Goal: Task Accomplishment & Management: Complete application form

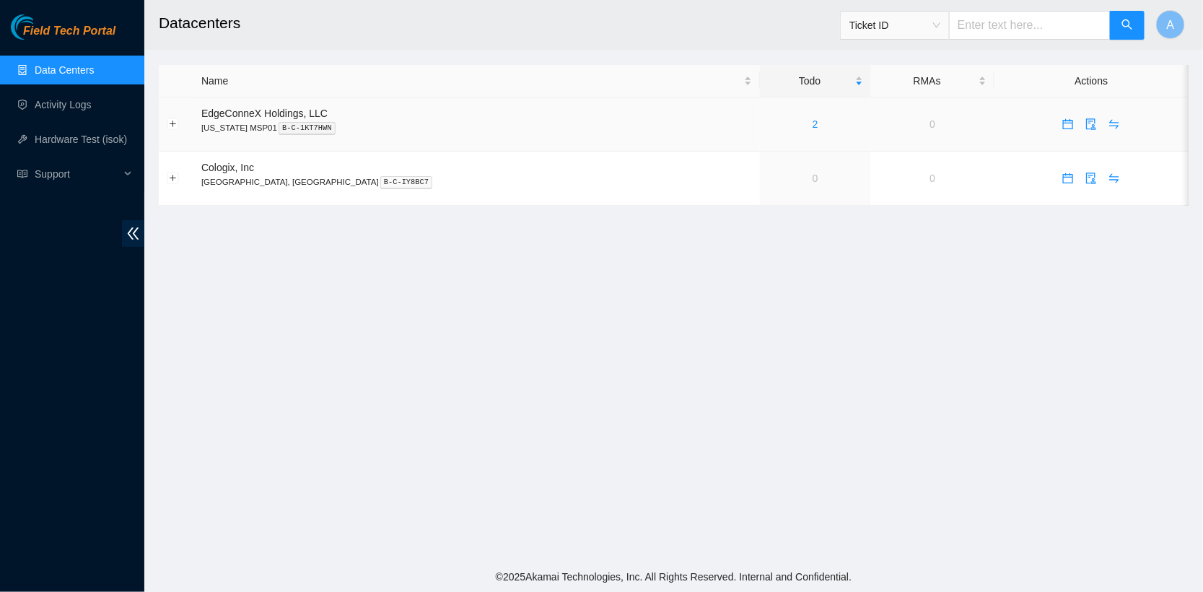
click at [768, 122] on div "2" at bounding box center [815, 124] width 95 height 16
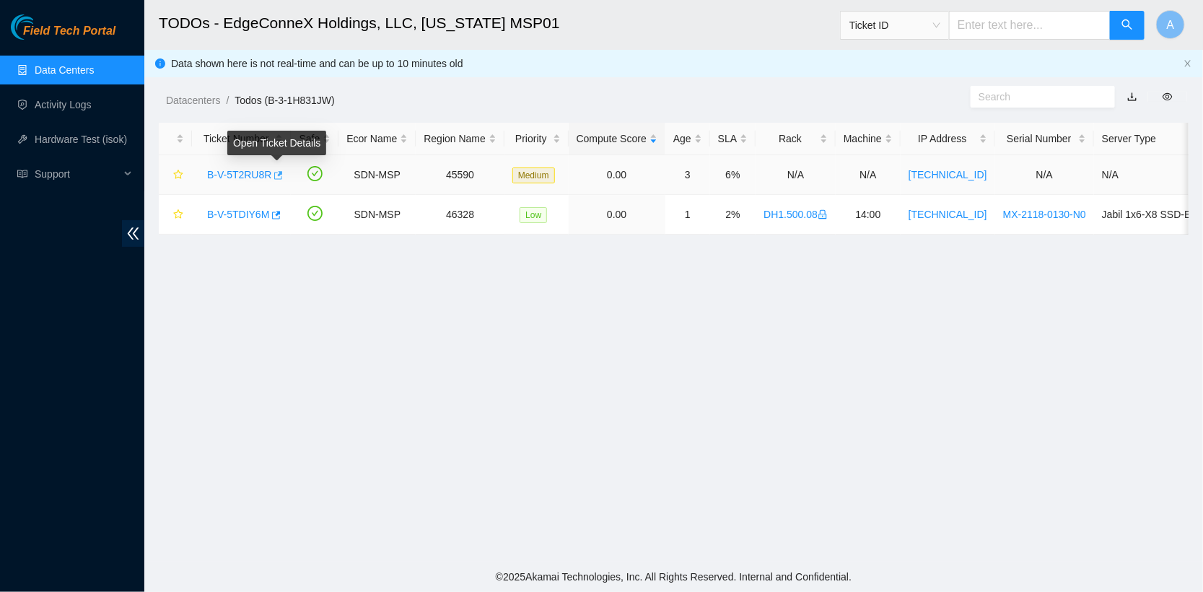
click at [281, 177] on icon "button" at bounding box center [277, 175] width 10 height 10
click at [280, 216] on icon "button" at bounding box center [275, 215] width 10 height 10
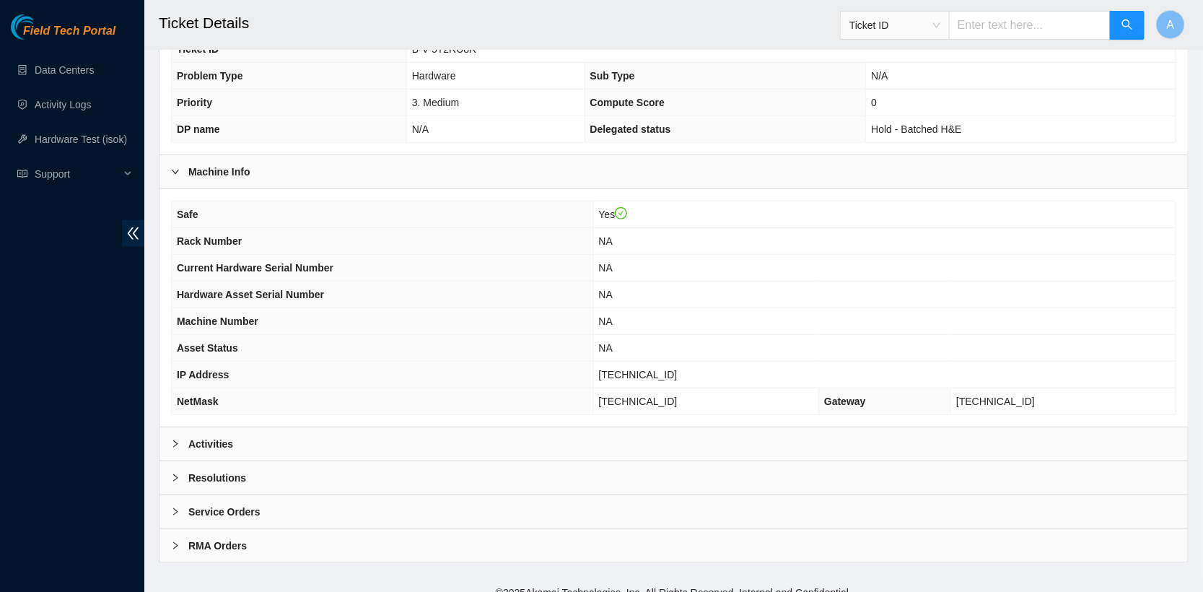
scroll to position [374, 0]
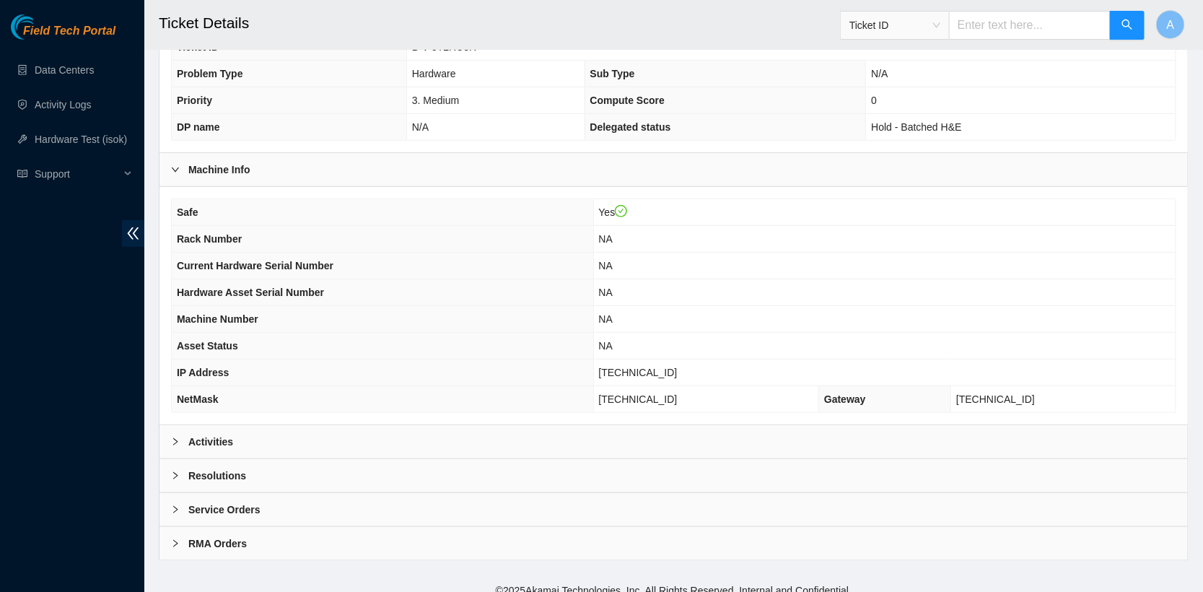
click at [235, 430] on div "Activities" at bounding box center [673, 441] width 1028 height 33
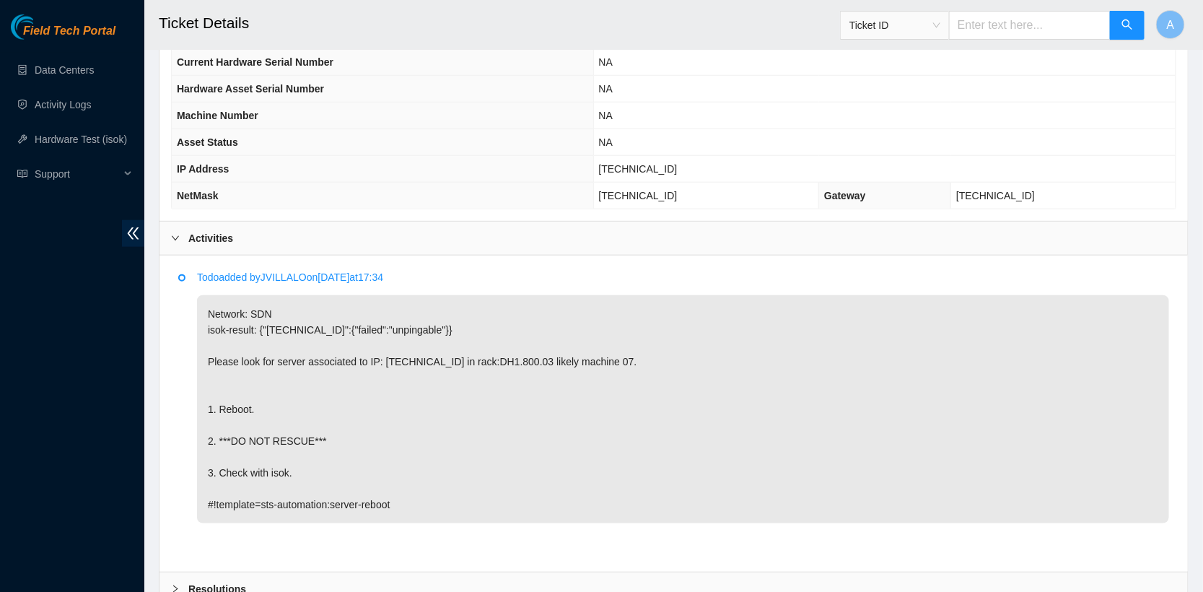
scroll to position [583, 0]
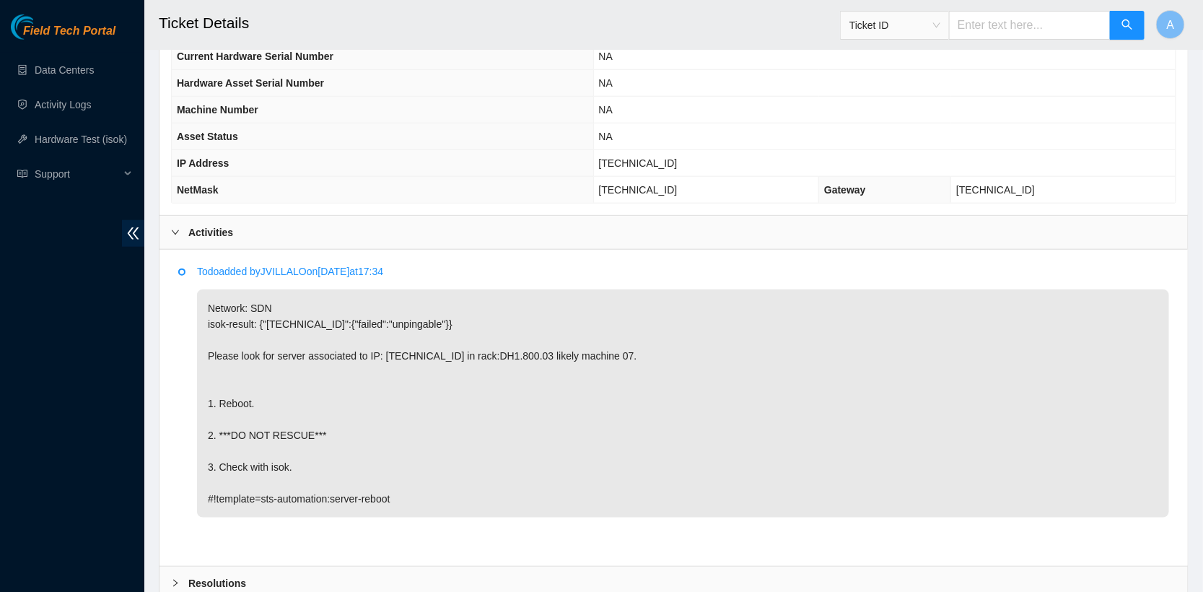
click at [222, 227] on b "Activities" at bounding box center [210, 232] width 45 height 16
click at [249, 224] on div "Activities" at bounding box center [673, 232] width 1028 height 33
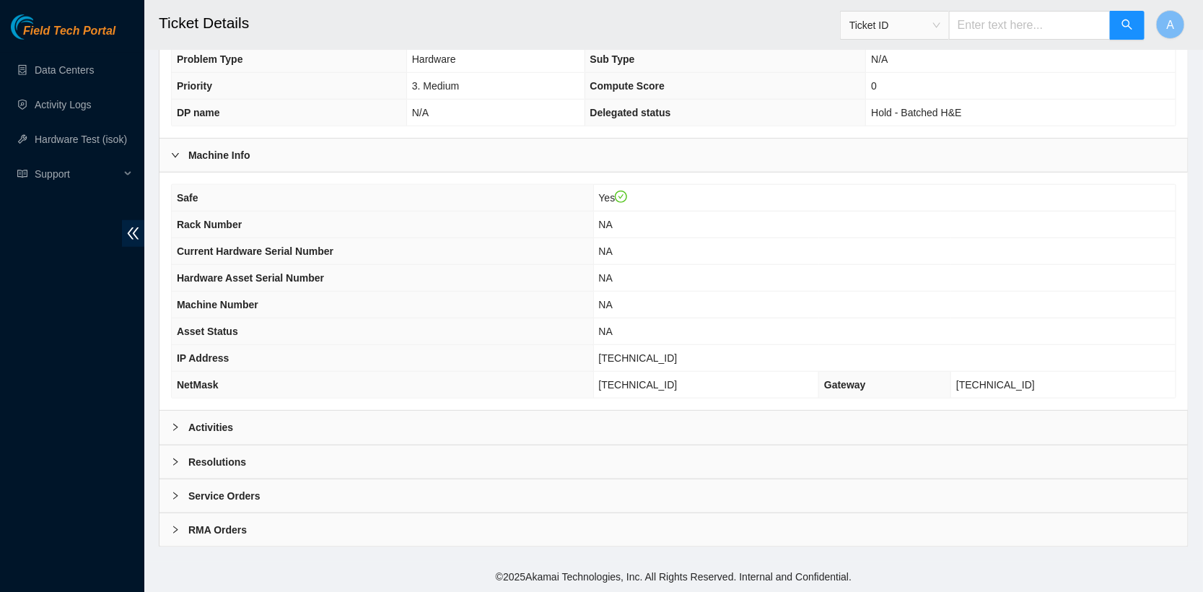
scroll to position [379, 0]
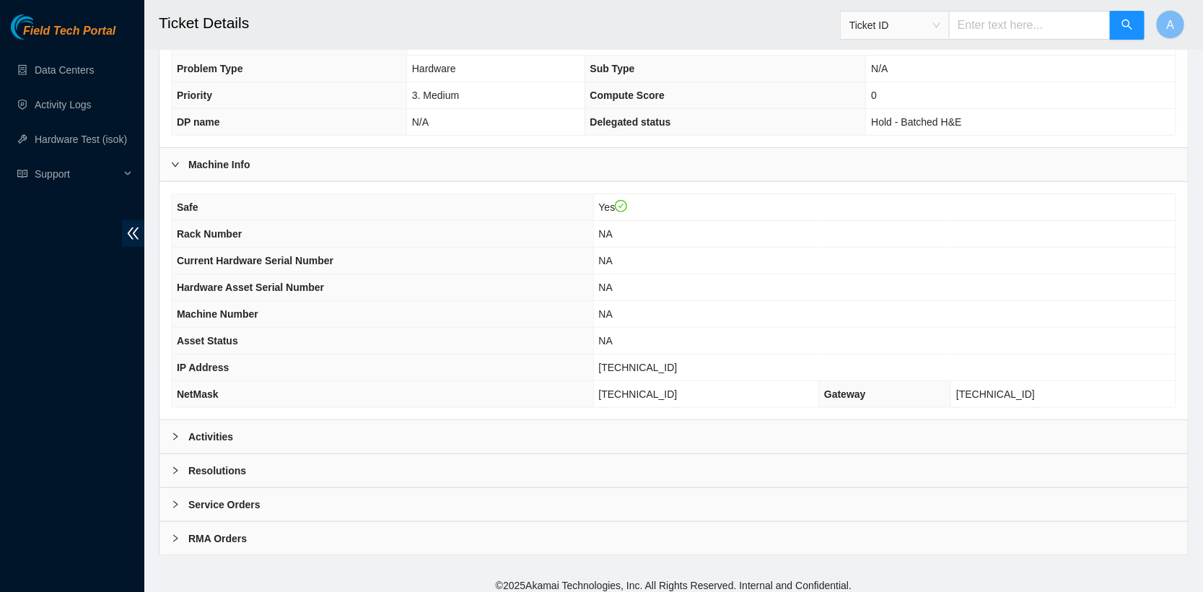
click at [223, 454] on div "Resolutions" at bounding box center [673, 470] width 1028 height 33
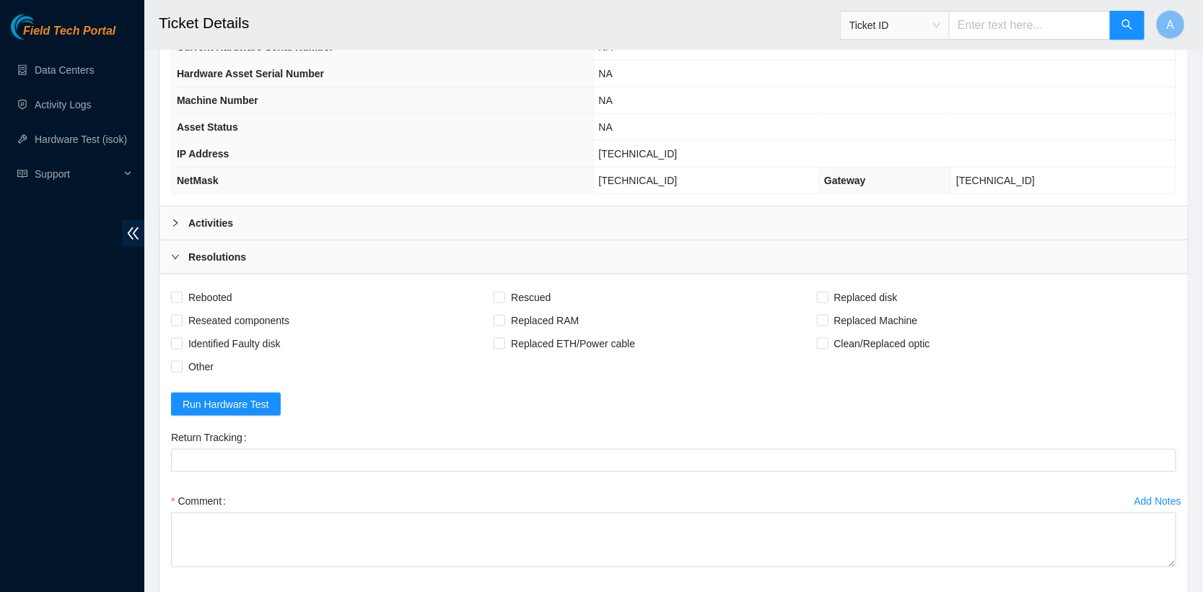
scroll to position [596, 0]
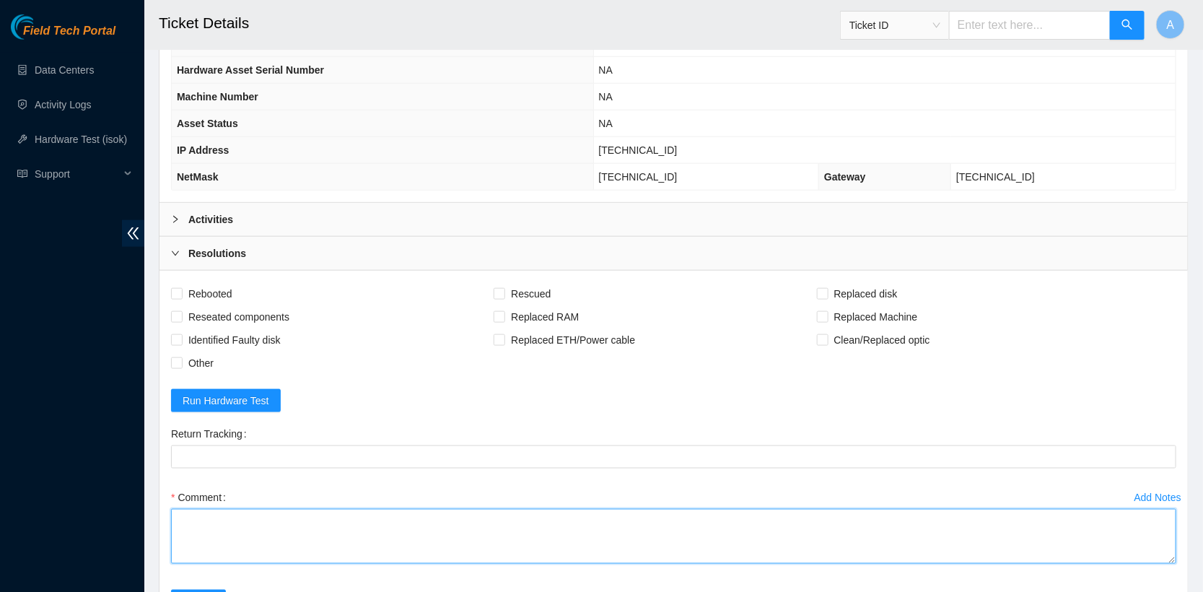
click at [258, 509] on textarea "Comment" at bounding box center [673, 536] width 1005 height 55
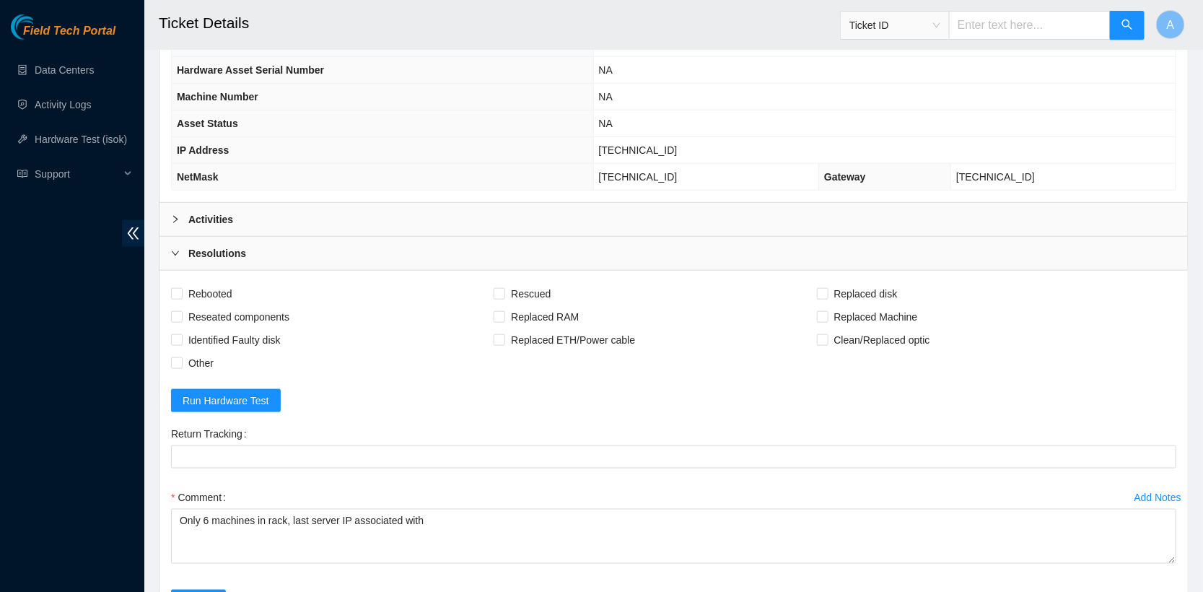
click at [197, 211] on b "Activities" at bounding box center [210, 219] width 45 height 16
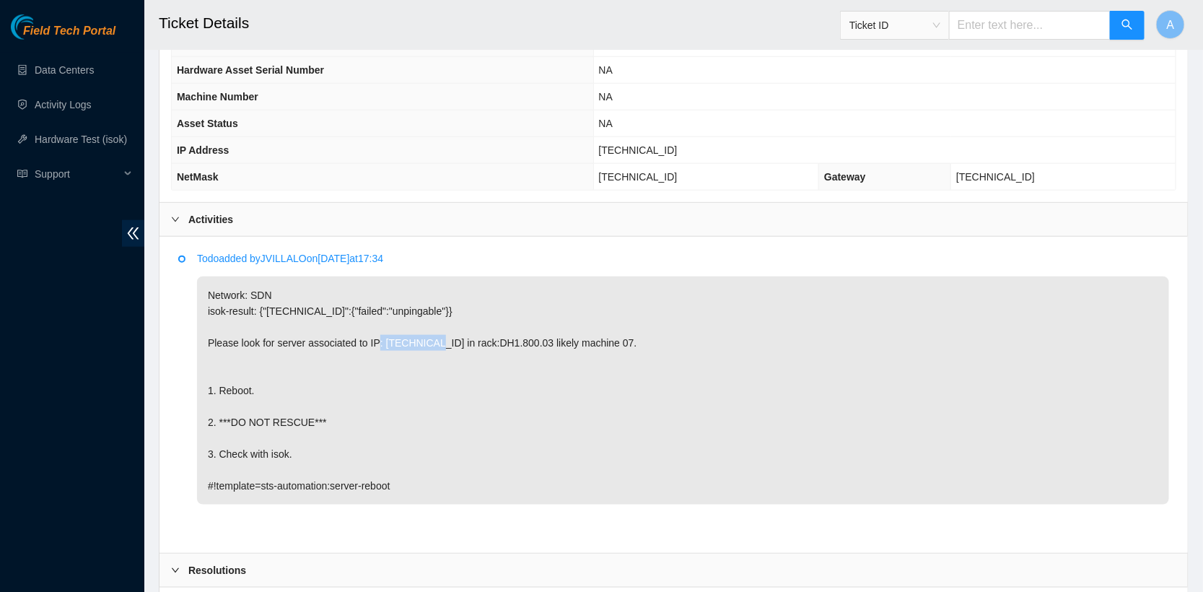
drag, startPoint x: 391, startPoint y: 335, endPoint x: 456, endPoint y: 336, distance: 65.0
click at [456, 336] on p "Network: SDN isok-result: {"23.40.98.253":{"failed":"unpingable"}} Please look …" at bounding box center [683, 390] width 972 height 228
copy p "23.40.98.253"
click at [201, 227] on div "Activities" at bounding box center [673, 219] width 1028 height 33
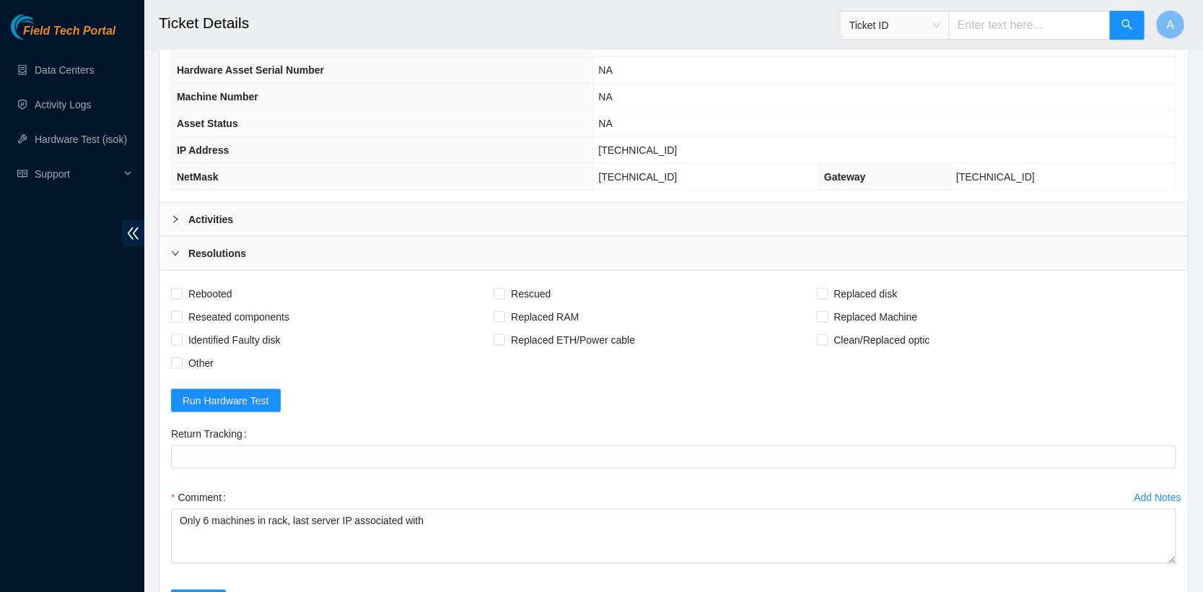
click at [224, 220] on div "Activities" at bounding box center [673, 219] width 1028 height 33
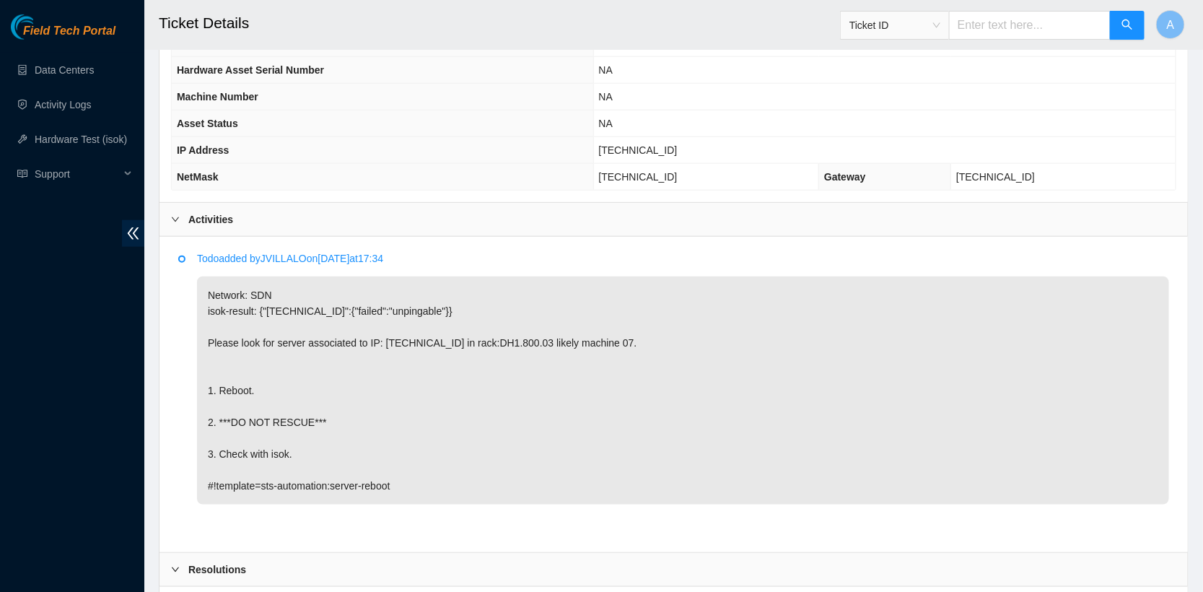
click at [224, 220] on div "Activities" at bounding box center [673, 219] width 1028 height 33
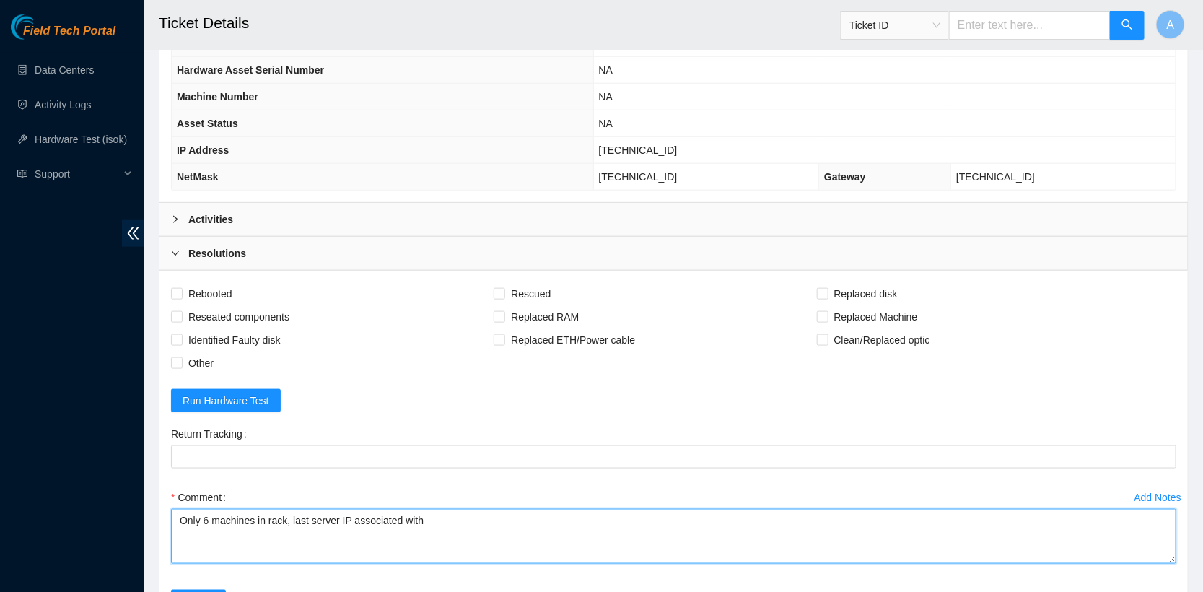
click at [489, 521] on textarea "Only 6 machines in rack, last server IP associated with" at bounding box center [673, 536] width 1005 height 55
paste textarea "23.40.98.253"
type textarea "Only 6 machines in rack, last server IP associated with 23.40.98.252"
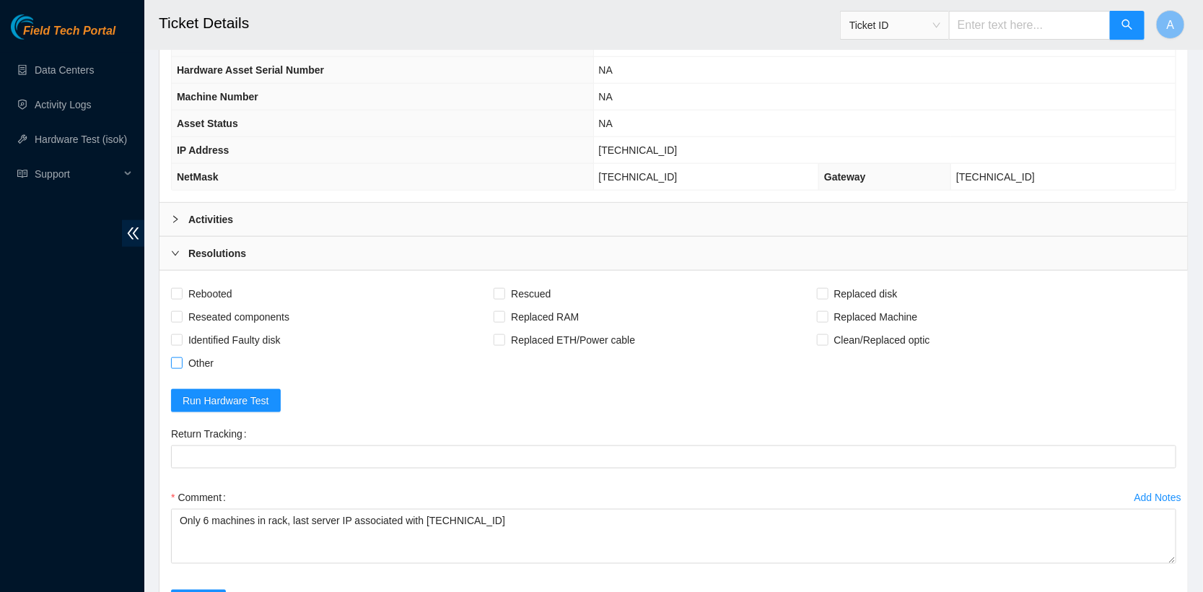
click at [191, 351] on span "Other" at bounding box center [201, 362] width 37 height 23
click at [181, 357] on input "Other" at bounding box center [176, 362] width 10 height 10
checkbox input "true"
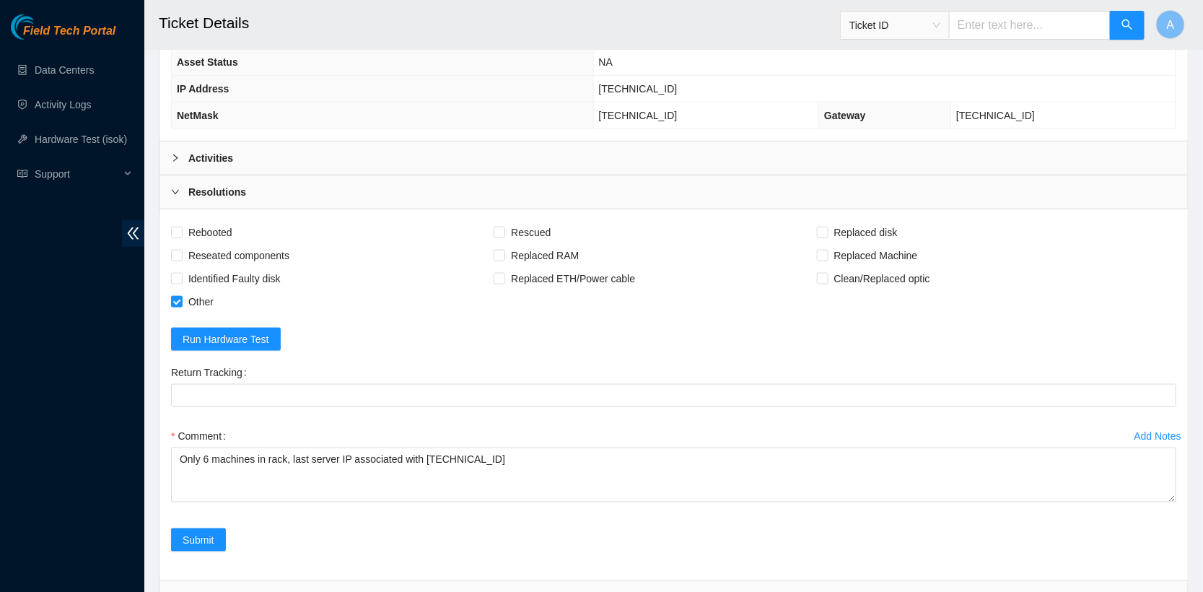
scroll to position [658, 0]
click at [219, 149] on b "Activities" at bounding box center [210, 157] width 45 height 16
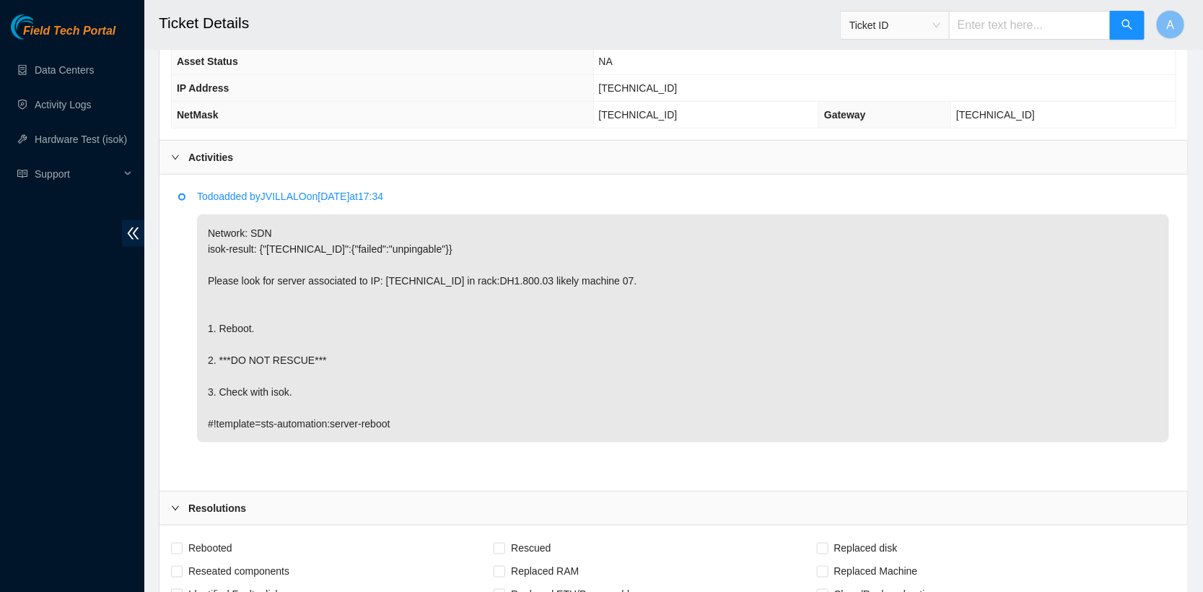
click at [224, 150] on b "Activities" at bounding box center [210, 157] width 45 height 16
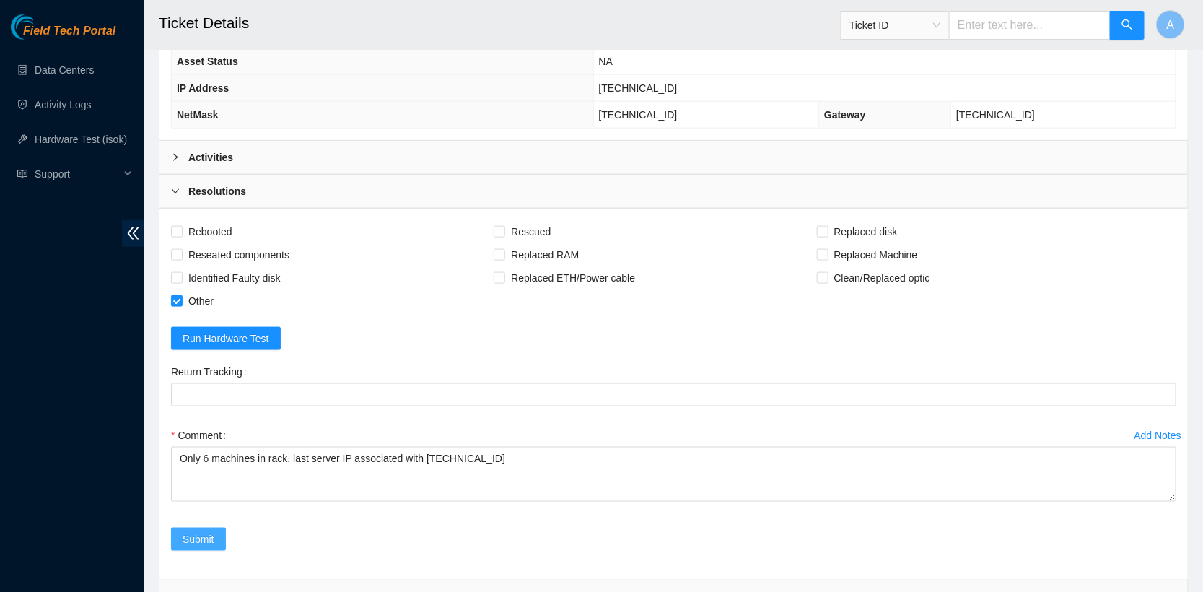
click at [196, 531] on span "Submit" at bounding box center [199, 539] width 32 height 16
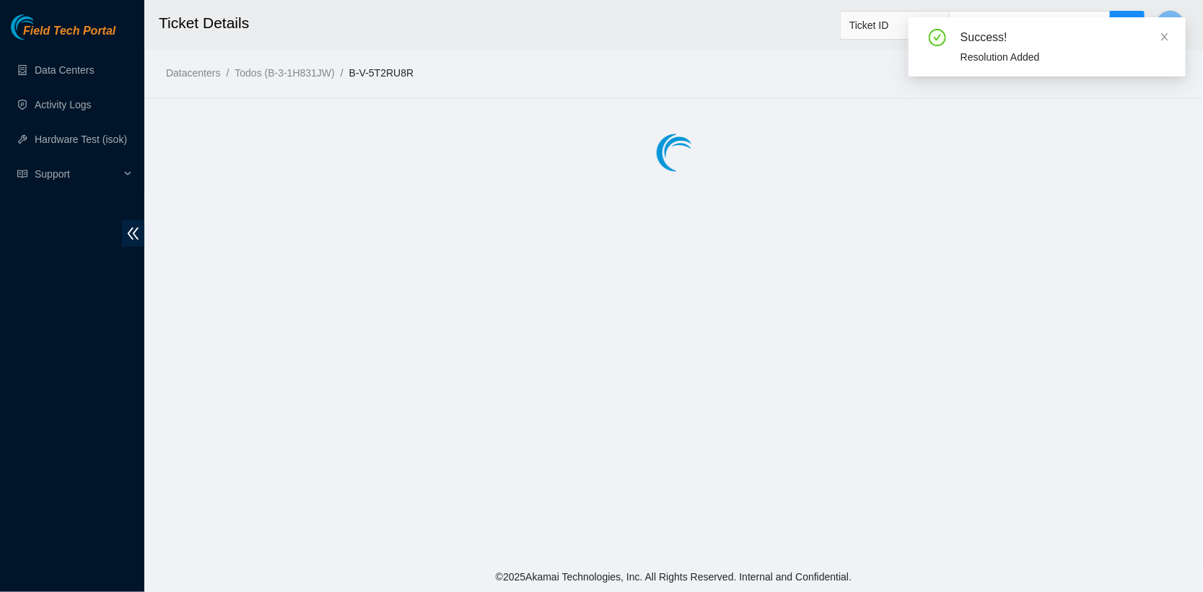
scroll to position [0, 0]
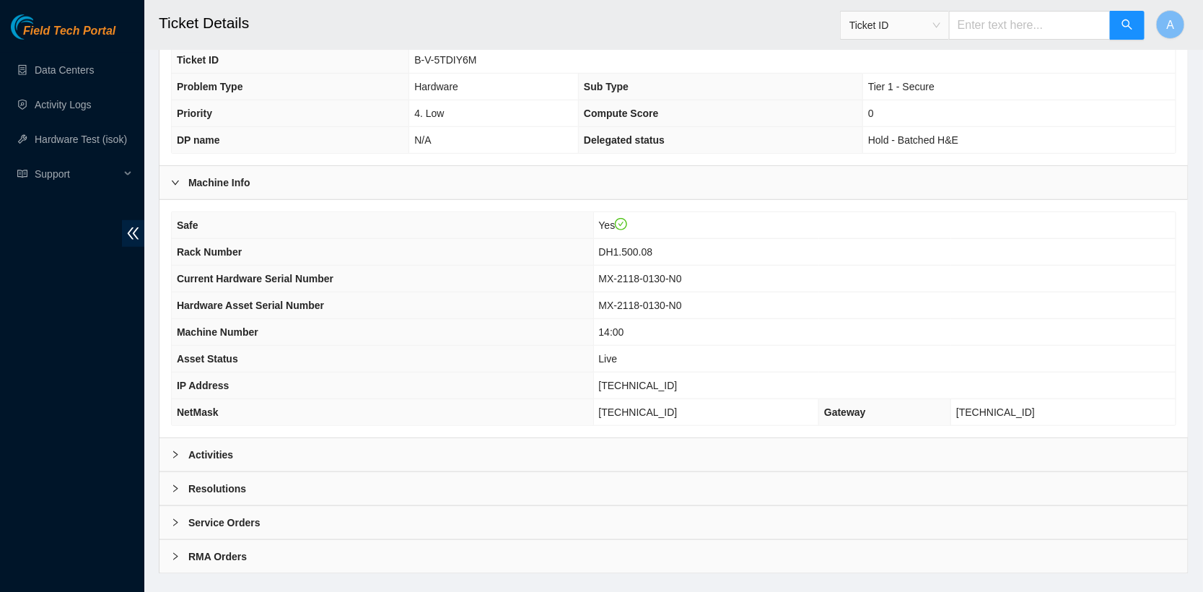
scroll to position [379, 0]
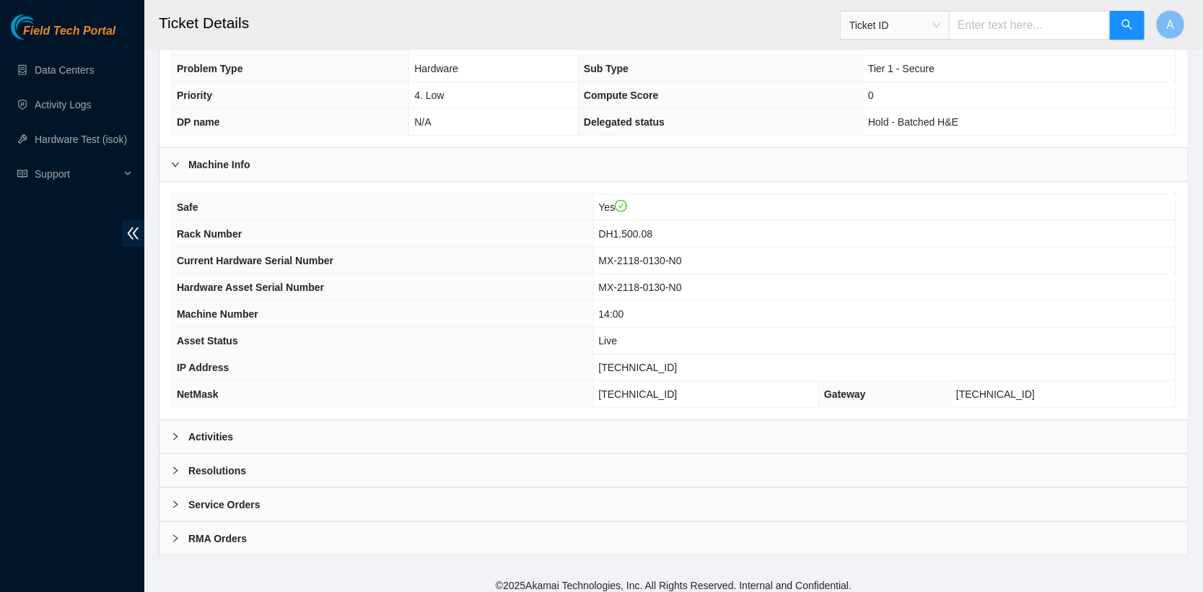
click at [210, 429] on b "Activities" at bounding box center [210, 437] width 45 height 16
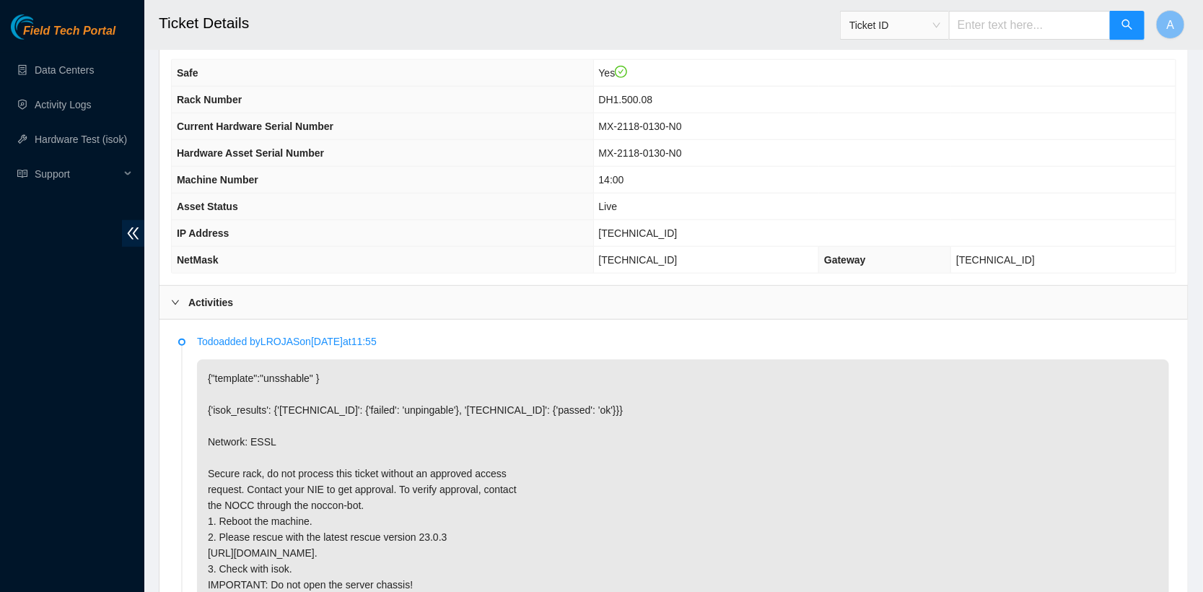
scroll to position [438, 0]
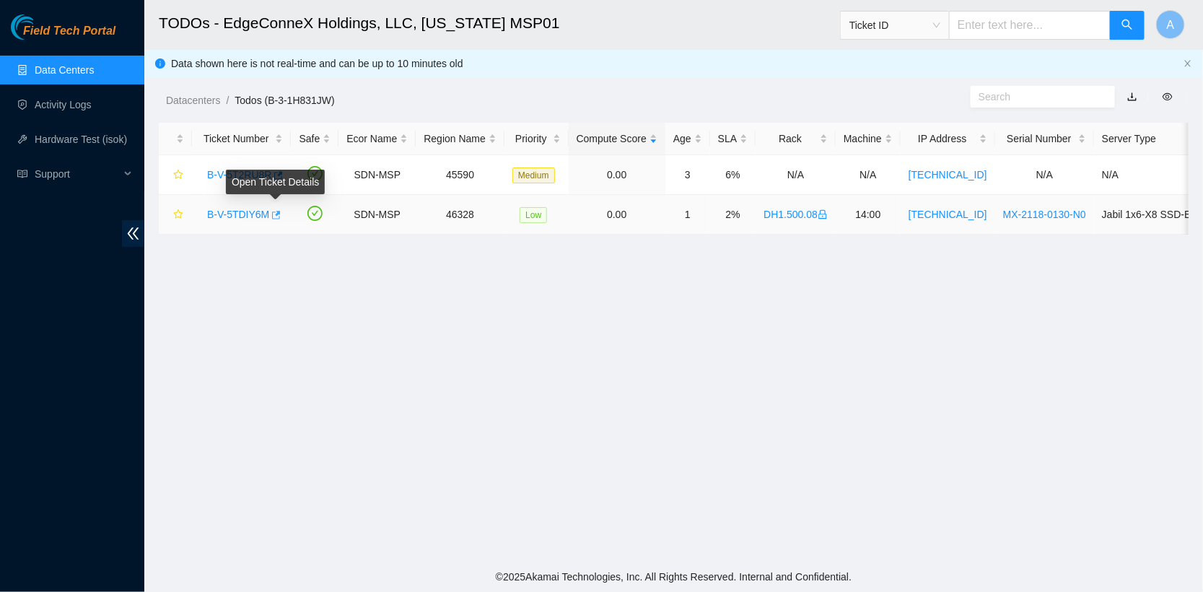
click at [279, 212] on icon "button" at bounding box center [275, 215] width 10 height 10
click at [71, 70] on link "Data Centers" at bounding box center [64, 70] width 59 height 12
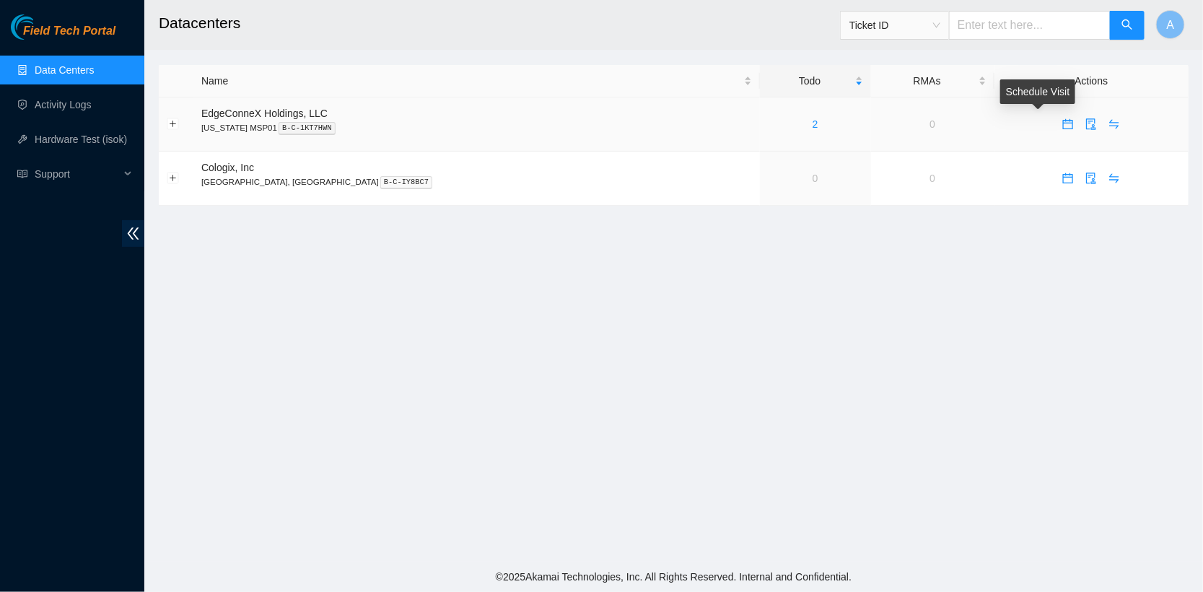
click at [1063, 120] on icon "calendar" at bounding box center [1068, 124] width 10 height 10
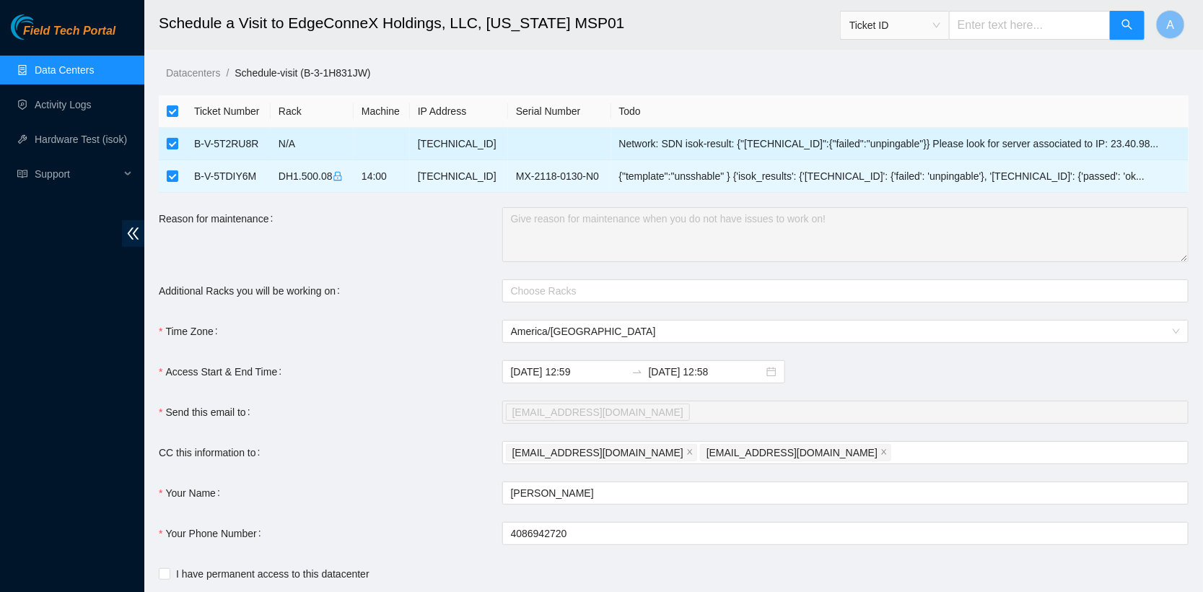
click at [170, 142] on input "checkbox" at bounding box center [173, 144] width 12 height 12
checkbox input "false"
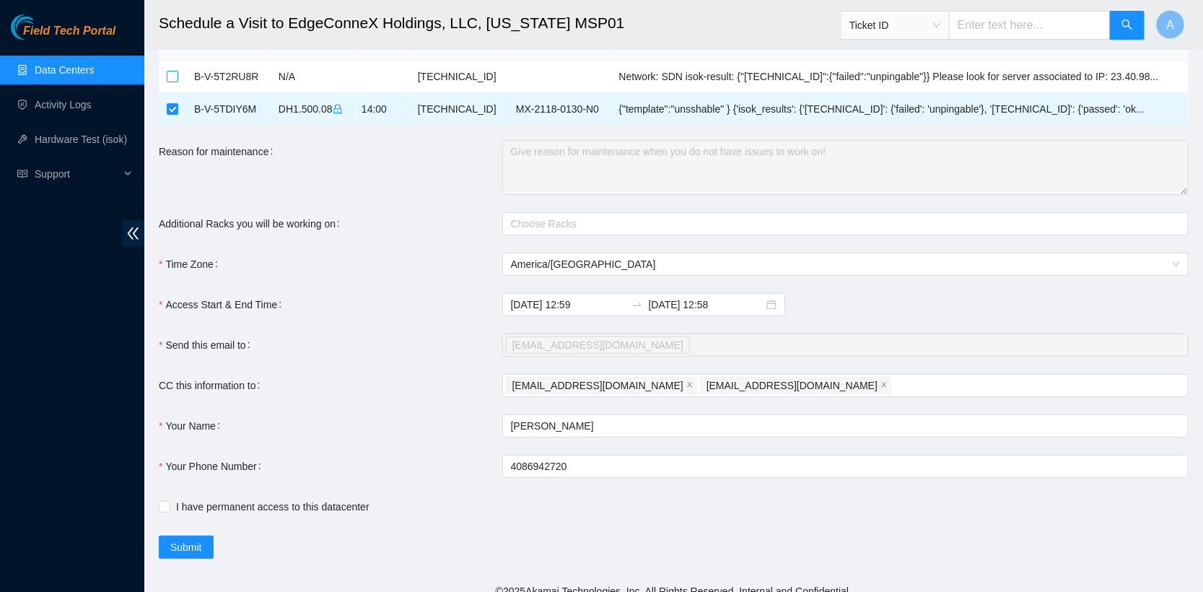
scroll to position [71, 0]
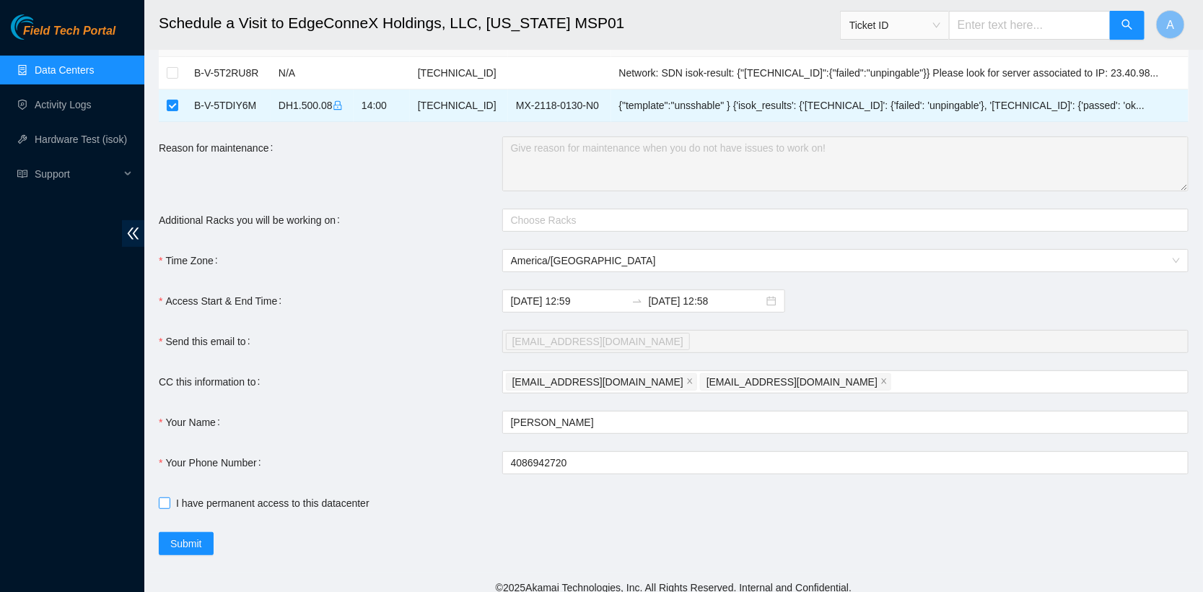
click at [275, 496] on span "I have permanent access to this datacenter" at bounding box center [272, 503] width 205 height 16
click at [169, 497] on input "I have permanent access to this datacenter" at bounding box center [164, 502] width 10 height 10
checkbox input "true"
click at [512, 460] on input "4086942720" at bounding box center [845, 462] width 686 height 23
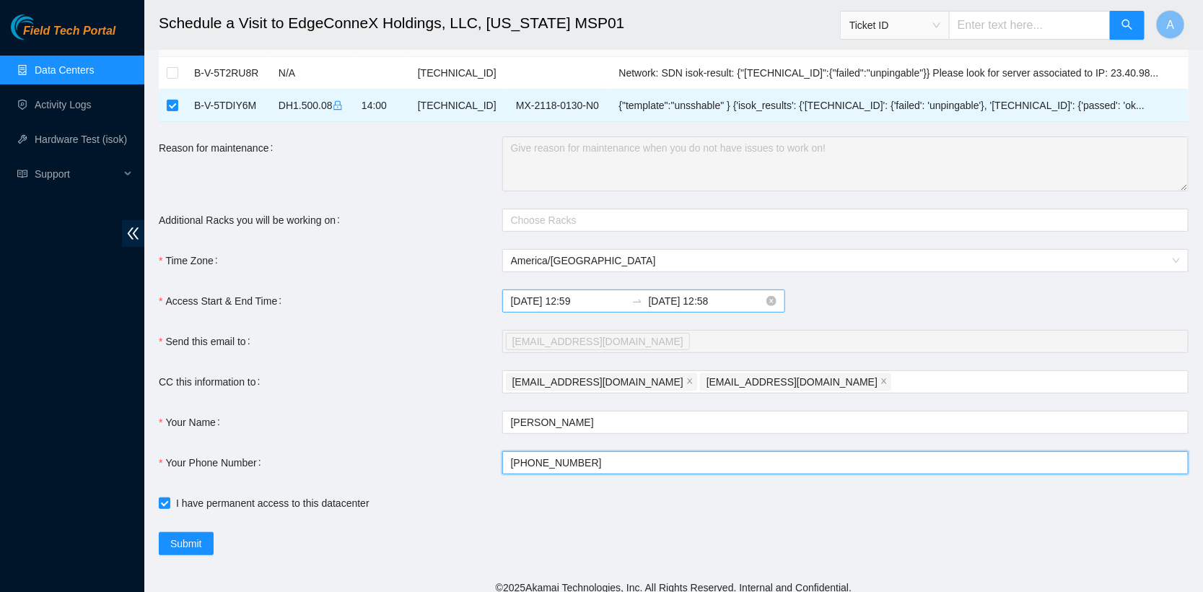
type input "+14086942720"
click at [585, 300] on input "2025-08-12 12:59" at bounding box center [568, 301] width 115 height 16
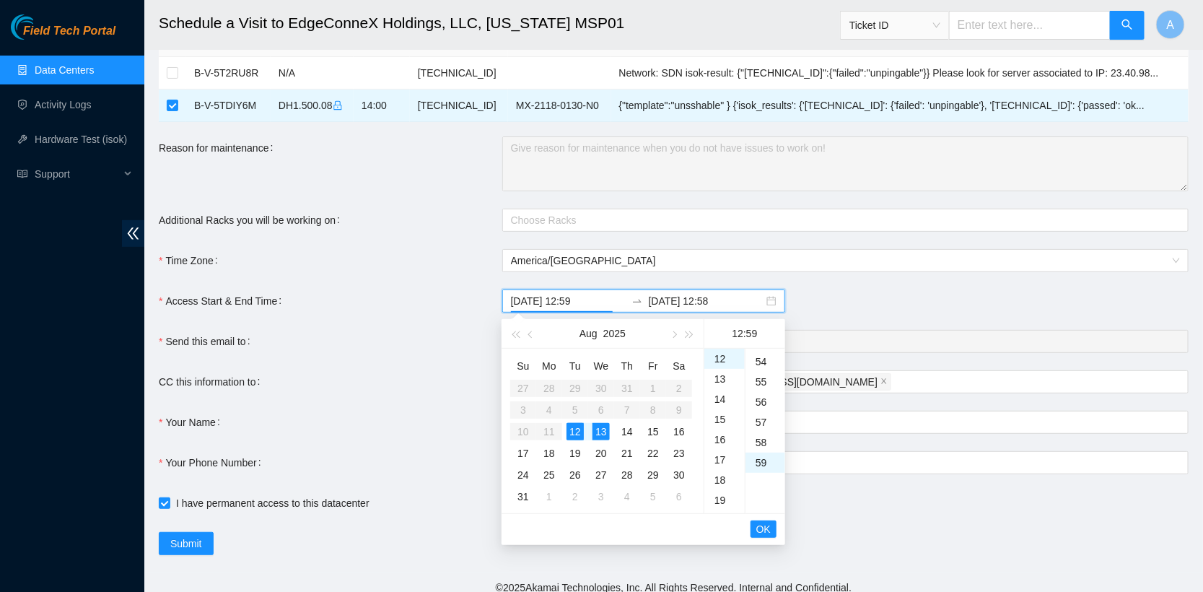
scroll to position [1087, 0]
click at [763, 403] on div "56" at bounding box center [765, 403] width 40 height 20
type input "2025-08-12 12:56"
click at [758, 530] on span "OK" at bounding box center [763, 529] width 14 height 16
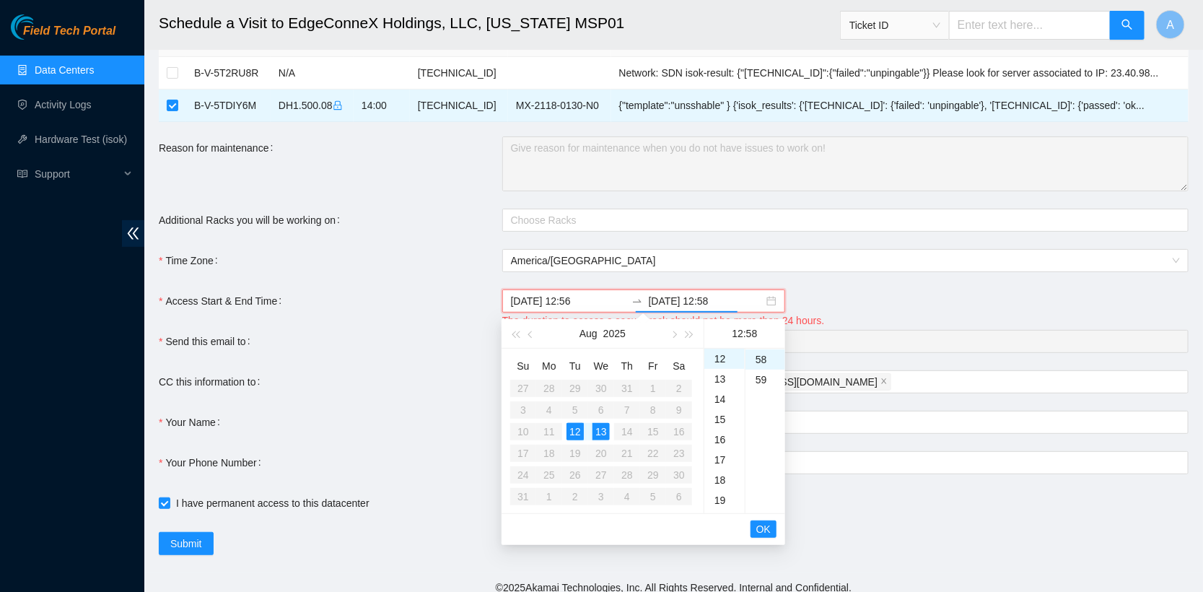
scroll to position [1171, 0]
click at [575, 429] on div "12" at bounding box center [574, 431] width 17 height 17
click at [719, 438] on div "16" at bounding box center [724, 439] width 40 height 20
type input "2025-08-12 16:58"
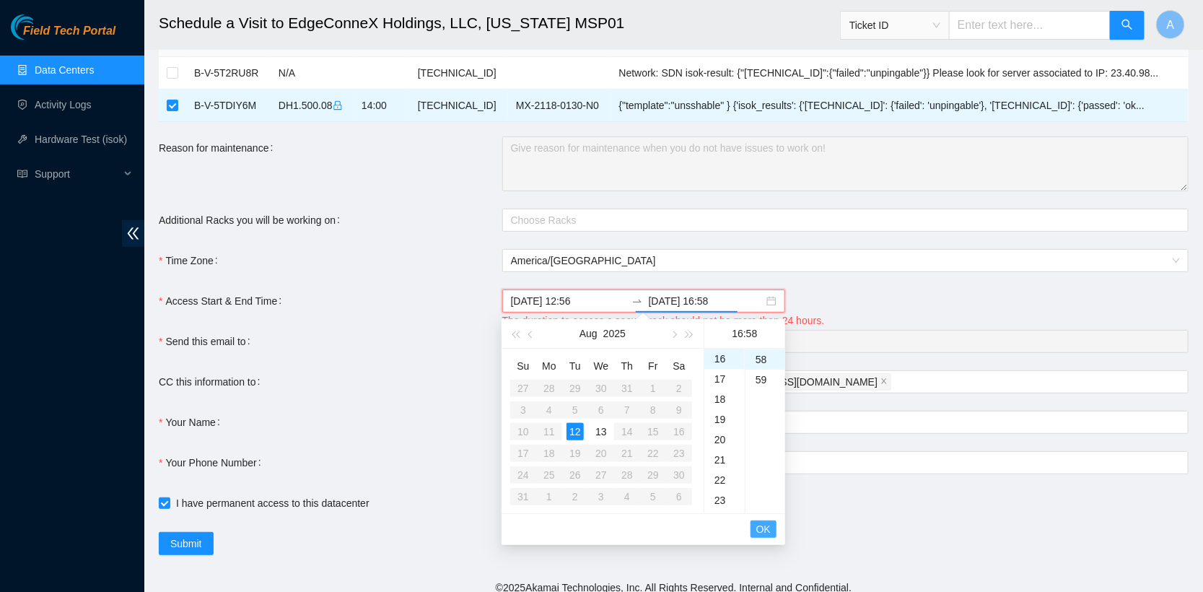
click at [767, 528] on span "OK" at bounding box center [763, 529] width 14 height 16
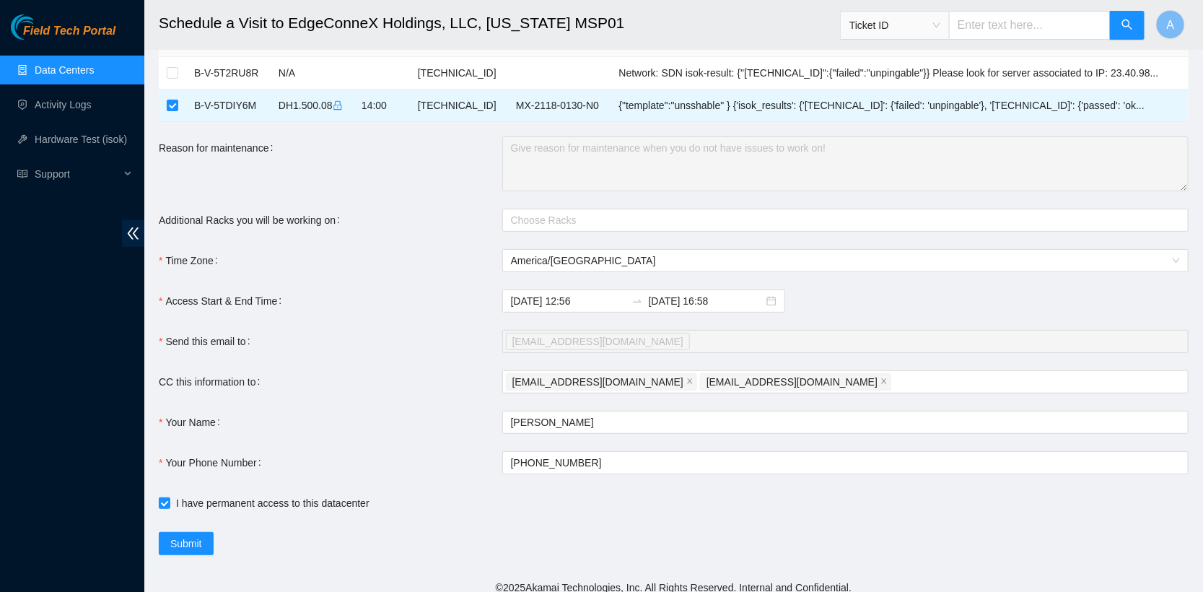
click at [439, 292] on div "Access Start & End Time" at bounding box center [330, 300] width 343 height 23
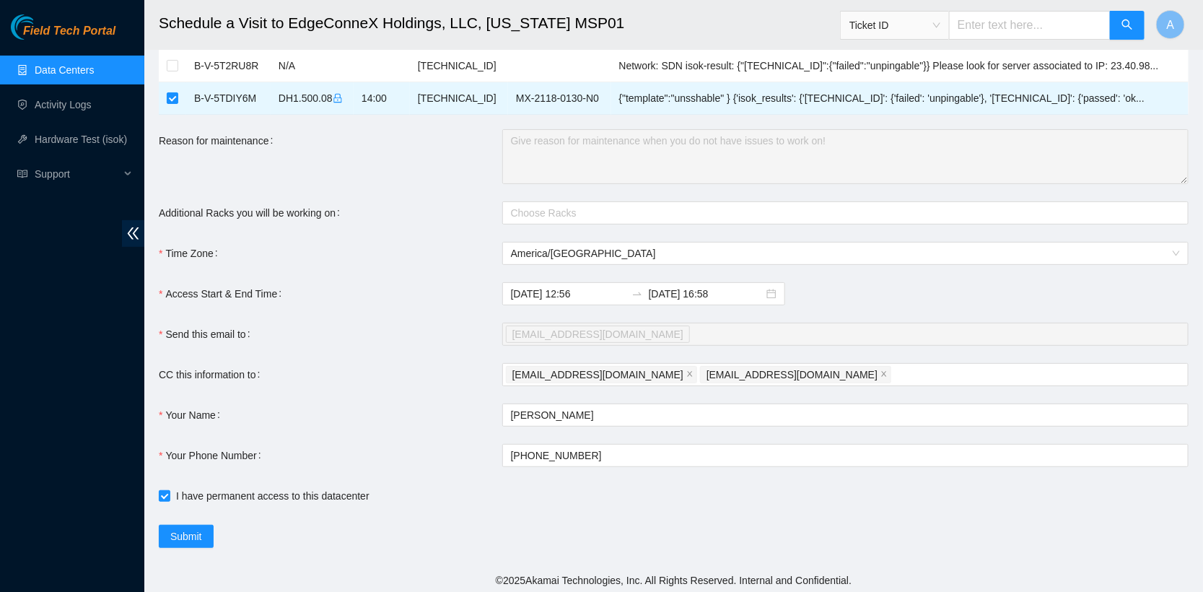
scroll to position [79, 0]
click at [179, 537] on span "Submit" at bounding box center [186, 535] width 32 height 16
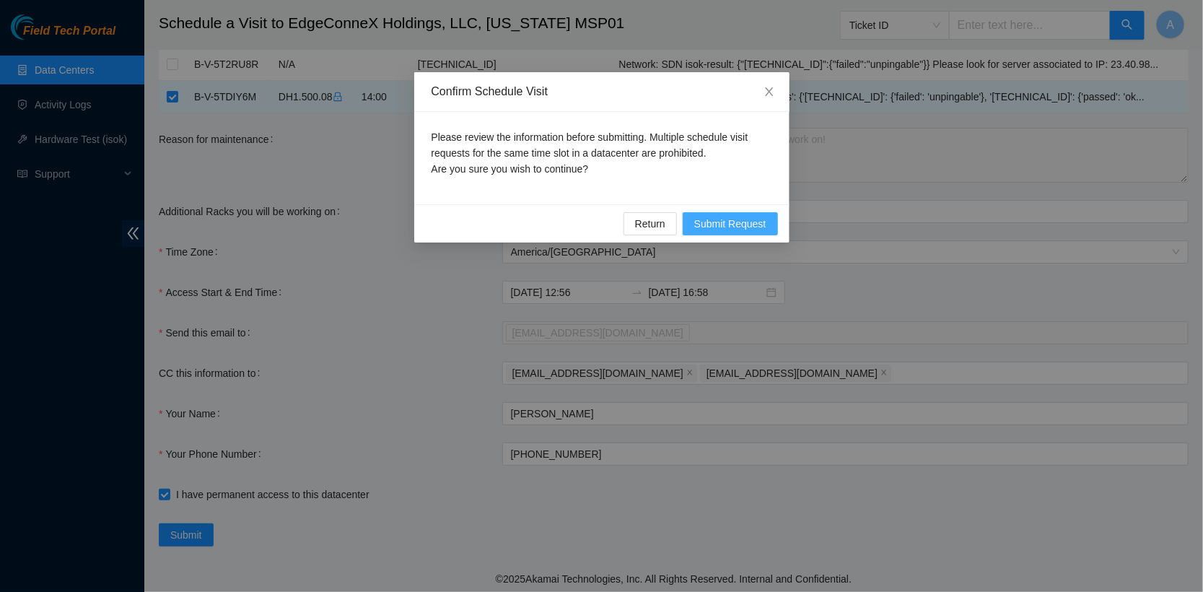
click at [719, 227] on span "Submit Request" at bounding box center [730, 224] width 72 height 16
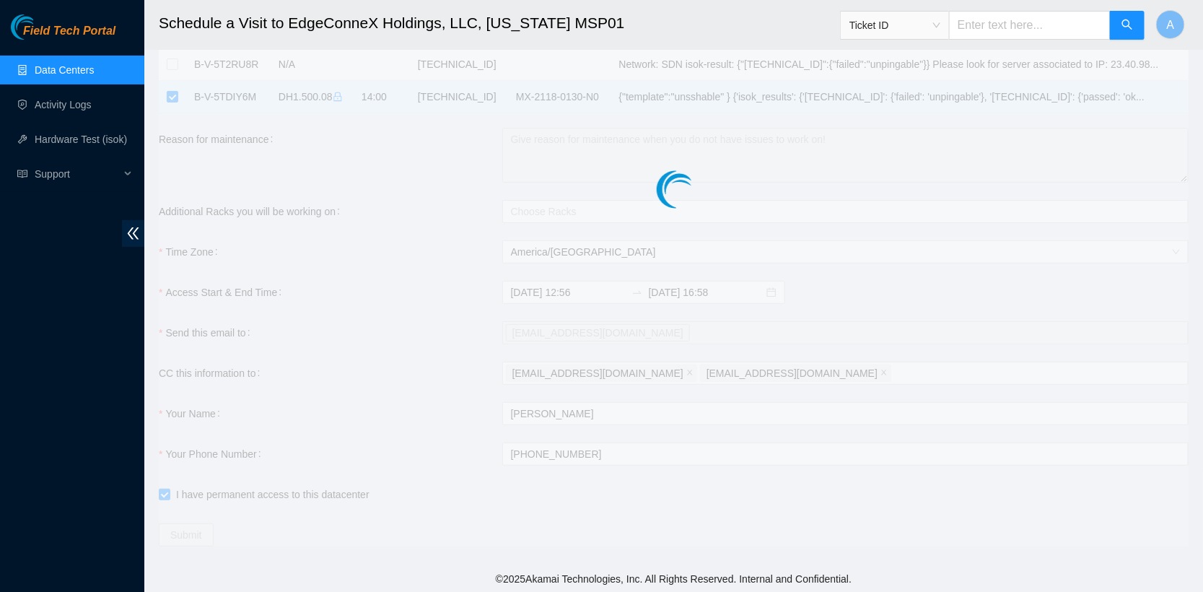
type input "2025-08-12 13:00"
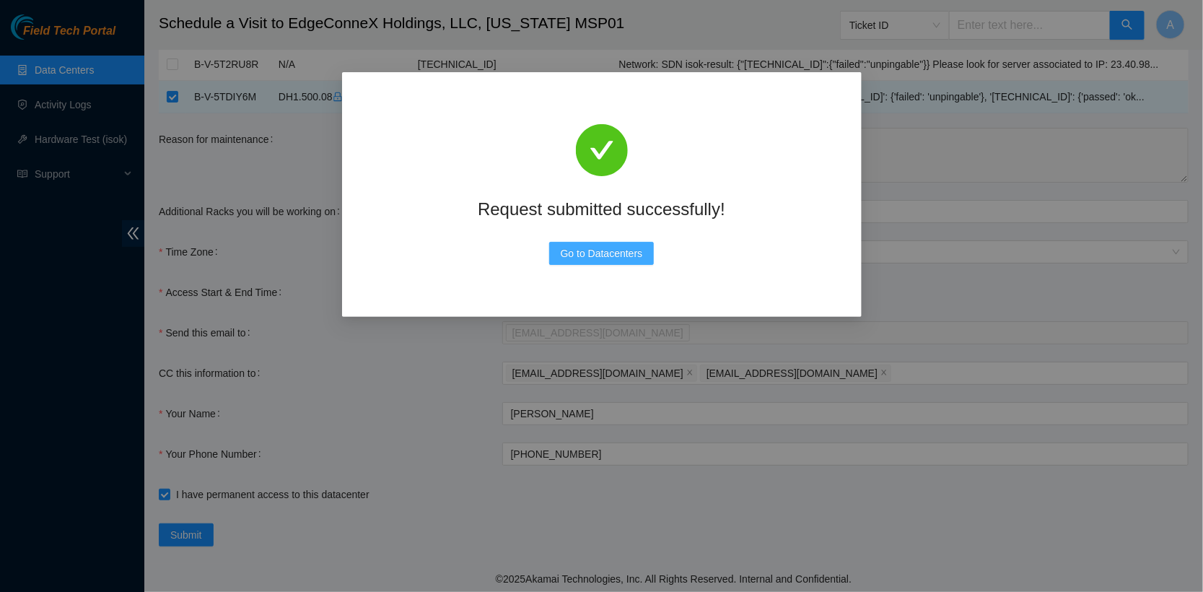
click at [605, 251] on span "Go to Datacenters" at bounding box center [602, 253] width 82 height 16
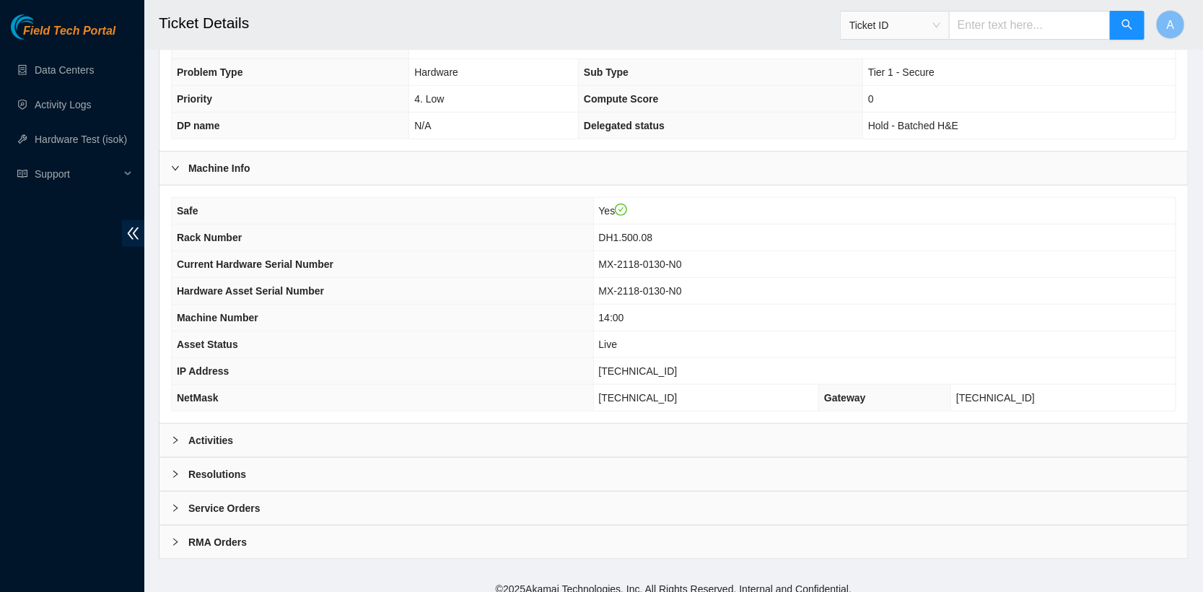
scroll to position [379, 0]
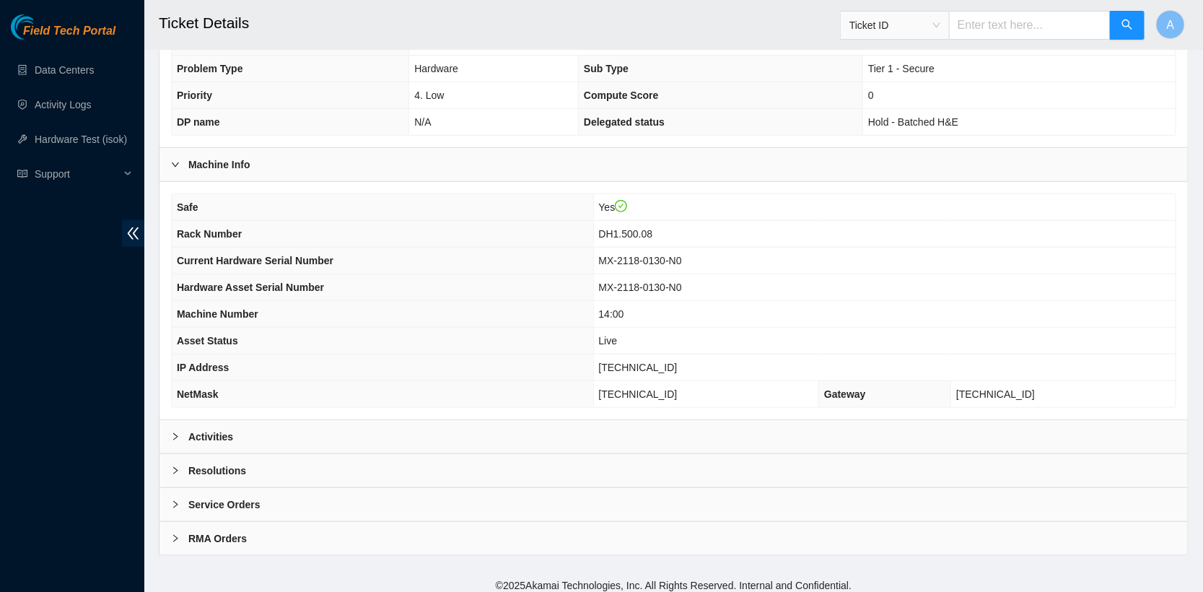
click at [215, 430] on b "Activities" at bounding box center [210, 437] width 45 height 16
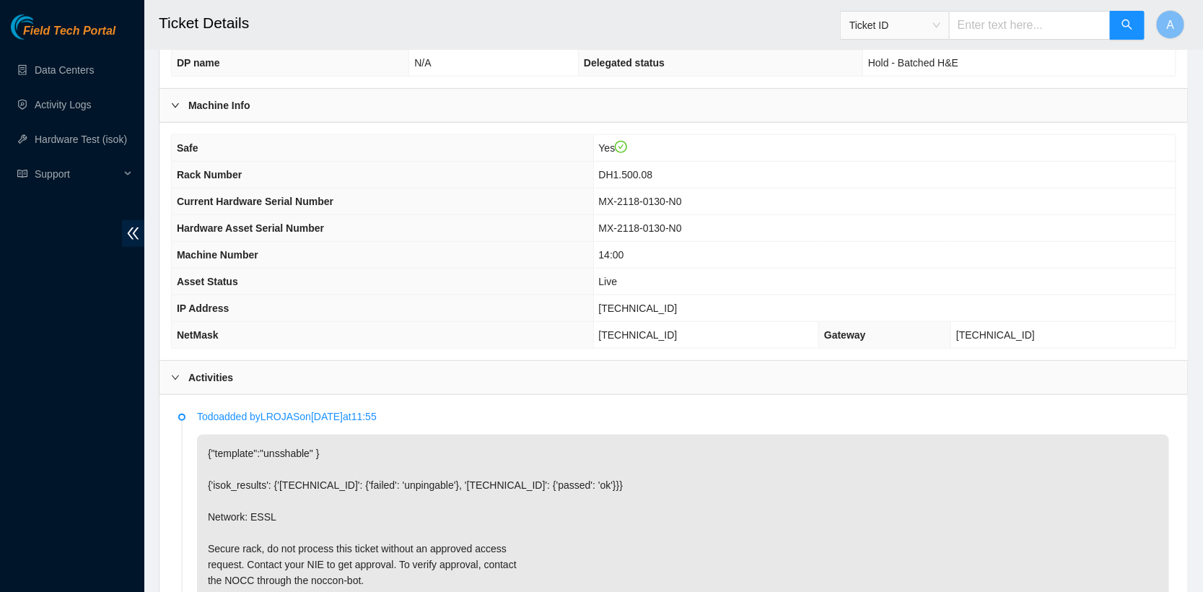
scroll to position [442, 0]
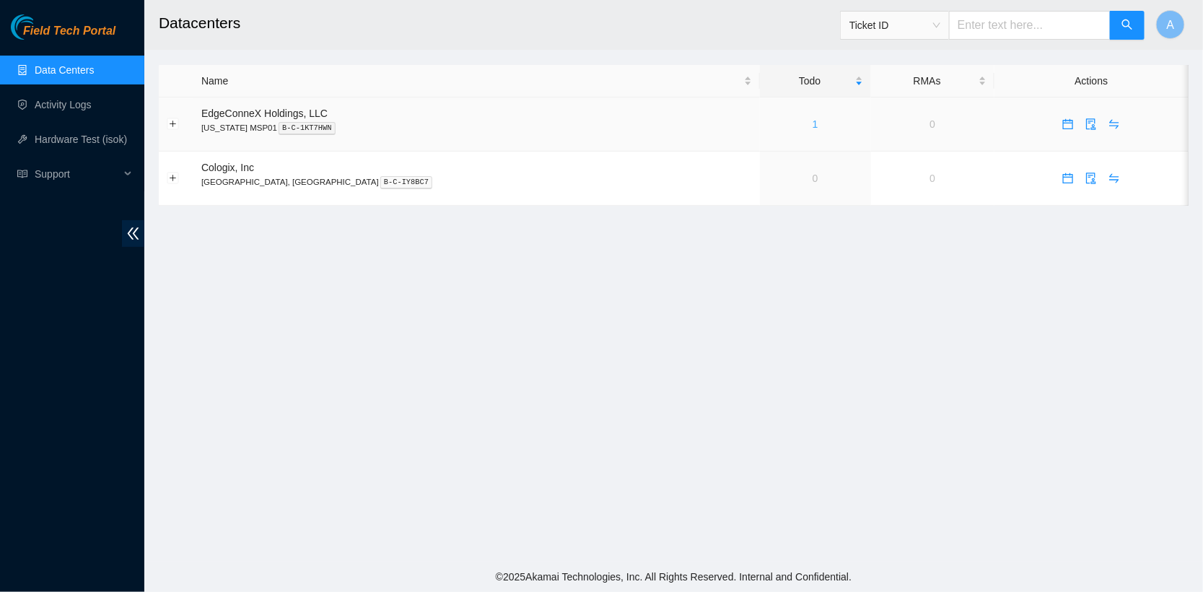
click at [813, 122] on link "1" at bounding box center [816, 124] width 6 height 12
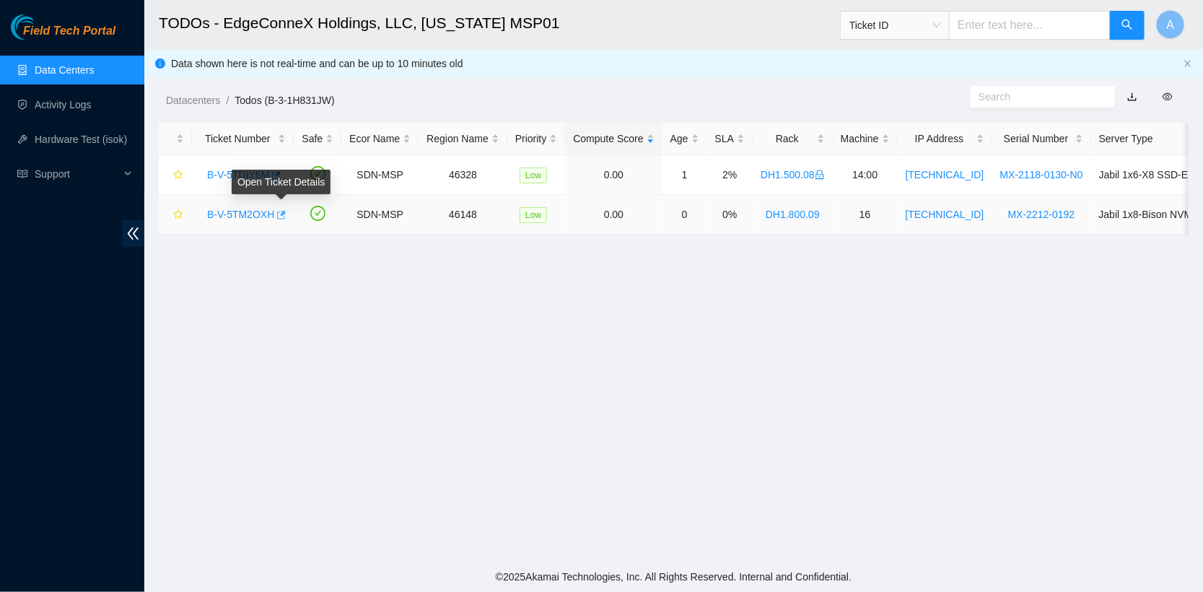
click at [286, 212] on icon "button" at bounding box center [281, 215] width 9 height 8
click at [276, 172] on icon "button" at bounding box center [276, 175] width 9 height 8
click at [93, 141] on link "Hardware Test (isok)" at bounding box center [81, 140] width 92 height 12
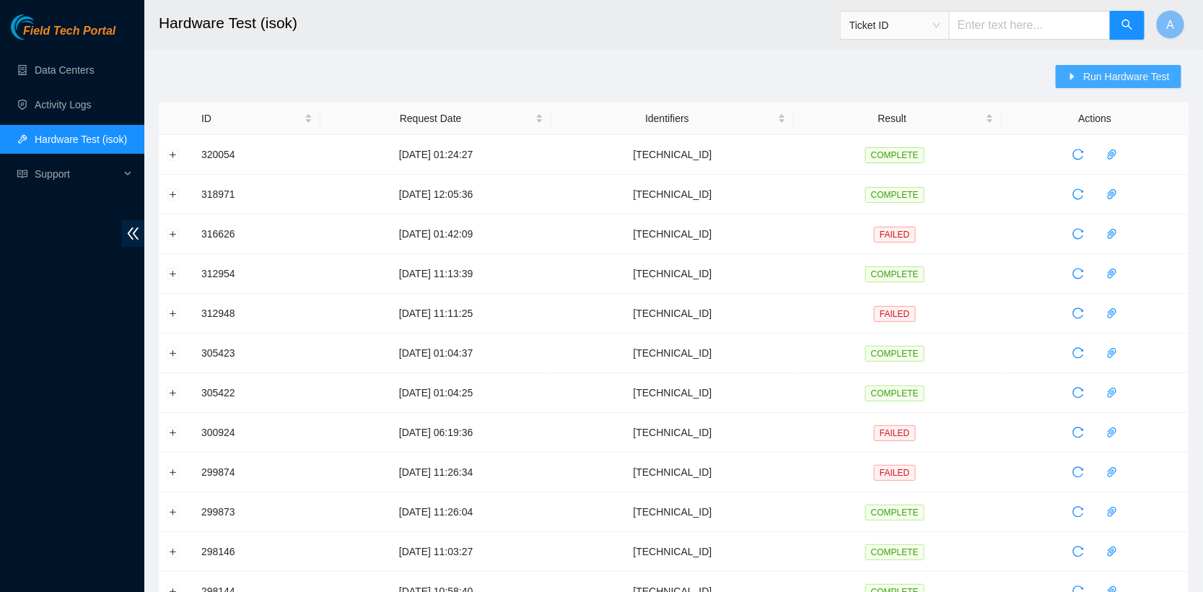
click at [1094, 82] on span "Run Hardware Test" at bounding box center [1126, 77] width 87 height 16
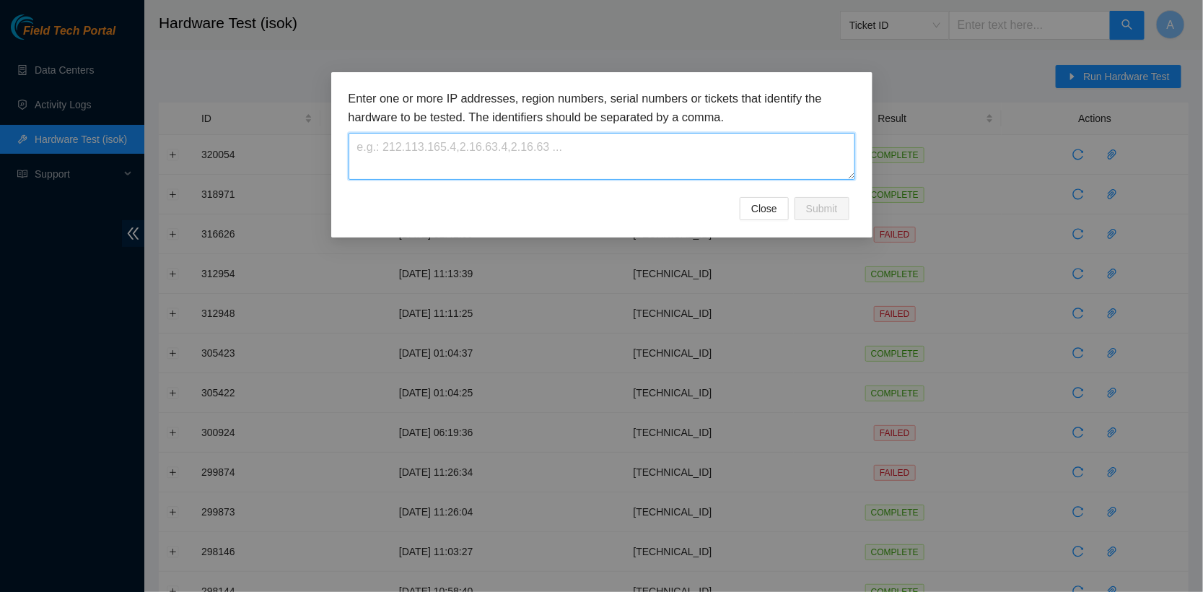
click at [601, 170] on textarea at bounding box center [602, 156] width 507 height 47
paste textarea "23.40.98.211"
type textarea "23.40.98.211"
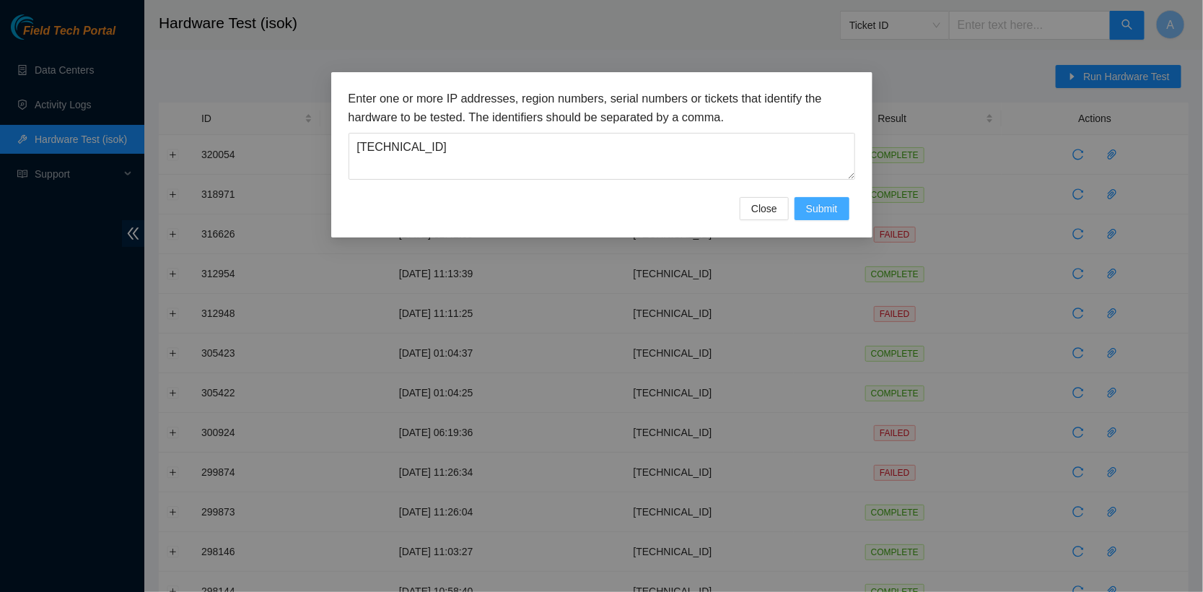
click at [821, 208] on span "Submit" at bounding box center [822, 209] width 32 height 16
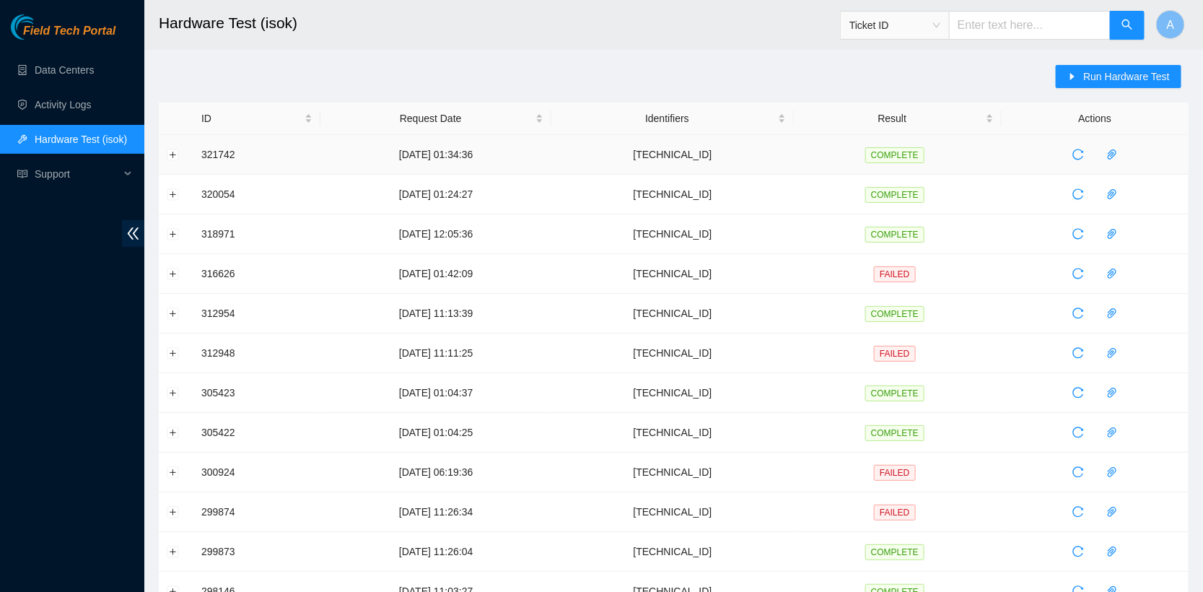
click at [181, 148] on td at bounding box center [176, 155] width 35 height 40
click at [175, 152] on button "Expand row" at bounding box center [173, 155] width 12 height 12
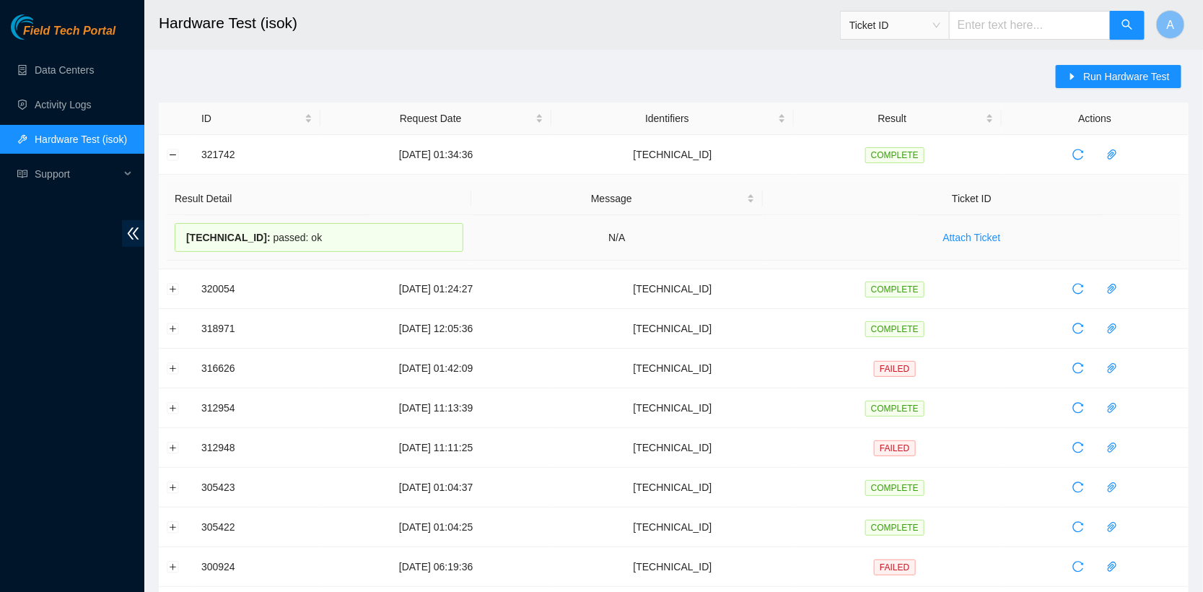
click at [262, 234] on span "23.40.98.211 :" at bounding box center [228, 238] width 84 height 12
copy div "23.40.98.211 : passed: ok"
click at [71, 71] on link "Data Centers" at bounding box center [64, 70] width 59 height 12
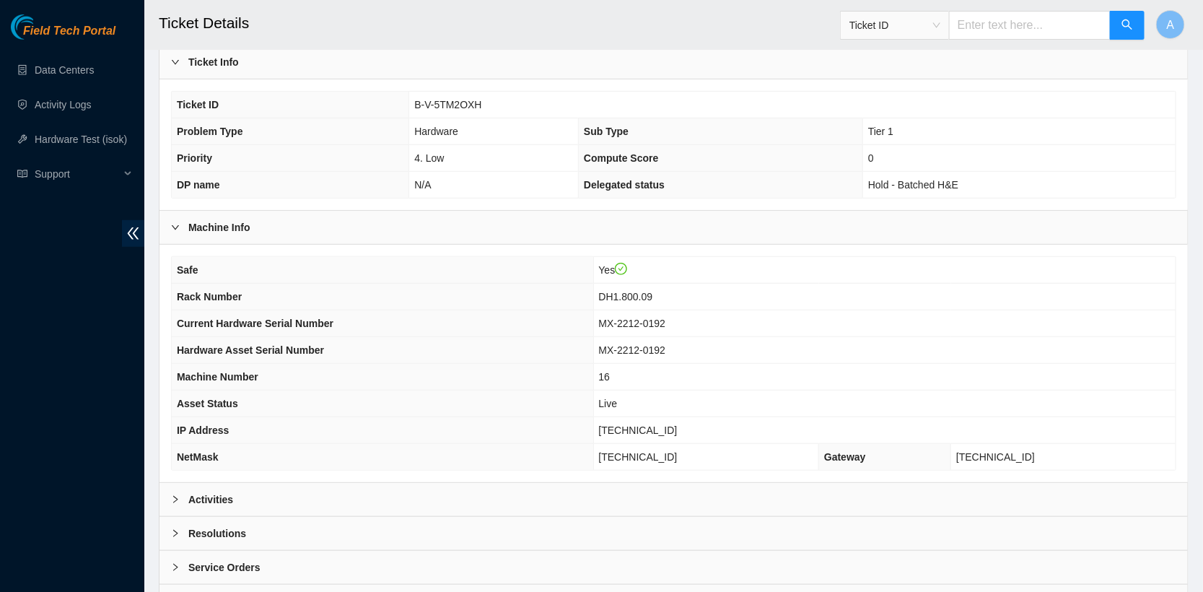
scroll to position [379, 0]
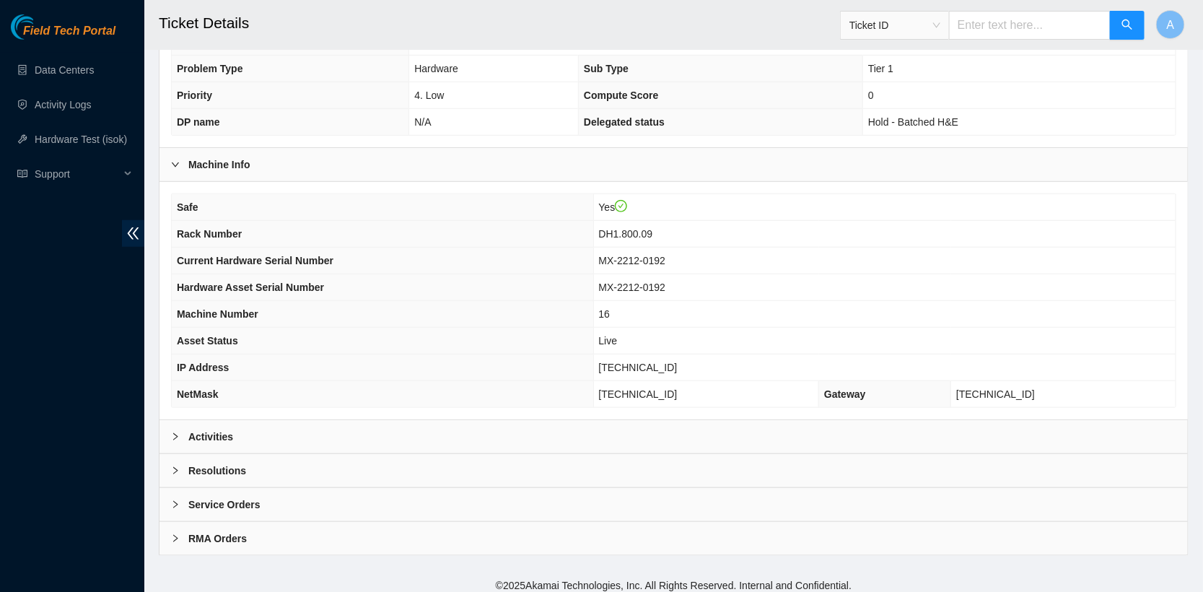
click at [325, 427] on div "Activities" at bounding box center [673, 436] width 1028 height 33
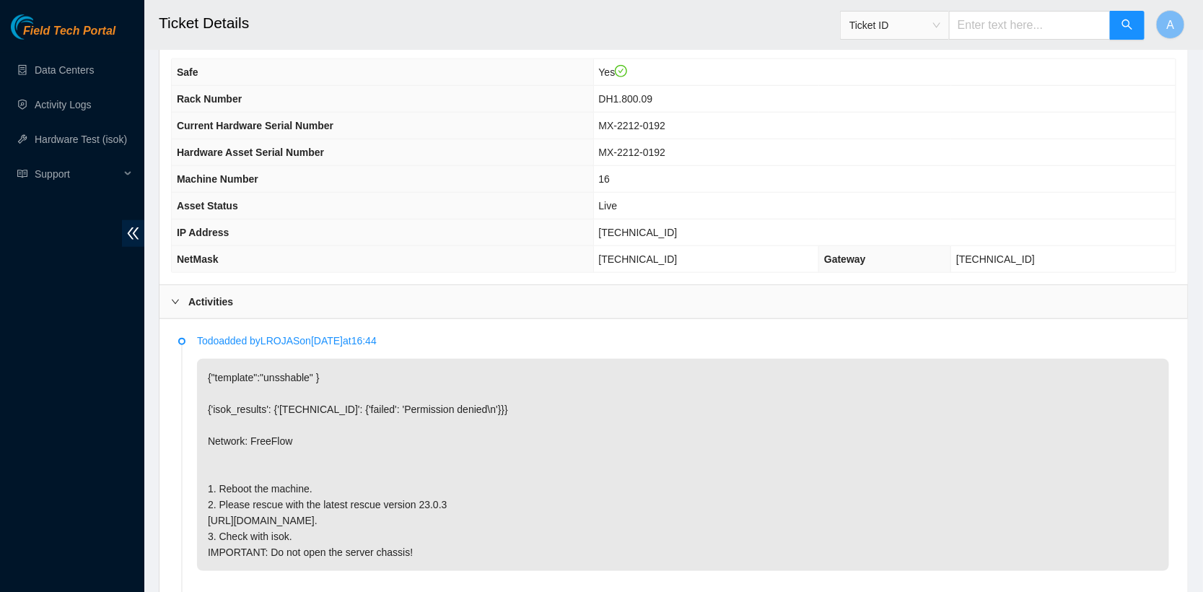
scroll to position [515, 0]
drag, startPoint x: 690, startPoint y: 224, endPoint x: 597, endPoint y: 224, distance: 93.1
click at [597, 224] on tr "IP Address 23.40.98.211" at bounding box center [674, 232] width 1004 height 27
copy tr "[TECHNICAL_ID]"
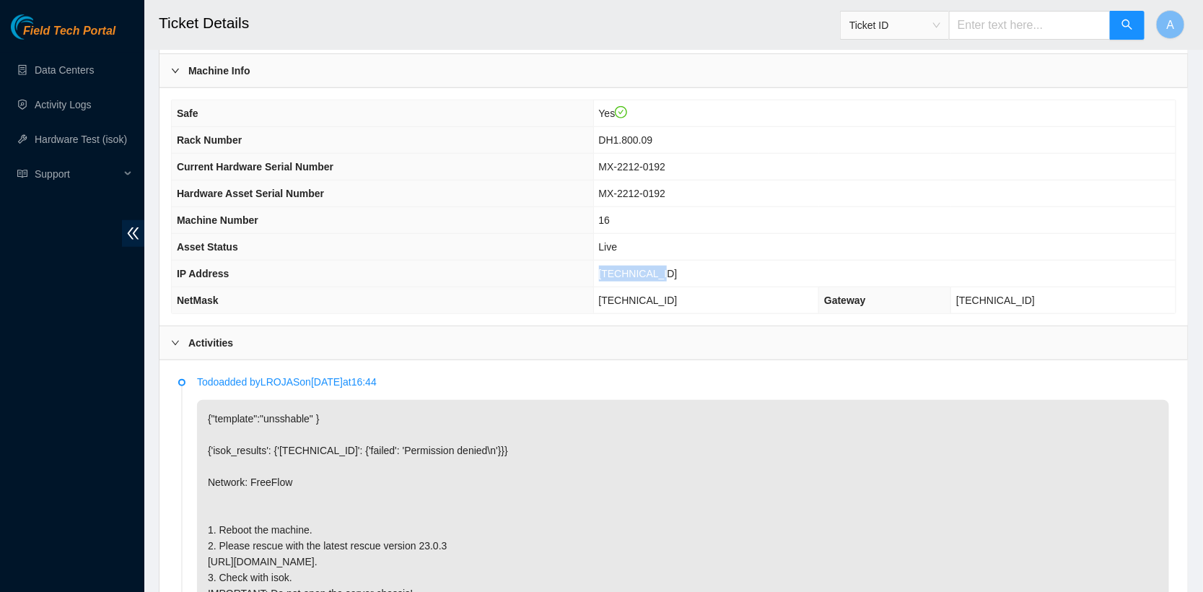
scroll to position [458, 0]
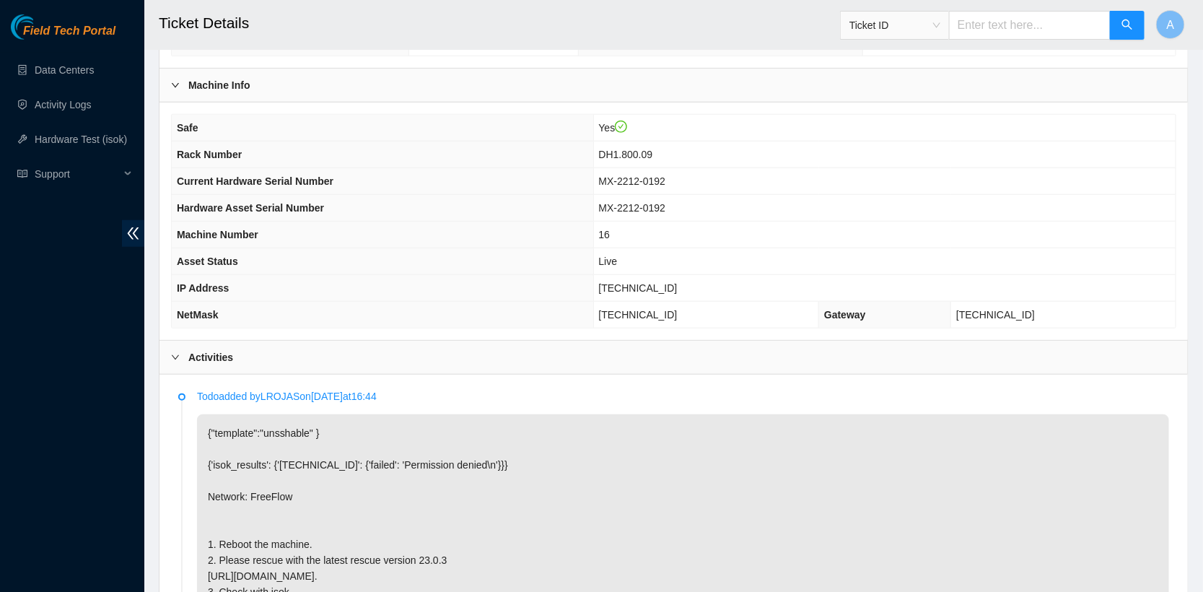
click at [526, 254] on th "Asset Status" at bounding box center [382, 261] width 421 height 27
click at [667, 282] on span "[TECHNICAL_ID]" at bounding box center [638, 288] width 79 height 12
copy span "[TECHNICAL_ID]"
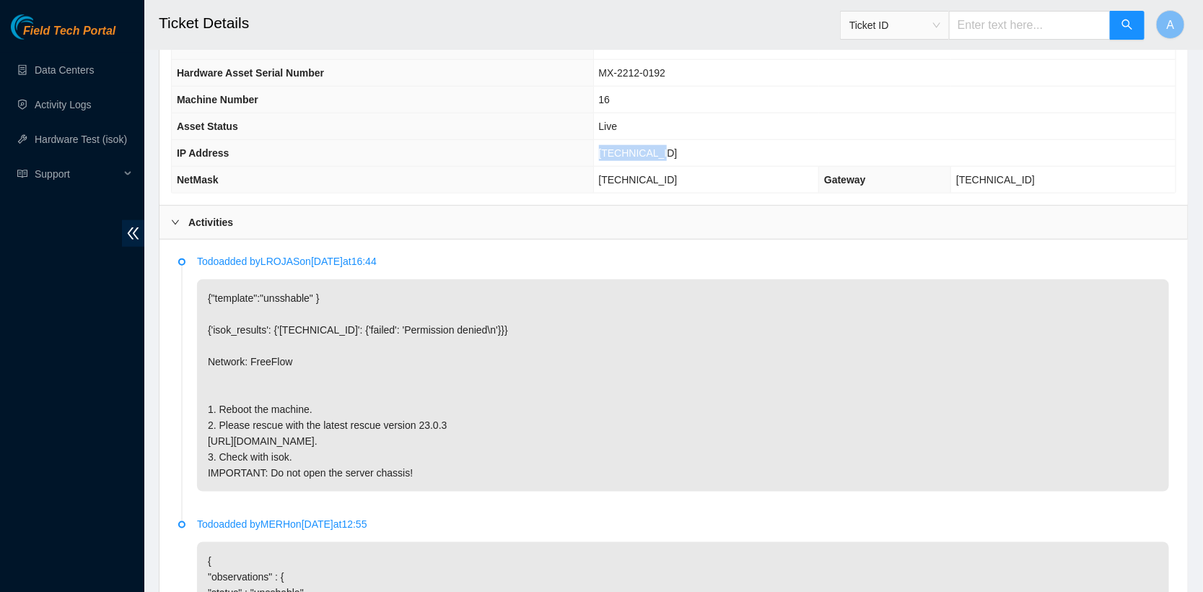
scroll to position [615, 0]
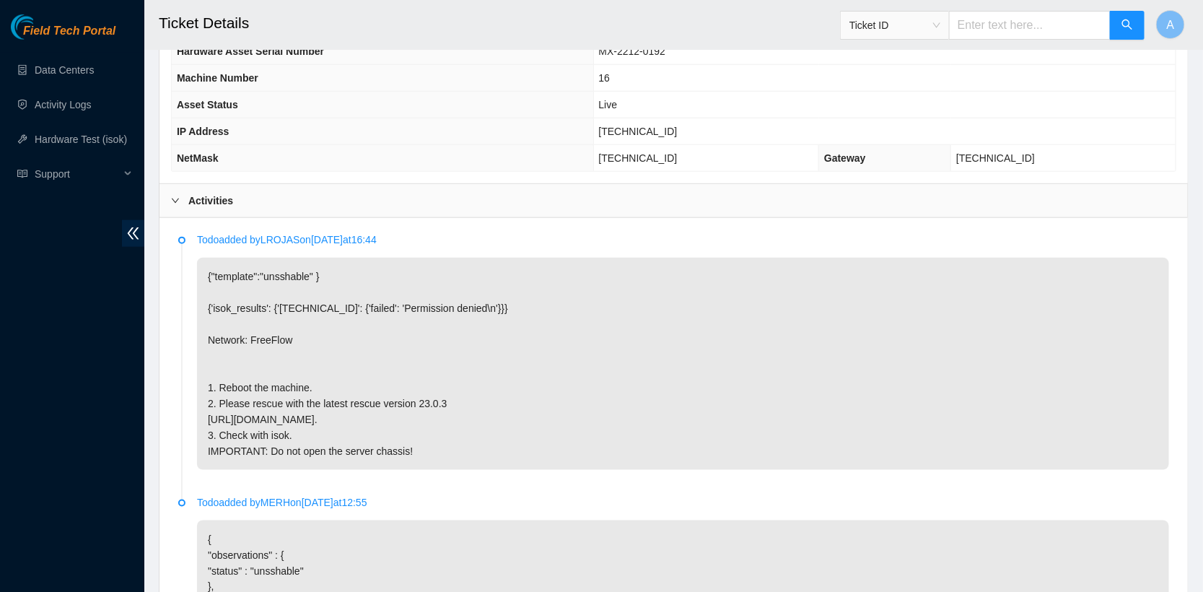
click at [248, 190] on div "Activities" at bounding box center [673, 200] width 1028 height 33
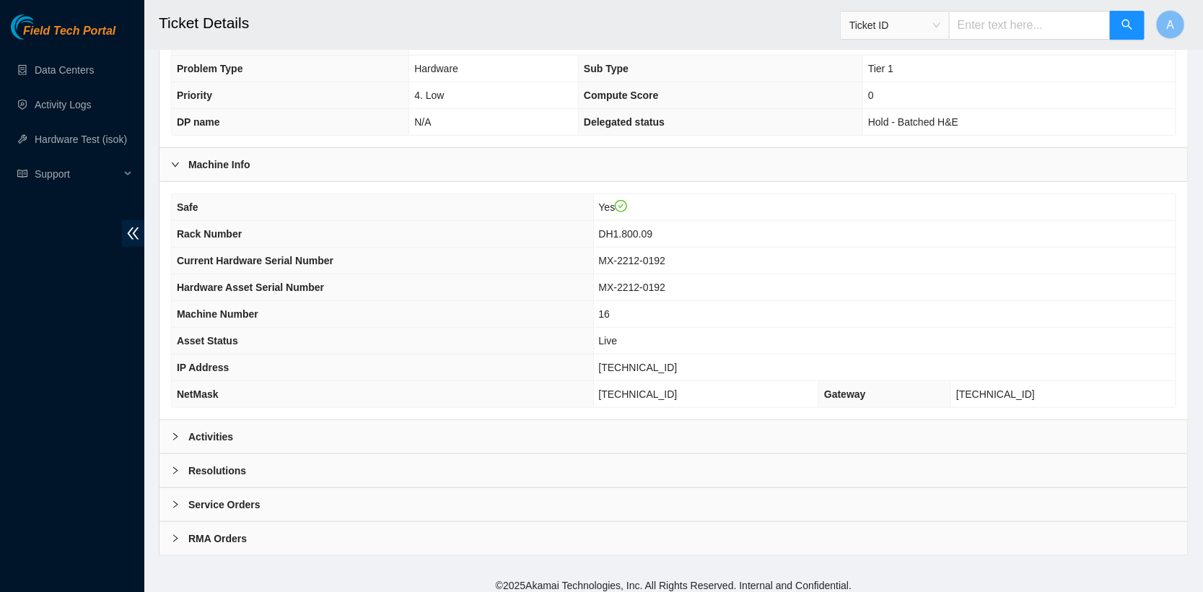
click at [256, 454] on div "Resolutions" at bounding box center [673, 470] width 1028 height 33
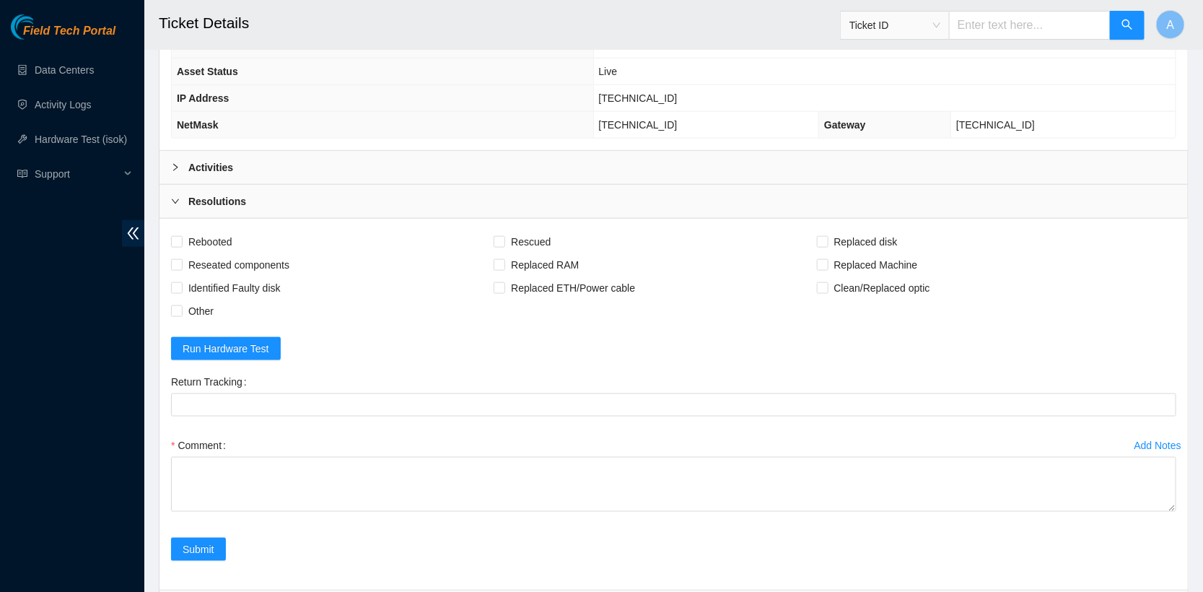
scroll to position [702, 0]
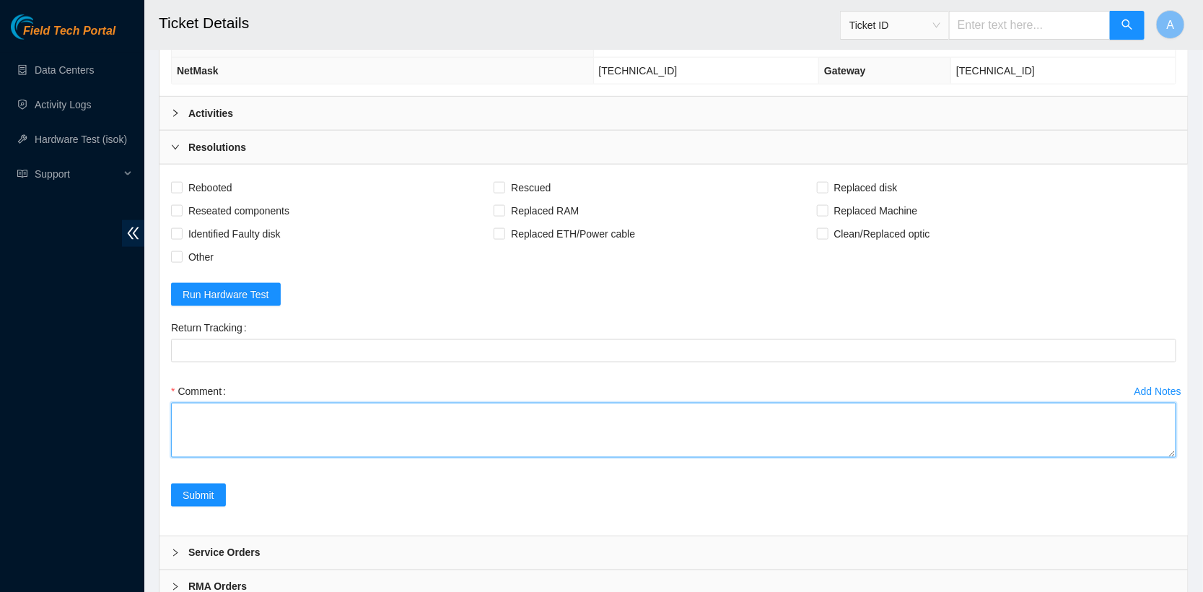
click at [271, 429] on textarea "Comment" at bounding box center [673, 430] width 1005 height 55
type textarea "Reboot, rescue, reboot Configure machine info: Reboot Isok check:"
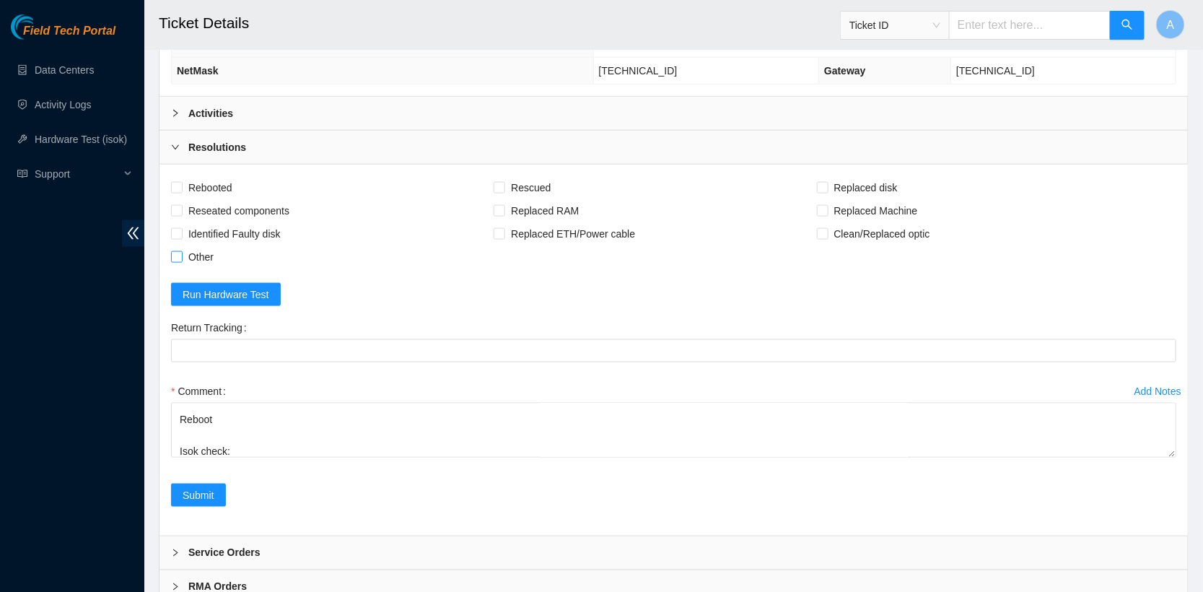
click at [188, 250] on span "Other" at bounding box center [201, 256] width 37 height 23
click at [181, 251] on input "Other" at bounding box center [176, 256] width 10 height 10
checkbox input "true"
click at [211, 201] on span "Reseated components" at bounding box center [239, 210] width 113 height 23
click at [181, 205] on input "Reseated components" at bounding box center [176, 210] width 10 height 10
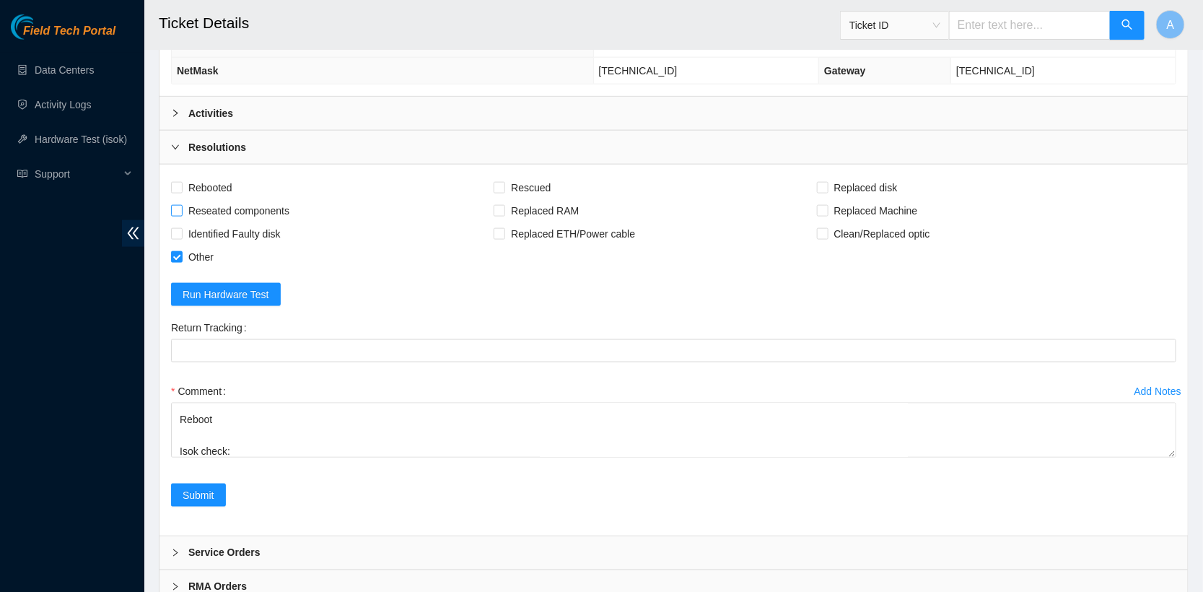
checkbox input "true"
click at [211, 180] on span "Rebooted" at bounding box center [211, 187] width 56 height 23
click at [181, 182] on input "Rebooted" at bounding box center [176, 187] width 10 height 10
checkbox input "true"
click at [502, 182] on input "Rescued" at bounding box center [499, 187] width 10 height 10
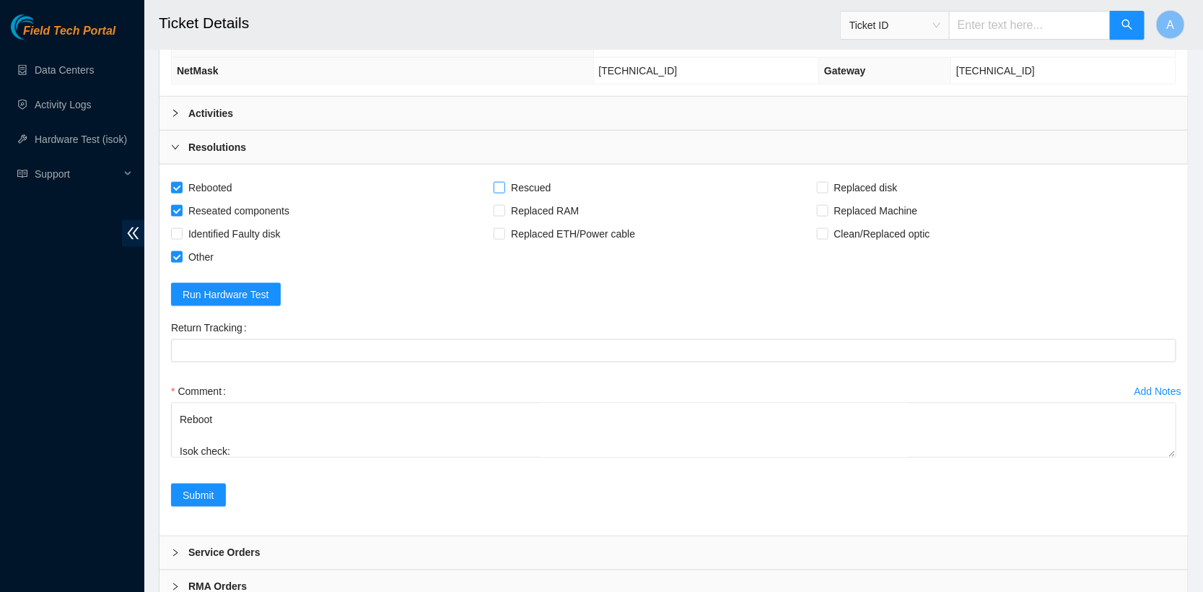
checkbox input "true"
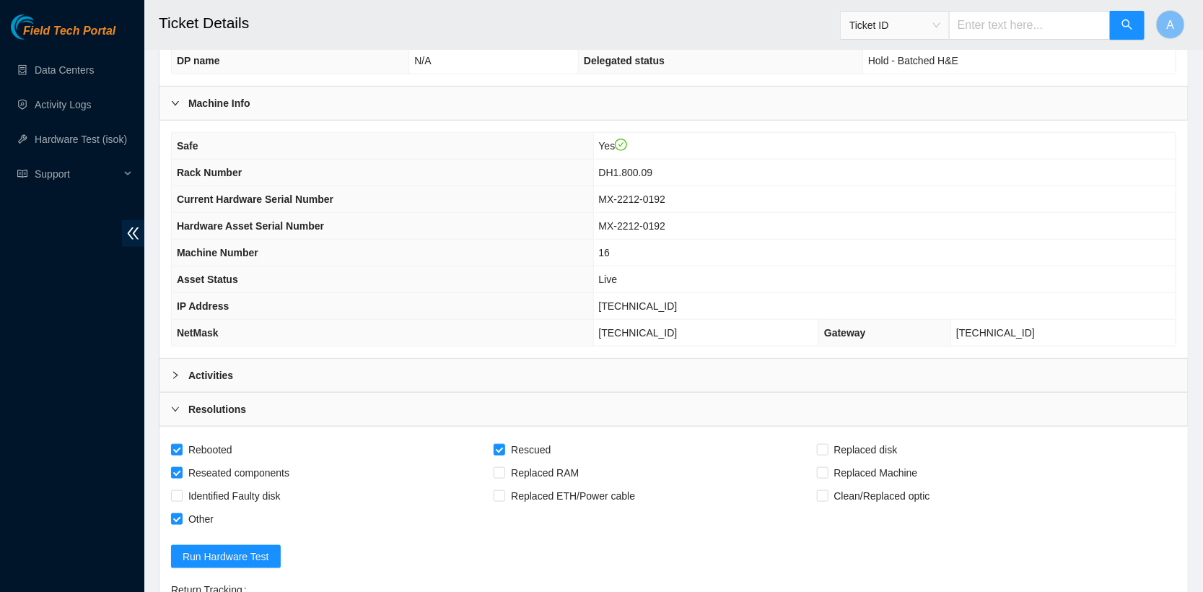
scroll to position [437, 0]
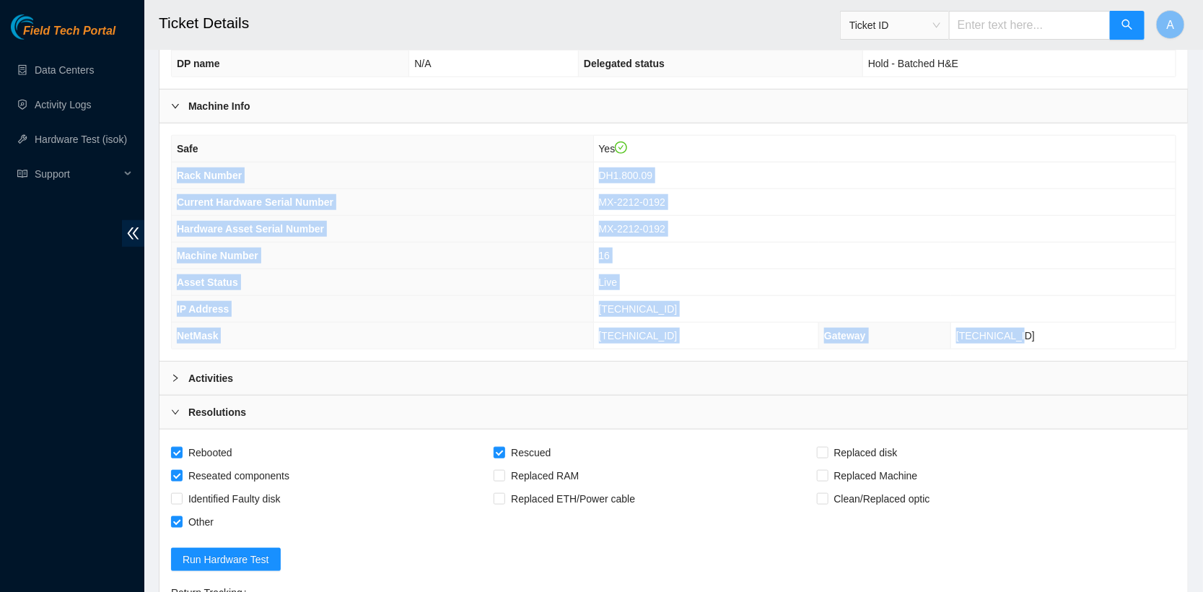
drag, startPoint x: 1069, startPoint y: 325, endPoint x: 170, endPoint y: 170, distance: 912.6
click at [172, 170] on tbody "Safe Yes Rack Number DH1.800.09 Current Hardware Serial Number MX-2212-0192 Har…" at bounding box center [674, 242] width 1004 height 213
copy tbody "Rack Number DH1.800.09 Current Hardware Serial Number MX-2212-0192 Hardware Ass…"
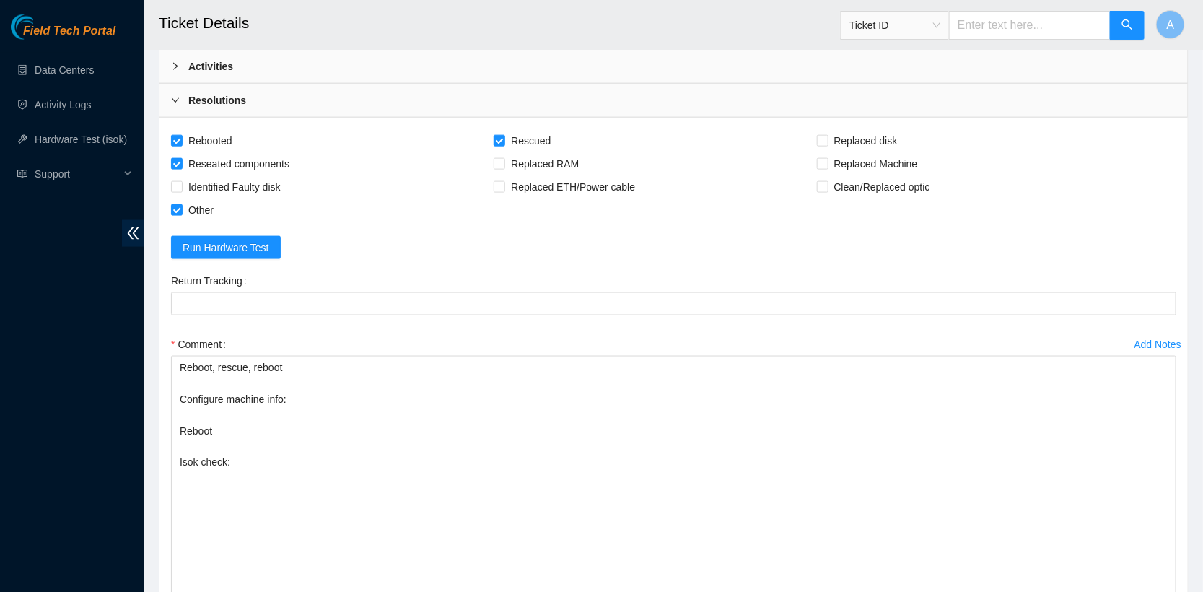
scroll to position [0, 0]
drag, startPoint x: 1168, startPoint y: 398, endPoint x: 1165, endPoint y: 674, distance: 276.4
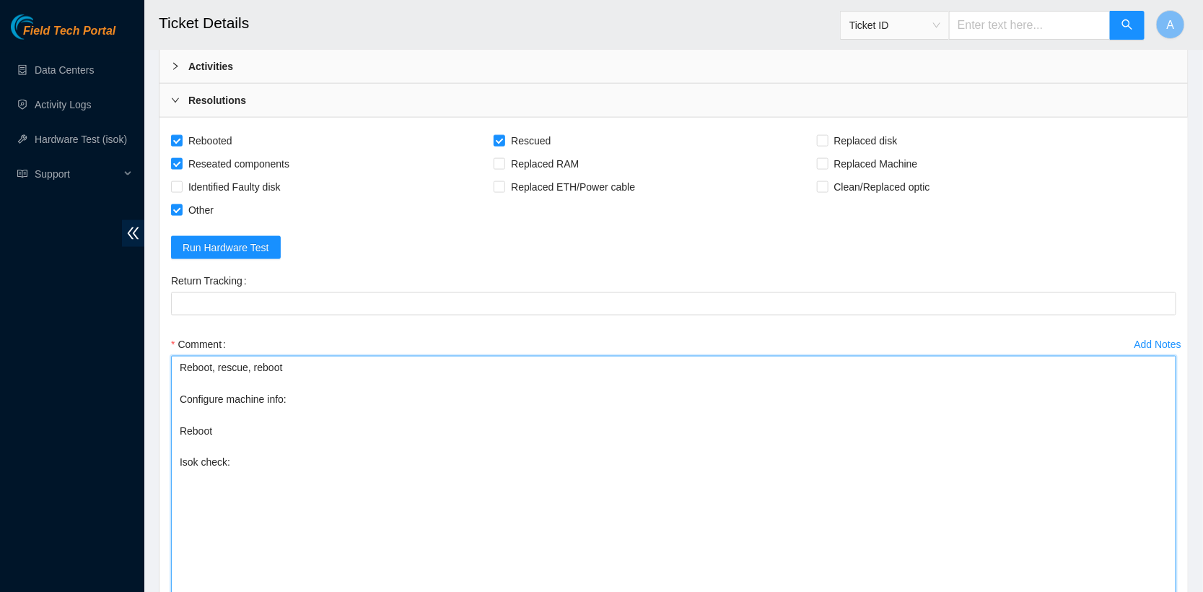
click at [326, 393] on textarea "Reboot, rescue, reboot Configure machine info: Reboot Isok check:" at bounding box center [673, 521] width 1005 height 331
paste textarea "Rack Number DH1.800.09 Current Hardware Serial Number MX-2212-0192 Hardware Ass…"
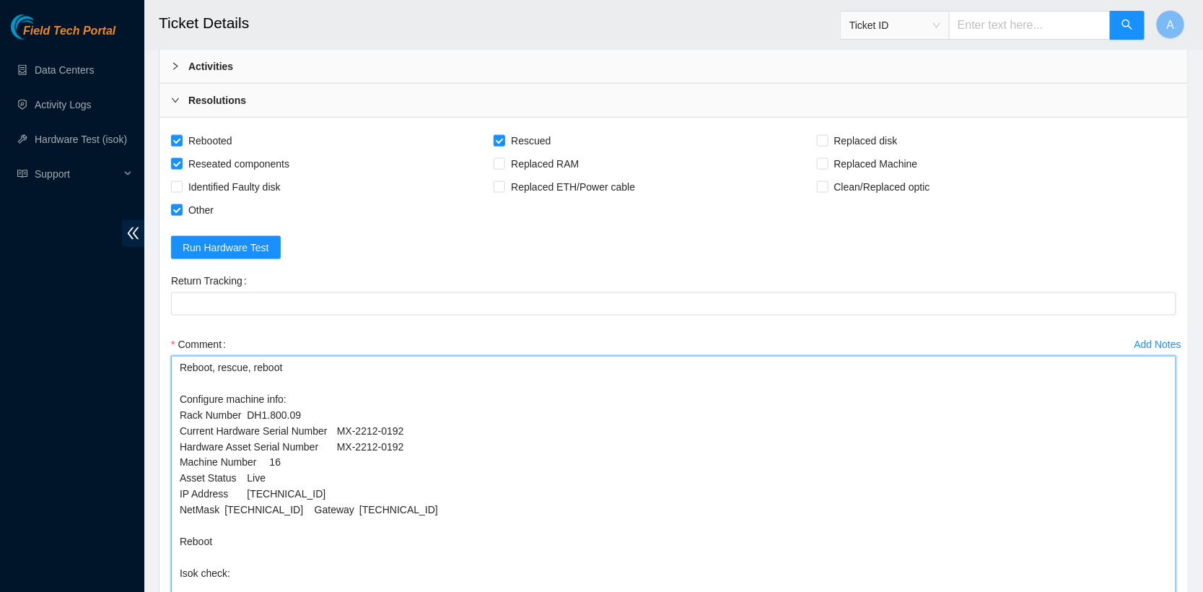
drag, startPoint x: 419, startPoint y: 442, endPoint x: 35, endPoint y: 432, distance: 384.8
click at [35, 432] on section "Field Tech Portal Data Centers Activity Logs Hardware Test (isok) Support Ticke…" at bounding box center [601, 64] width 1203 height 1627
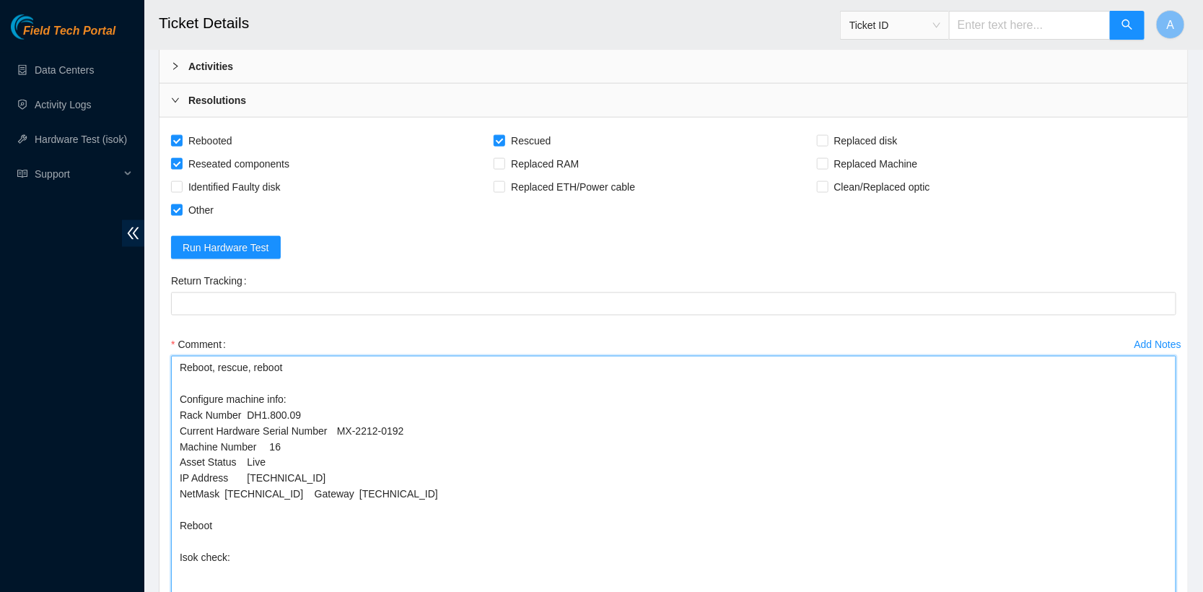
drag, startPoint x: 292, startPoint y: 455, endPoint x: 90, endPoint y: 457, distance: 201.3
click at [90, 457] on section "Field Tech Portal Data Centers Activity Logs Hardware Test (isok) Support Ticke…" at bounding box center [601, 64] width 1203 height 1627
click at [316, 469] on textarea "Reboot, rescue, reboot Configure machine info: Rack Number DH1.800.09 Current H…" at bounding box center [673, 521] width 1005 height 331
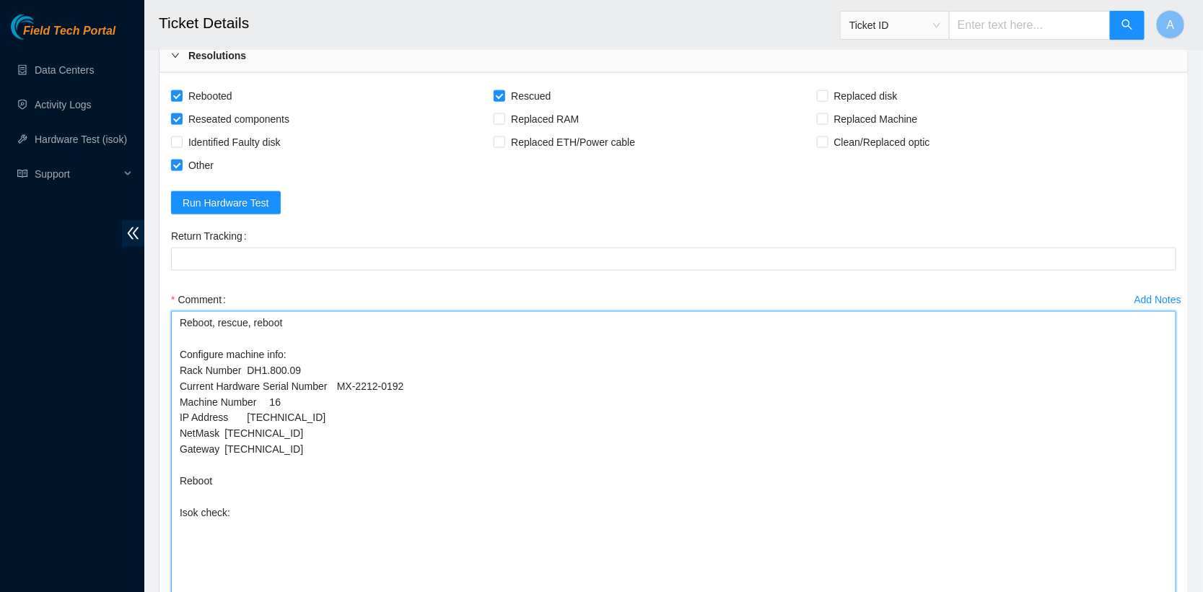
scroll to position [788, 0]
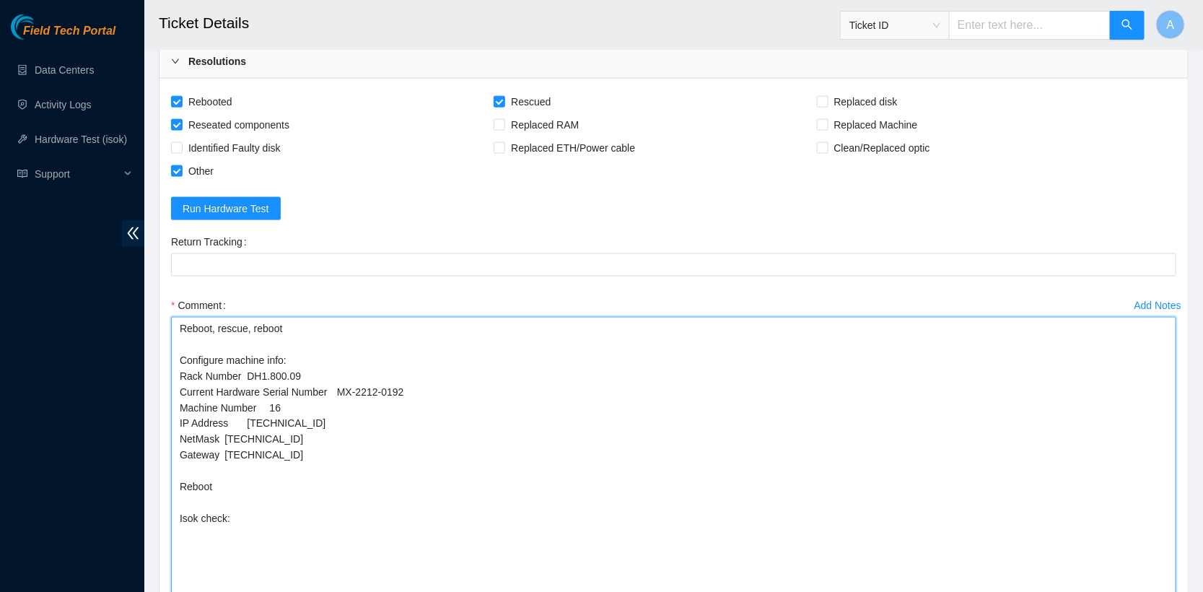
click at [317, 508] on textarea "Reboot, rescue, reboot Configure machine info: Rack Number DH1.800.09 Current H…" at bounding box center [673, 482] width 1005 height 331
paste textarea "23.40.98.211 : passed: ok"
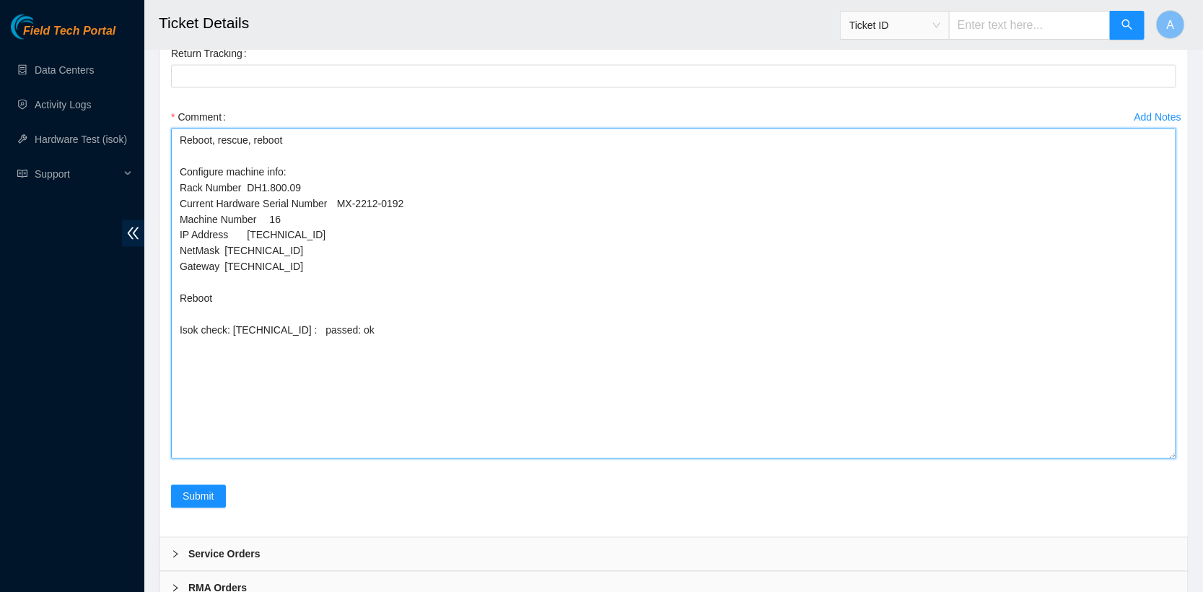
scroll to position [1025, 0]
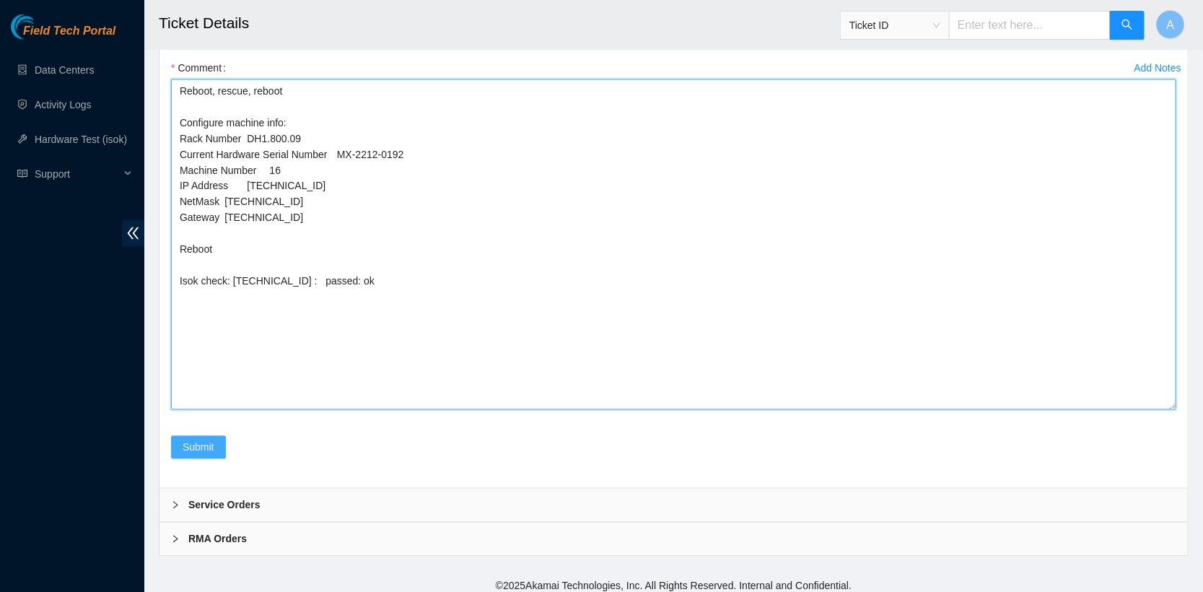
type textarea "Reboot, rescue, reboot Configure machine info: Rack Number DH1.800.09 Current H…"
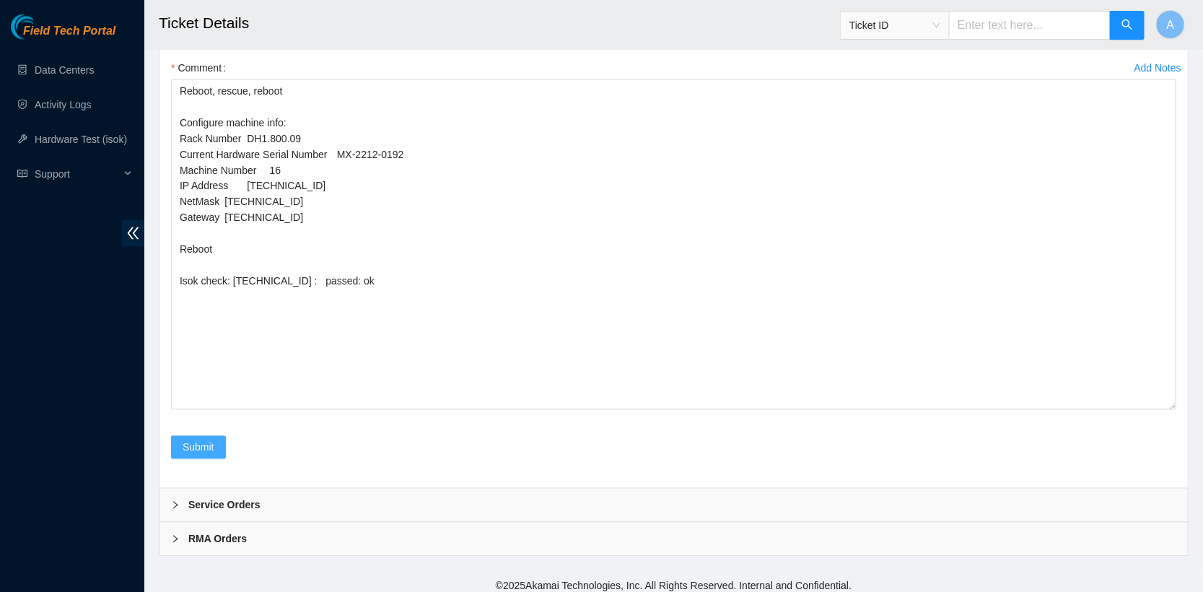
click at [205, 439] on span "Submit" at bounding box center [199, 447] width 32 height 16
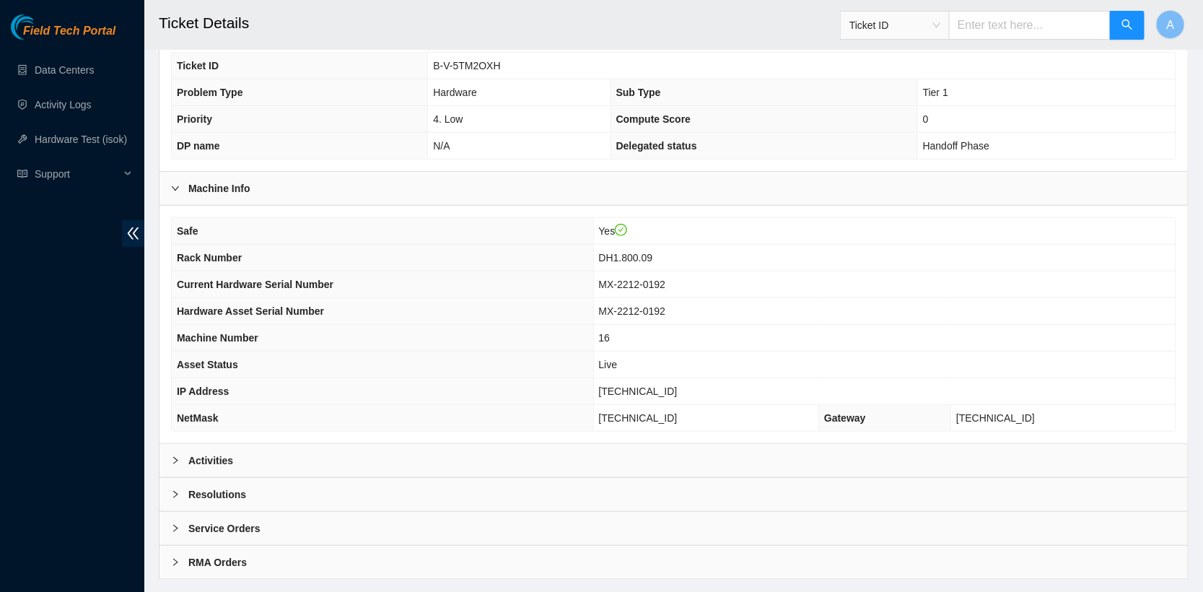
scroll to position [356, 0]
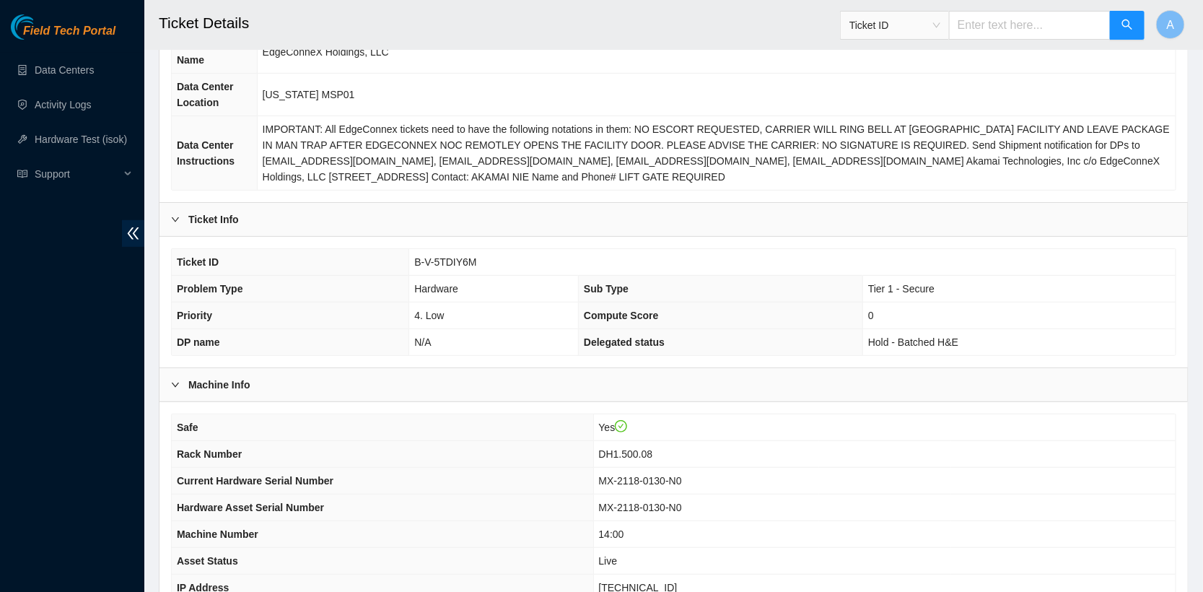
scroll to position [379, 0]
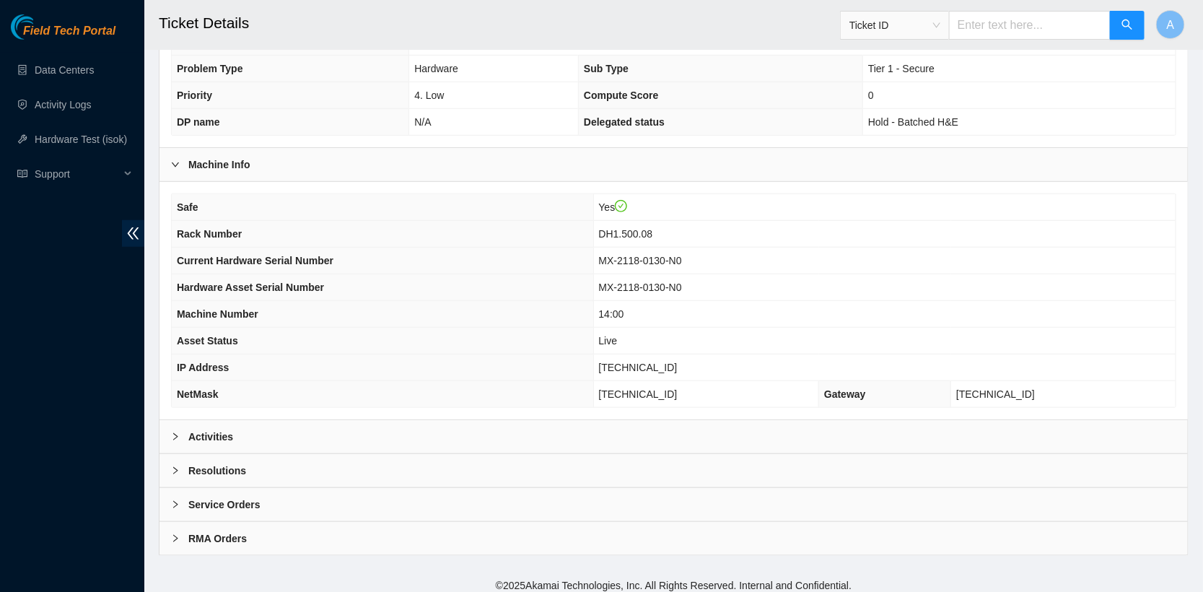
click at [305, 430] on div "Activities" at bounding box center [673, 436] width 1028 height 33
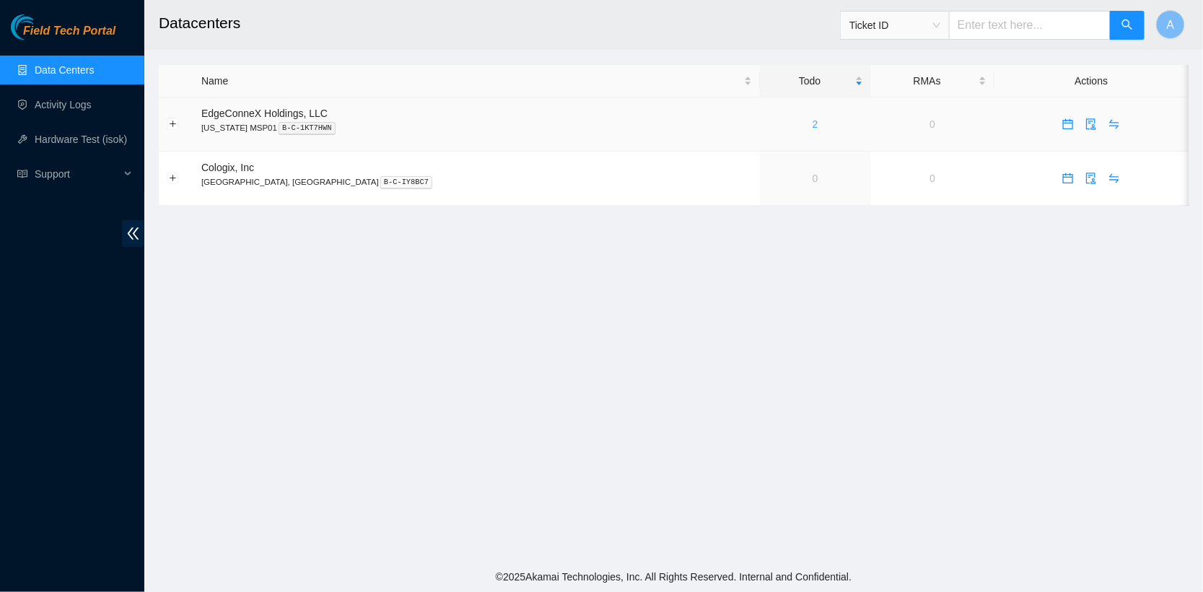
click at [813, 125] on link "2" at bounding box center [816, 124] width 6 height 12
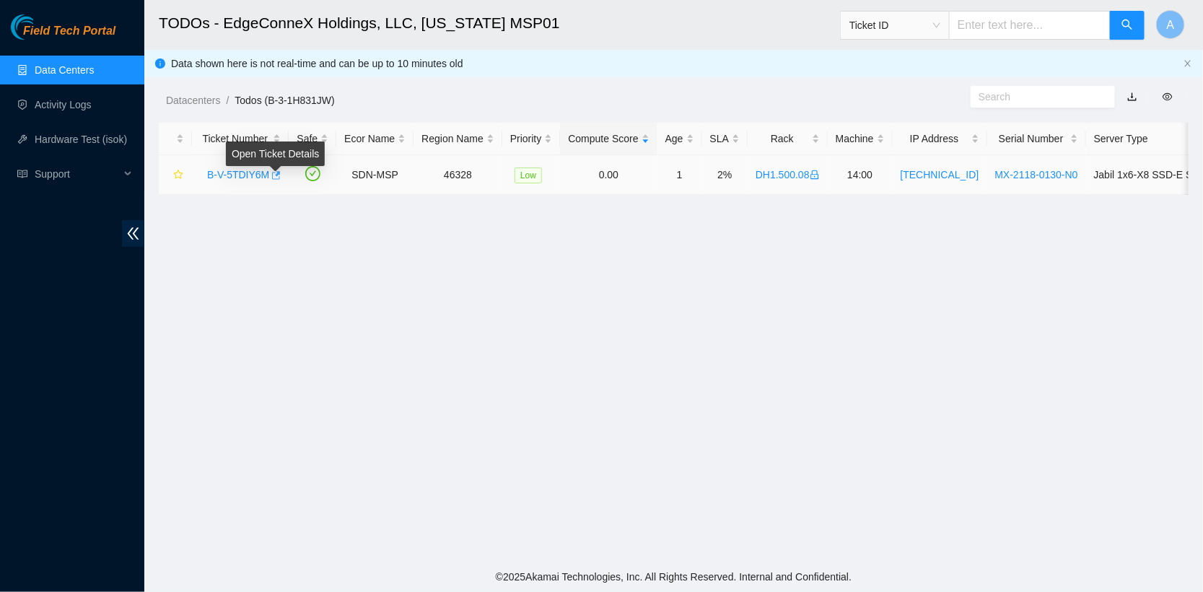
click at [276, 175] on icon "button" at bounding box center [275, 175] width 10 height 10
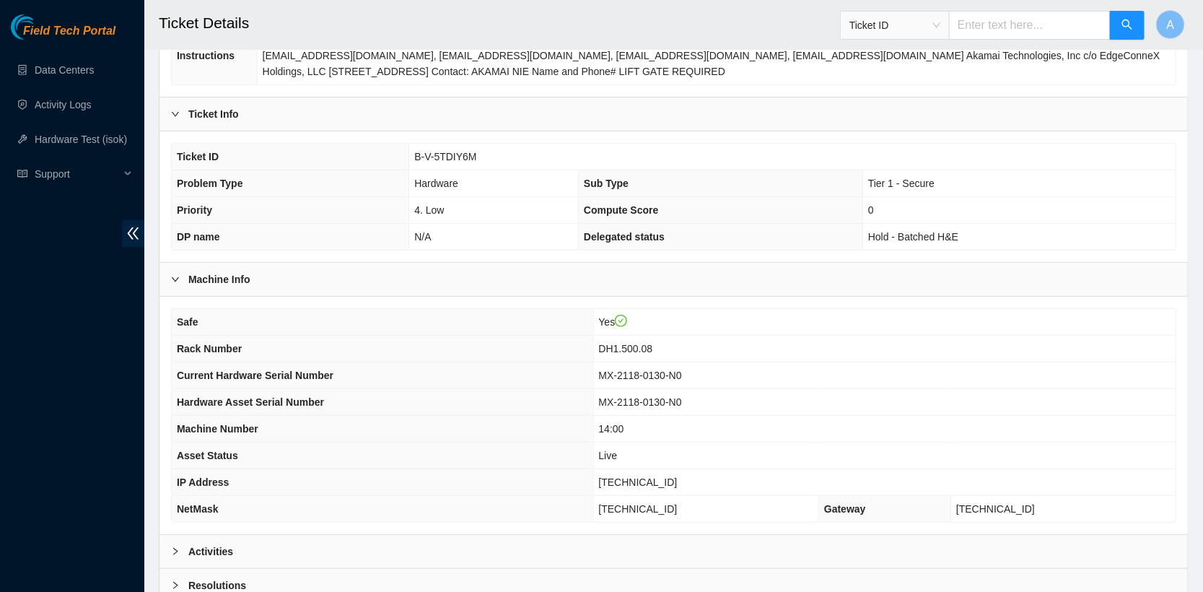
scroll to position [379, 0]
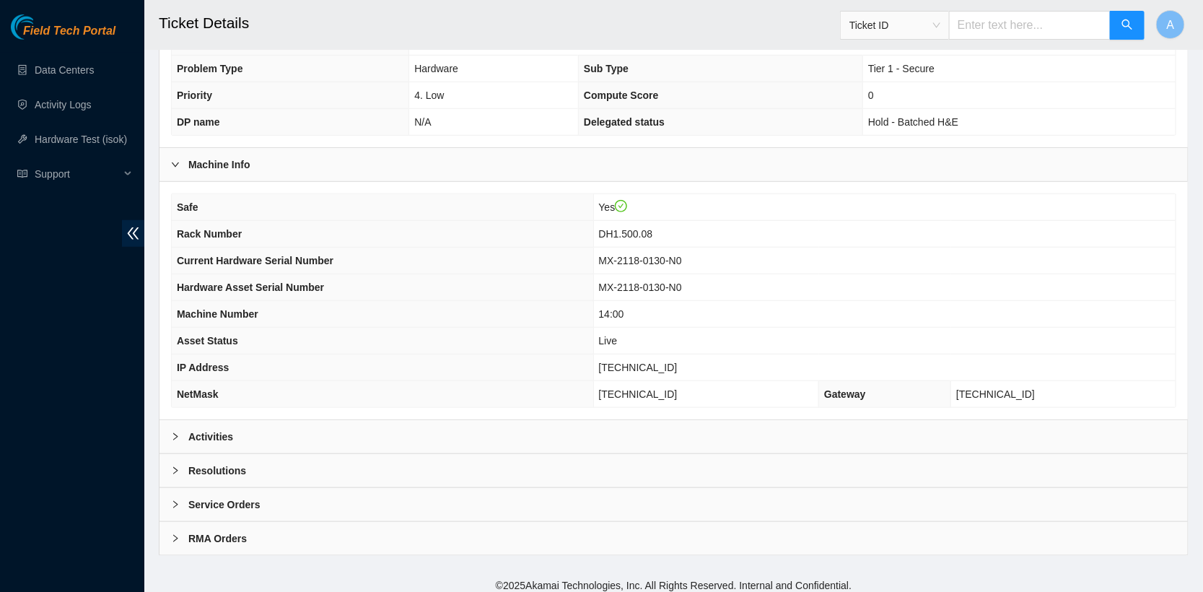
click at [274, 427] on div "Activities" at bounding box center [673, 436] width 1028 height 33
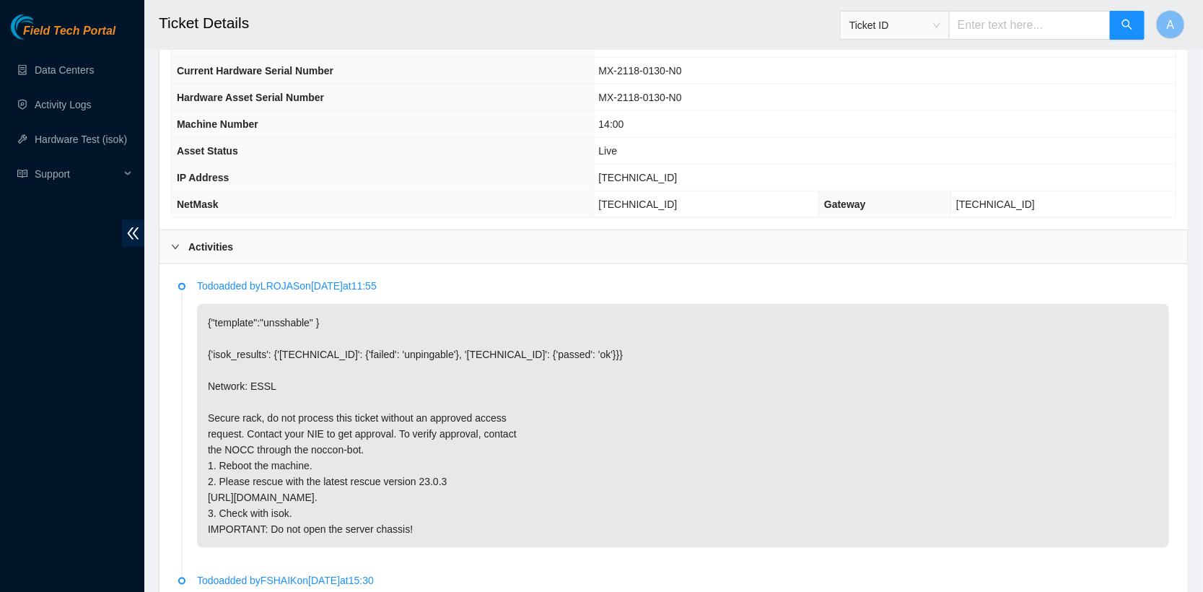
scroll to position [594, 0]
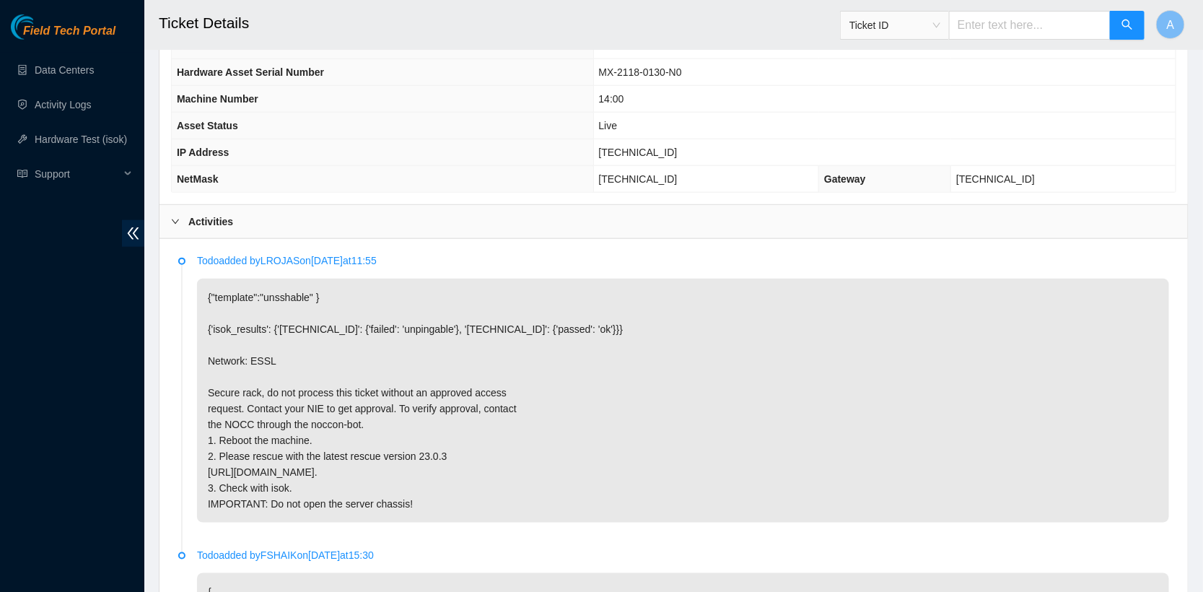
click at [227, 239] on div "Todo added by LROJAS on 2025-08-11 at 11:55 {"template":"unsshable" } {'isok_re…" at bounding box center [673, 536] width 1028 height 595
click at [223, 229] on div "Activities" at bounding box center [673, 221] width 1028 height 33
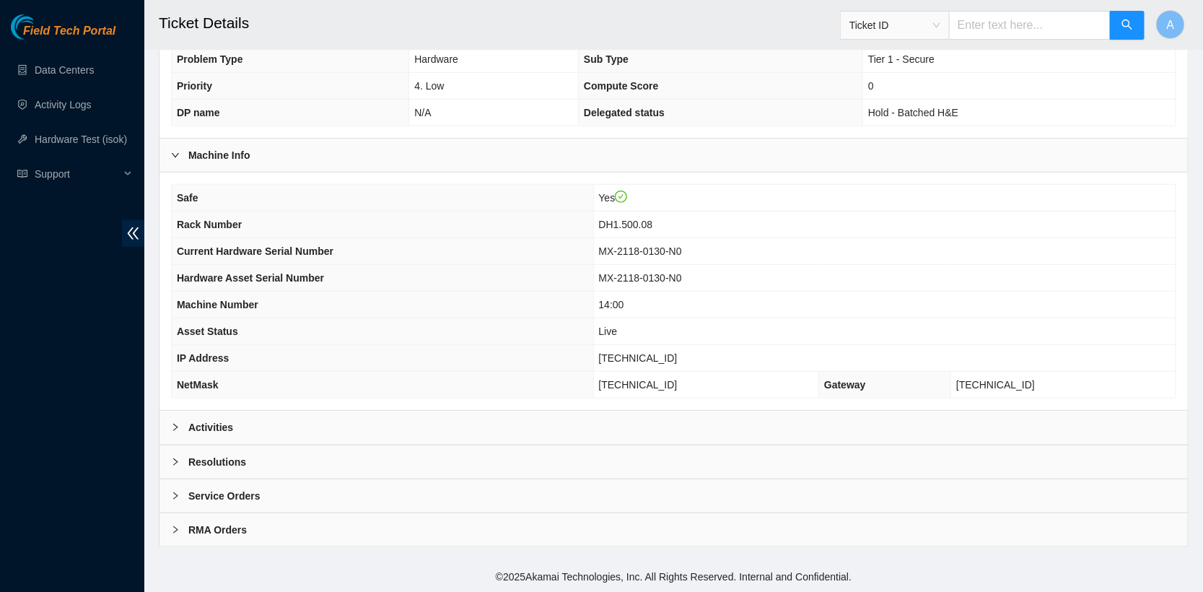
scroll to position [379, 0]
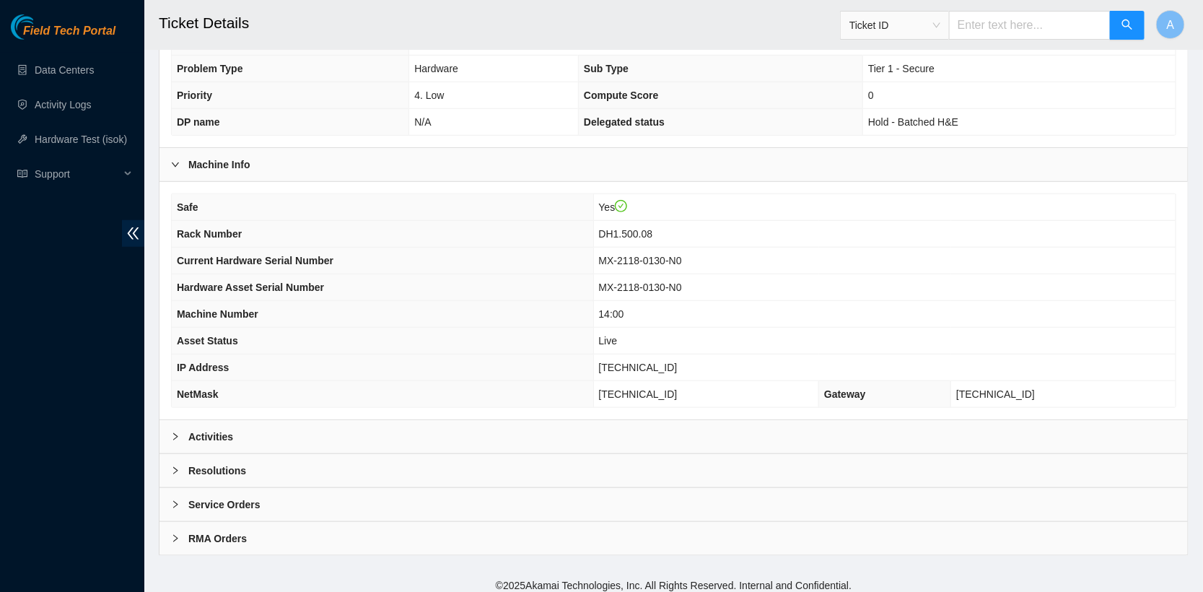
click at [248, 455] on div "Resolutions" at bounding box center [673, 470] width 1028 height 33
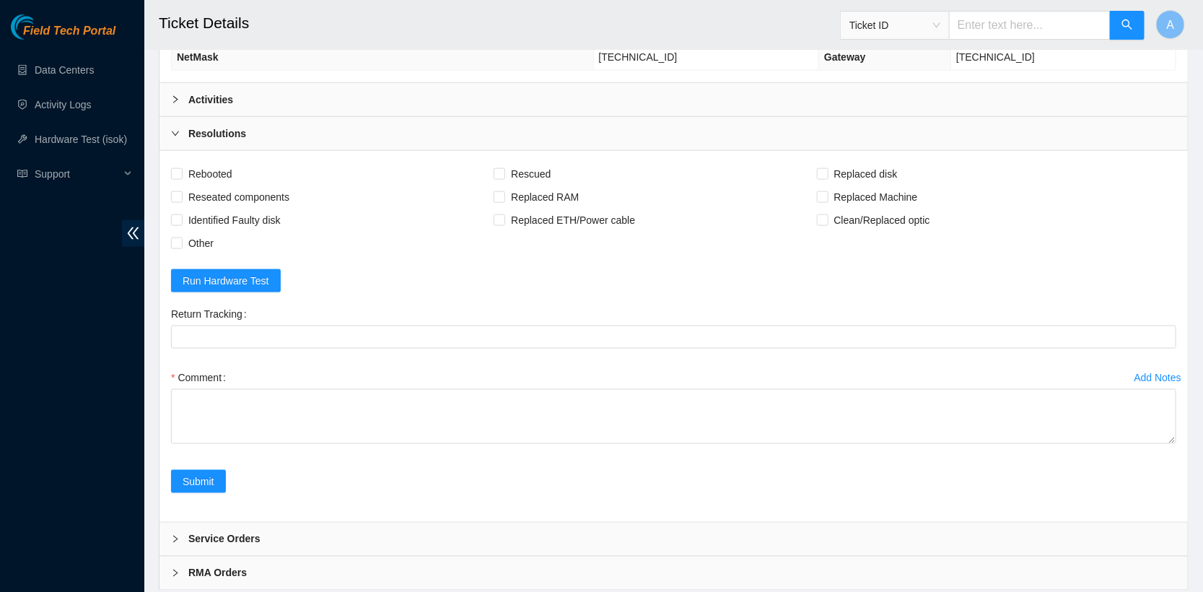
scroll to position [733, 0]
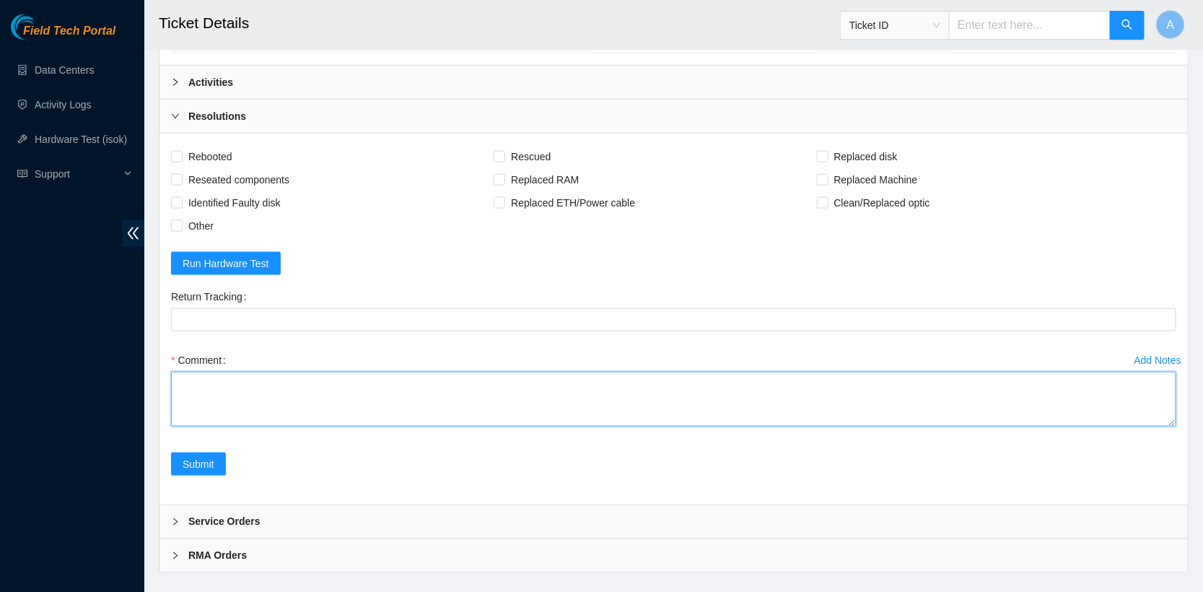
click at [214, 397] on textarea "Comment" at bounding box center [673, 399] width 1005 height 55
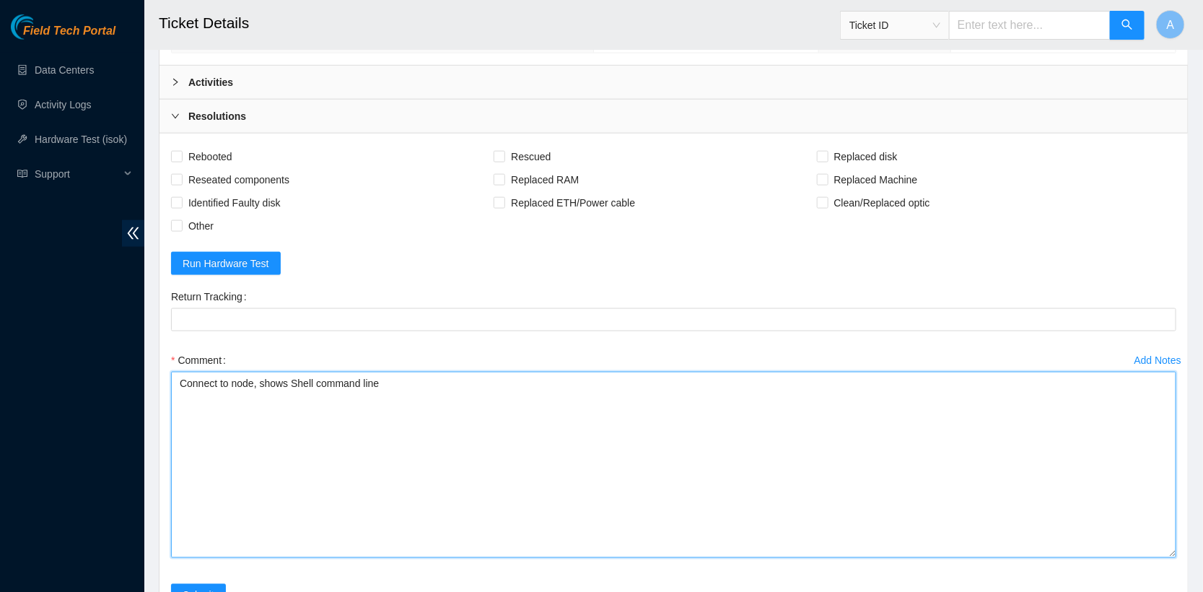
drag, startPoint x: 1171, startPoint y: 412, endPoint x: 1160, endPoint y: 582, distance: 170.7
click at [1160, 558] on textarea "Connect to node, shows Shell command line" at bounding box center [673, 465] width 1005 height 186
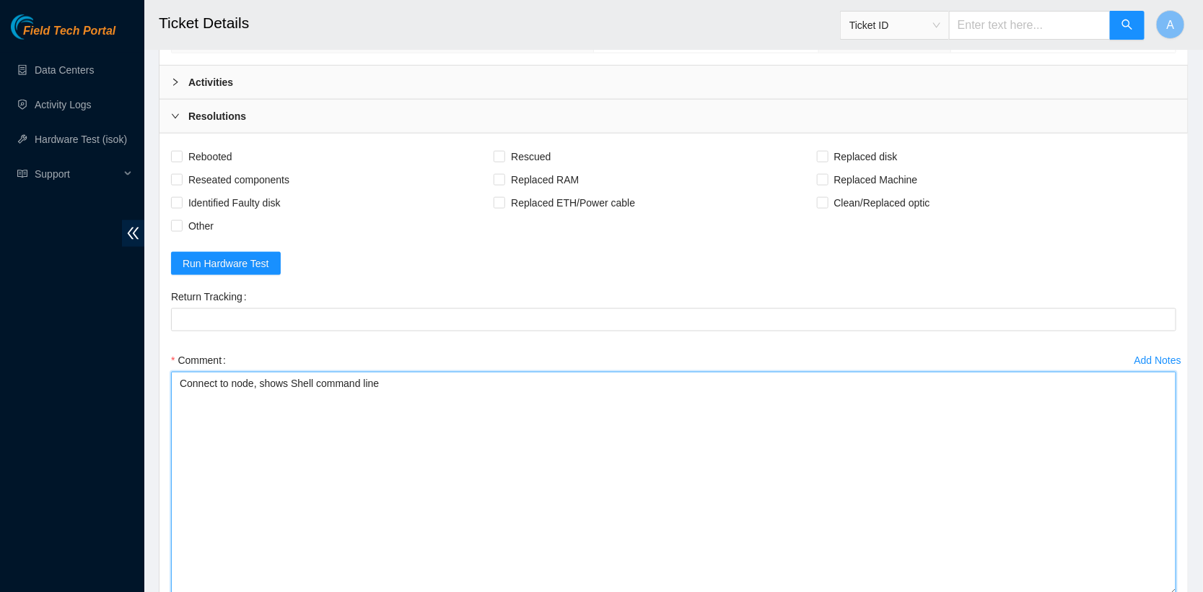
click at [942, 499] on textarea "Connect to node, shows Shell command line" at bounding box center [673, 484] width 1005 height 224
click at [290, 415] on textarea "Connect to node, shows Shell command line Attempt to reboot, mahcine boots to s…" at bounding box center [673, 484] width 1005 height 224
click at [294, 403] on textarea "Connect to node, shows Shell command line Attempt to reboot, mahcine boots to s…" at bounding box center [673, 484] width 1005 height 224
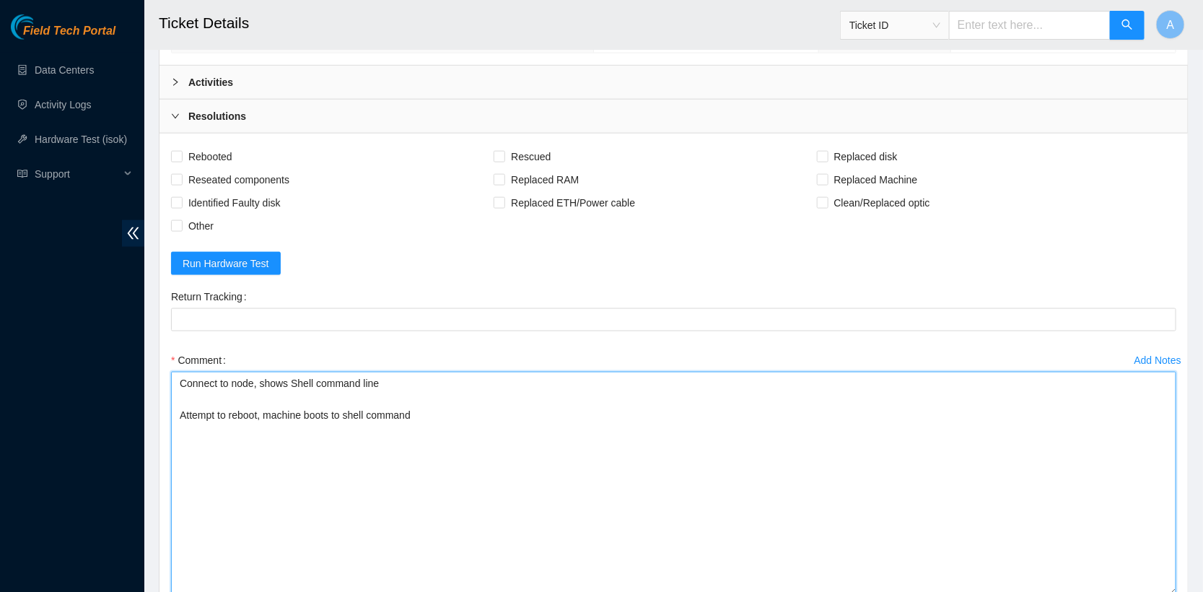
click at [432, 430] on textarea "Connect to node, shows Shell command line Attempt to reboot, machine boots to s…" at bounding box center [673, 484] width 1005 height 224
type textarea "Connect to node, shows Shell command line Attempt to reboot, machine boots to s…"
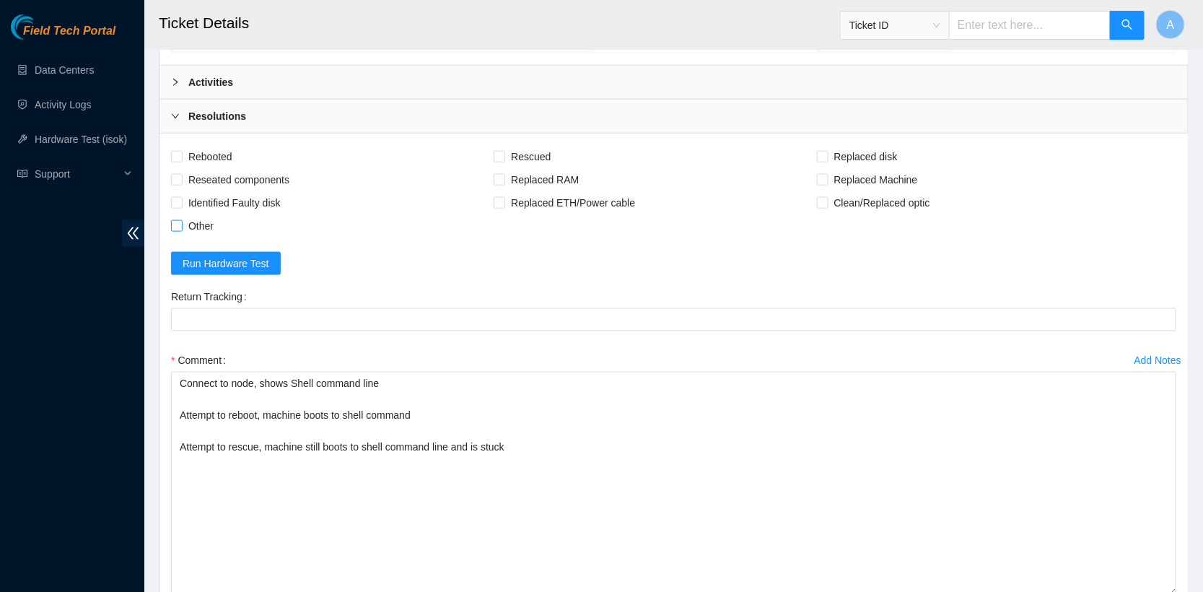
click at [182, 220] on span at bounding box center [177, 226] width 12 height 12
click at [181, 220] on input "Other" at bounding box center [176, 225] width 10 height 10
checkbox input "true"
click at [216, 191] on span "Identified Faulty disk" at bounding box center [235, 202] width 104 height 23
click at [181, 197] on input "Identified Faulty disk" at bounding box center [176, 202] width 10 height 10
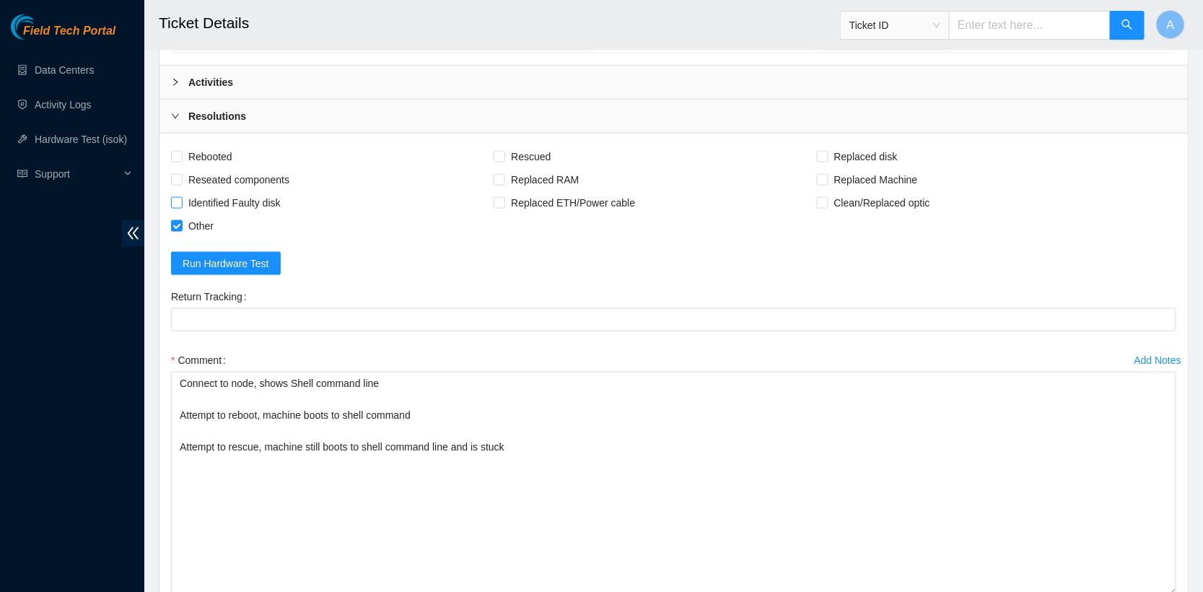
checkbox input "true"
click at [219, 172] on span "Reseated components" at bounding box center [239, 179] width 113 height 23
click at [181, 174] on input "Reseated components" at bounding box center [176, 179] width 10 height 10
checkbox input "true"
click at [222, 193] on span "Identified Faulty disk" at bounding box center [235, 202] width 104 height 23
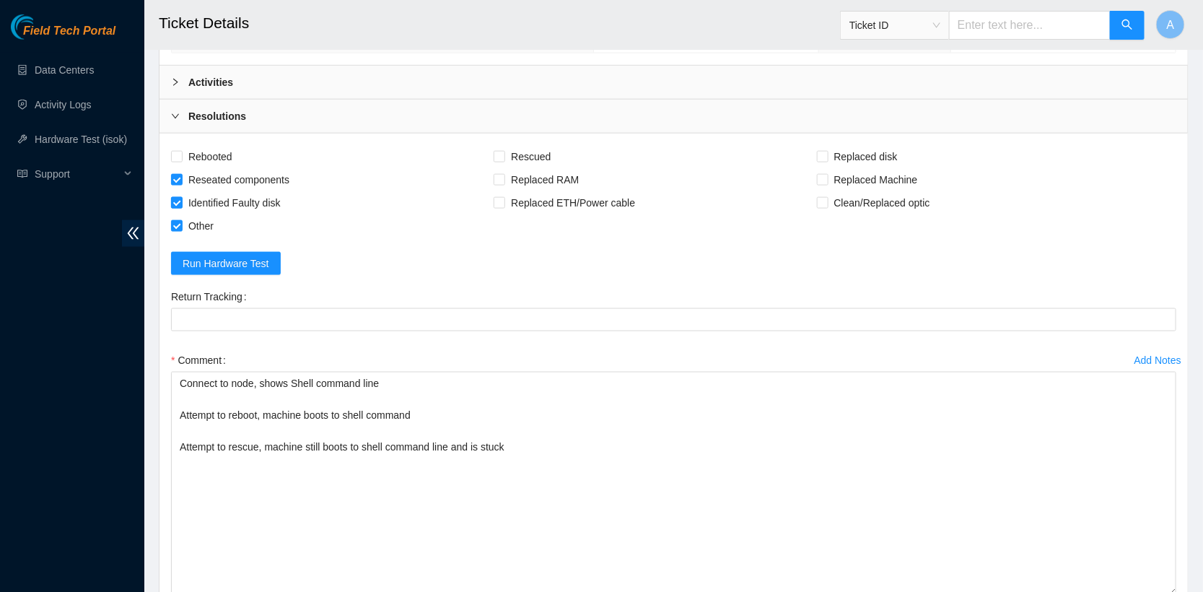
click at [181, 197] on input "Identified Faulty disk" at bounding box center [176, 202] width 10 height 10
checkbox input "false"
click at [214, 145] on span "Rebooted" at bounding box center [211, 156] width 56 height 23
click at [181, 151] on input "Rebooted" at bounding box center [176, 156] width 10 height 10
checkbox input "true"
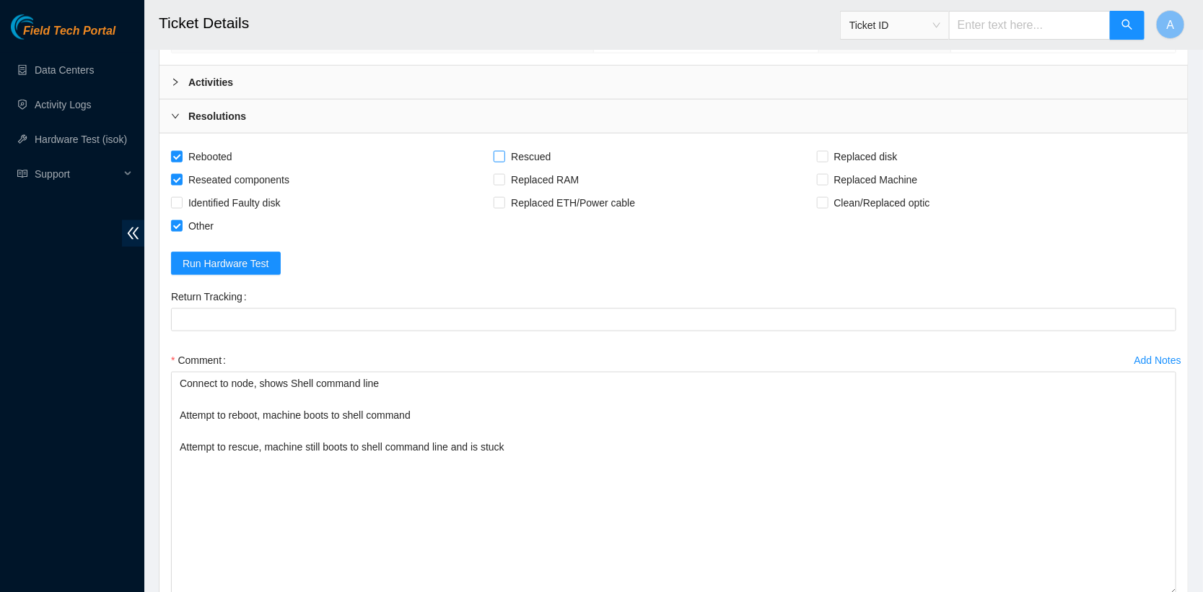
click at [519, 151] on span "Rescued" at bounding box center [530, 156] width 51 height 23
click at [504, 151] on input "Rescued" at bounding box center [499, 156] width 10 height 10
checkbox input "true"
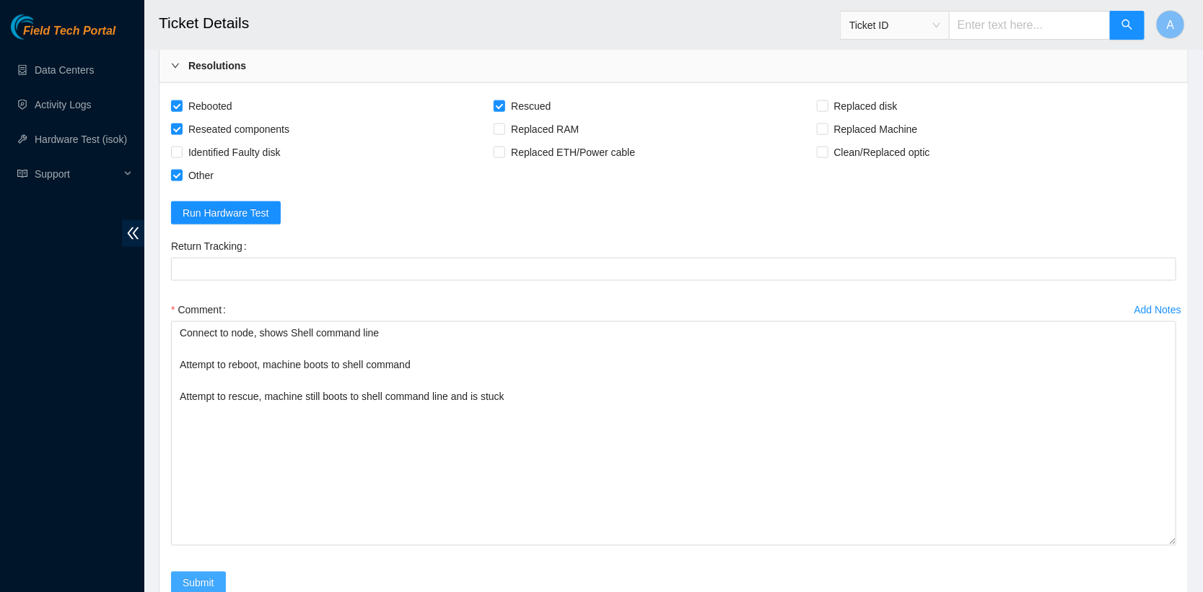
scroll to position [591, 0]
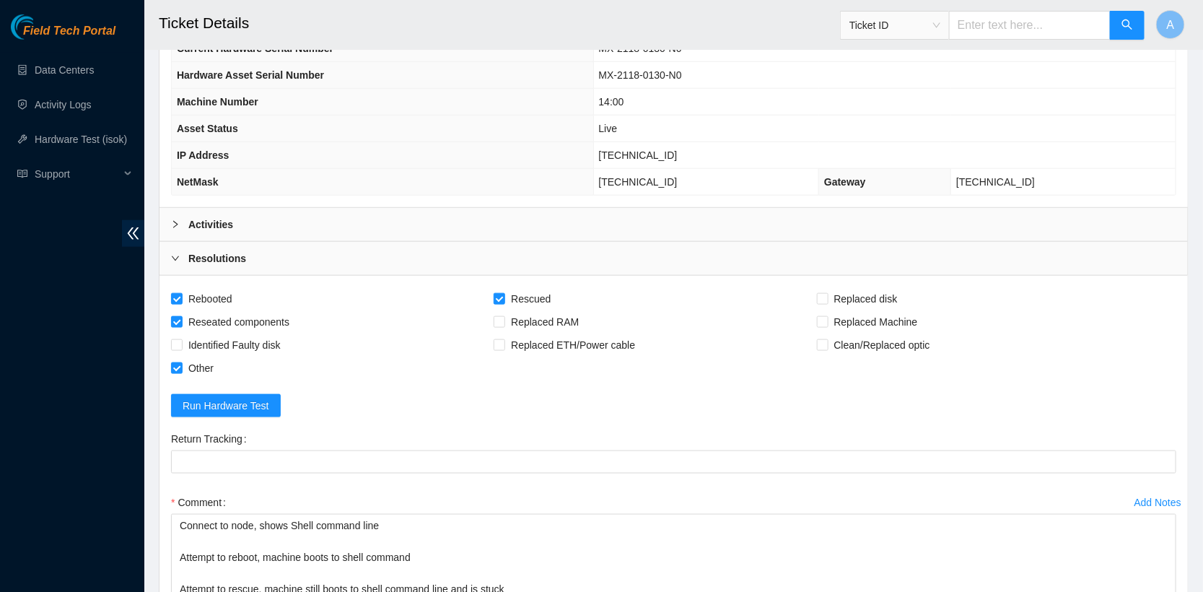
click at [209, 216] on b "Activities" at bounding box center [210, 224] width 45 height 16
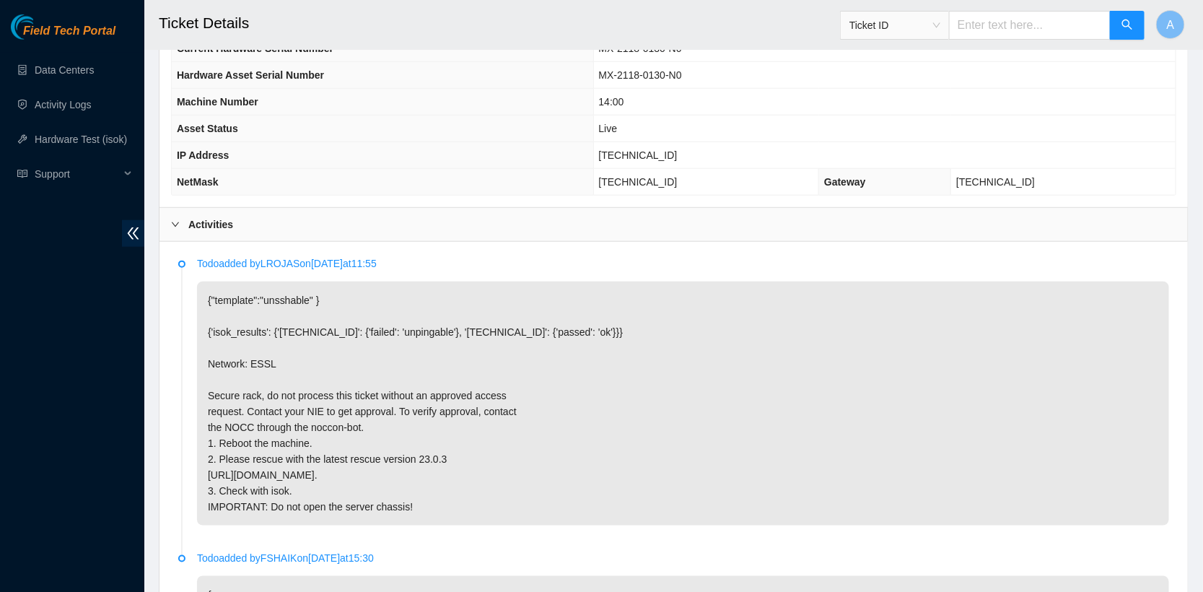
click at [208, 216] on b "Activities" at bounding box center [210, 224] width 45 height 16
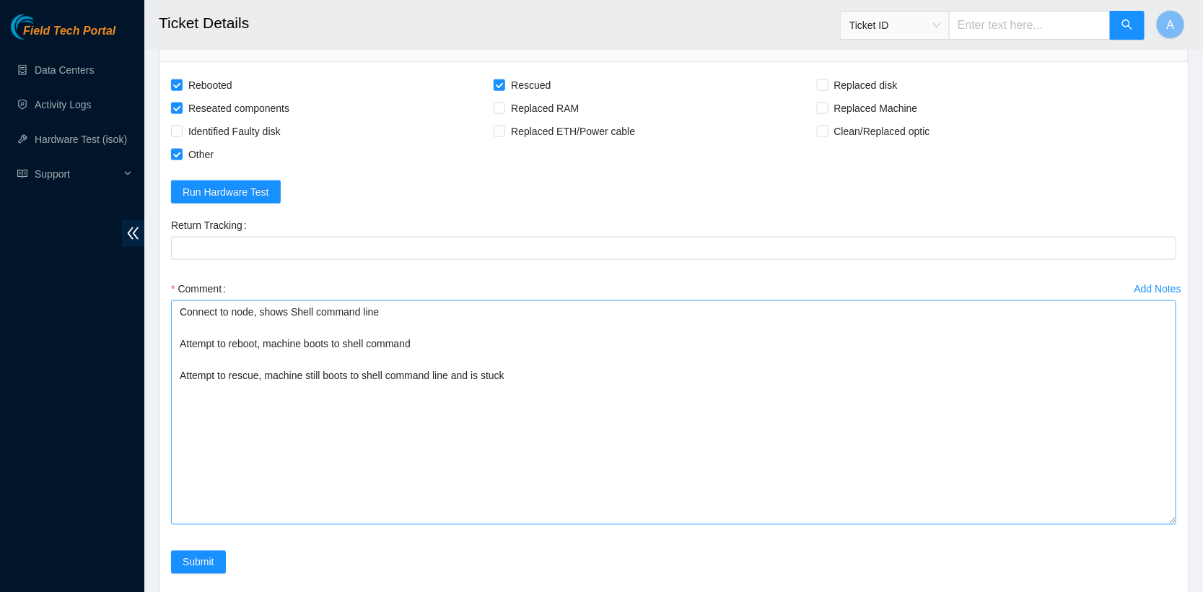
scroll to position [848, 0]
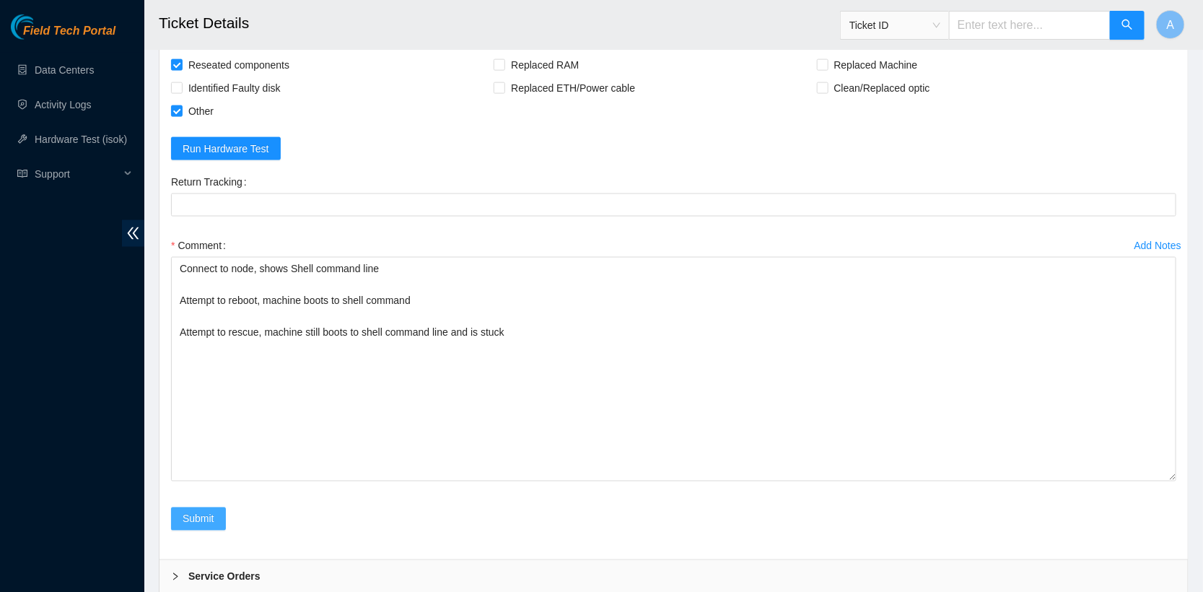
click at [186, 518] on span "Submit" at bounding box center [199, 519] width 32 height 16
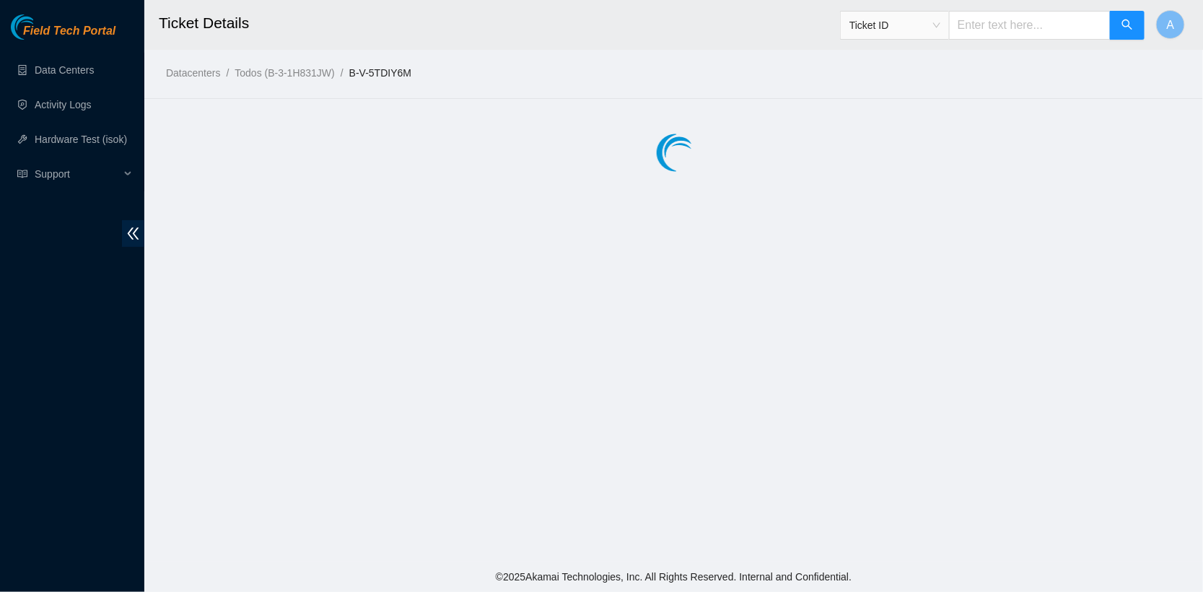
scroll to position [0, 0]
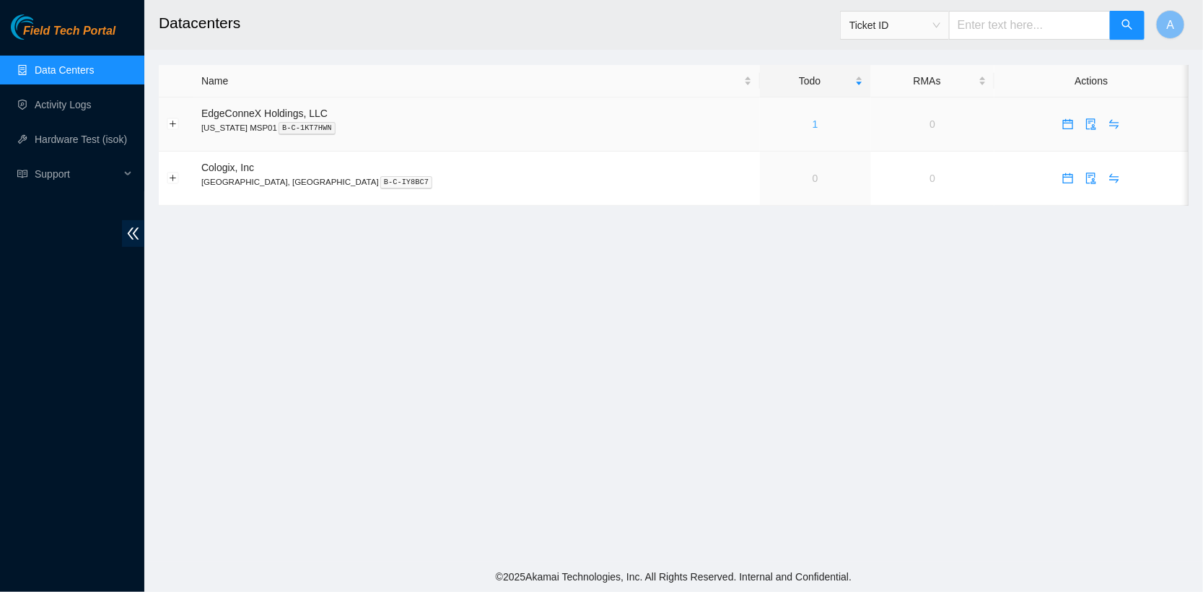
click at [813, 123] on link "1" at bounding box center [816, 124] width 6 height 12
click at [62, 109] on link "Activity Logs" at bounding box center [63, 105] width 57 height 12
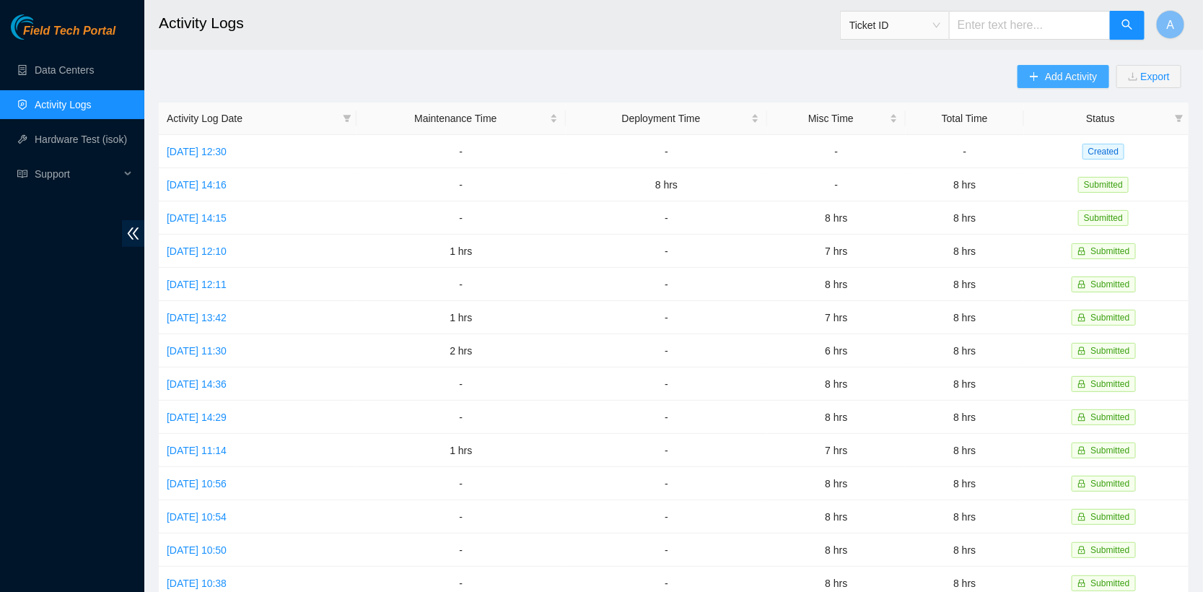
click at [1037, 76] on button "Add Activity" at bounding box center [1062, 76] width 91 height 23
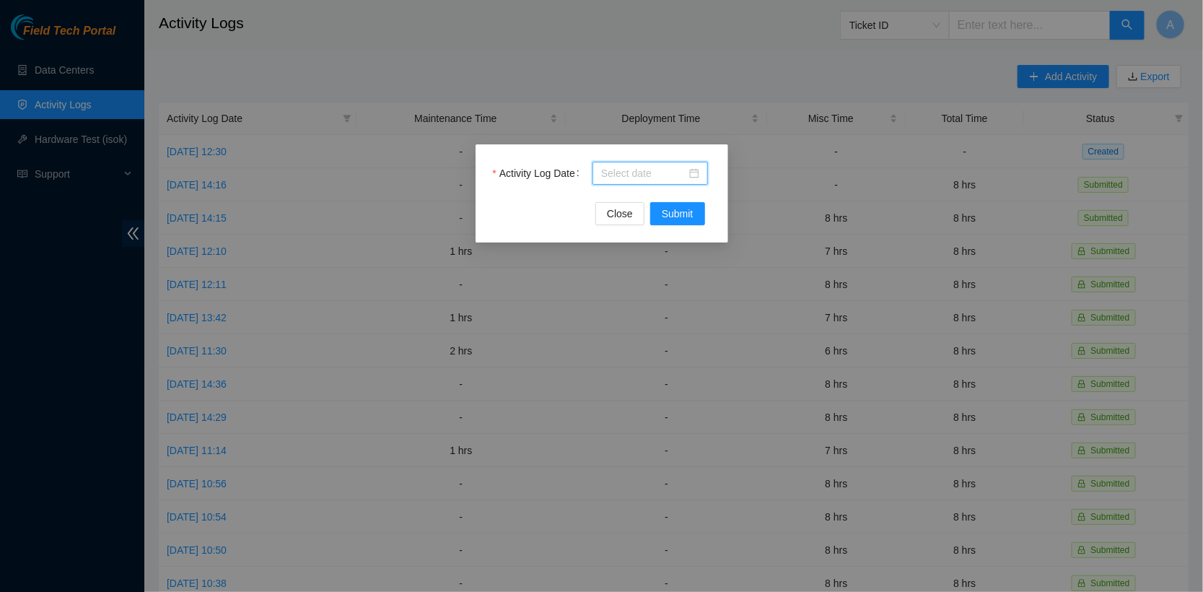
click at [642, 172] on input "Activity Log Date" at bounding box center [643, 173] width 85 height 16
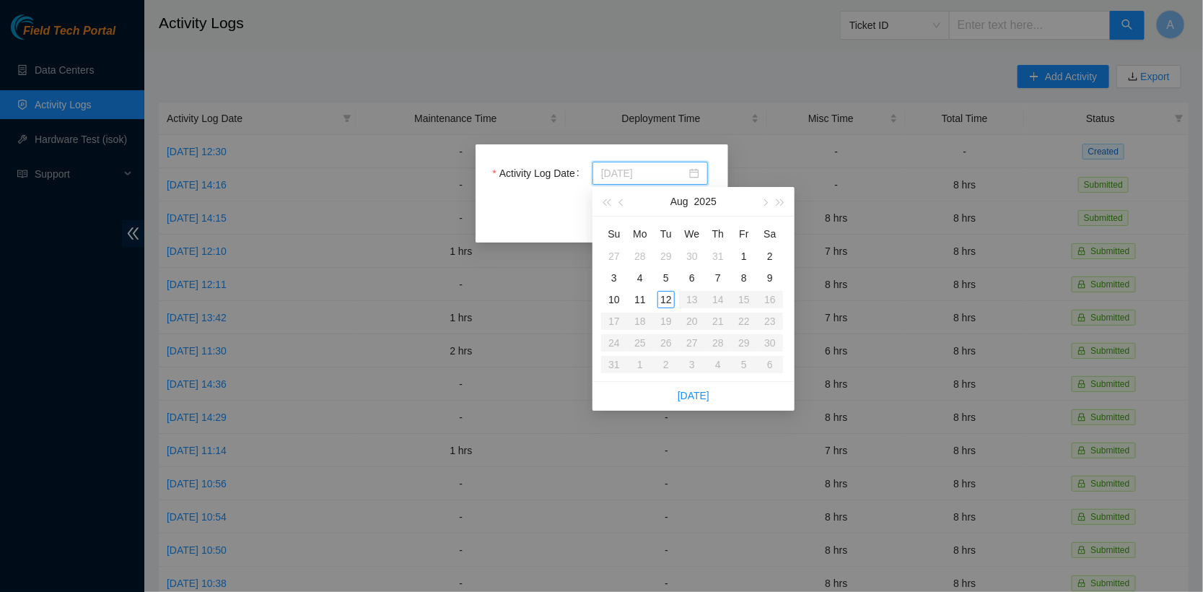
type input "[DATE]"
click at [665, 297] on div "12" at bounding box center [665, 299] width 17 height 17
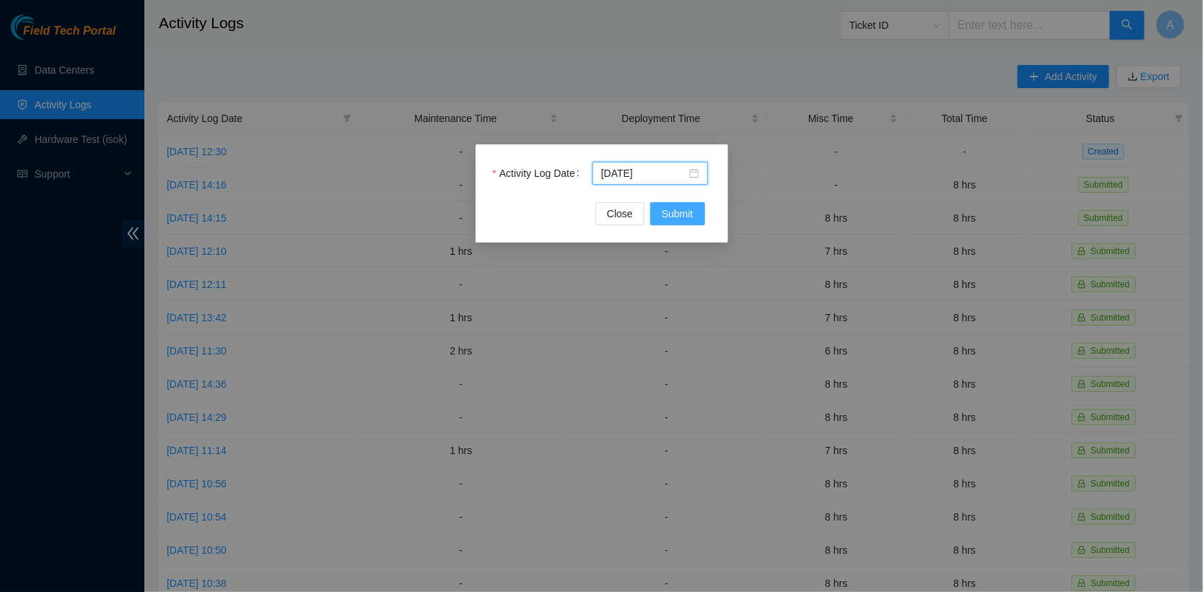
click at [678, 206] on span "Submit" at bounding box center [678, 214] width 32 height 16
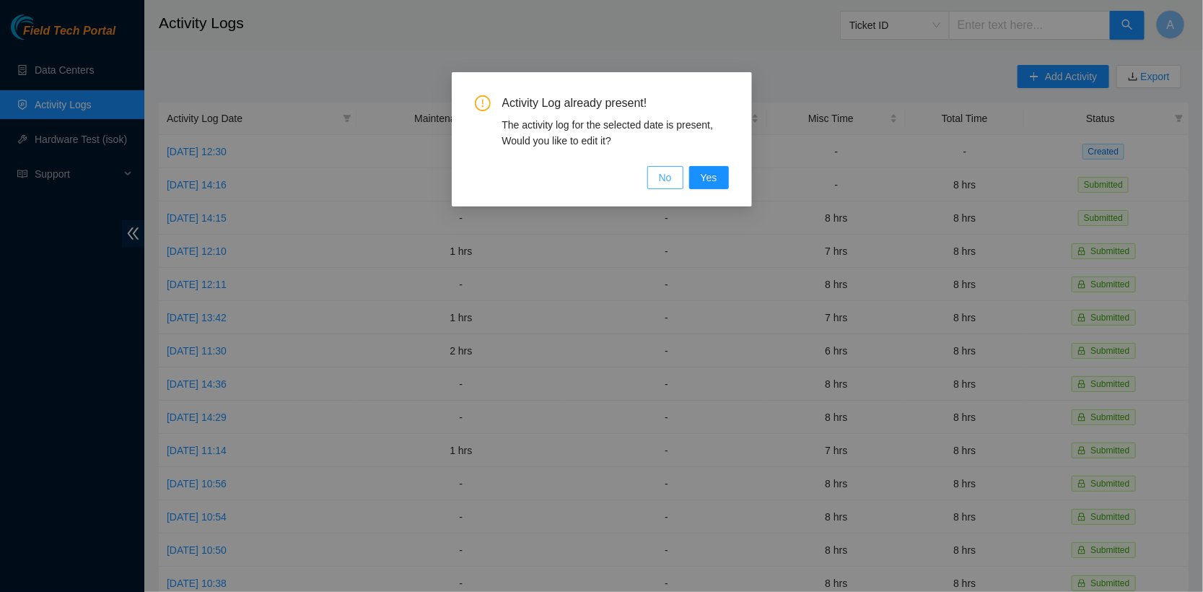
click at [669, 180] on span "No" at bounding box center [665, 178] width 13 height 16
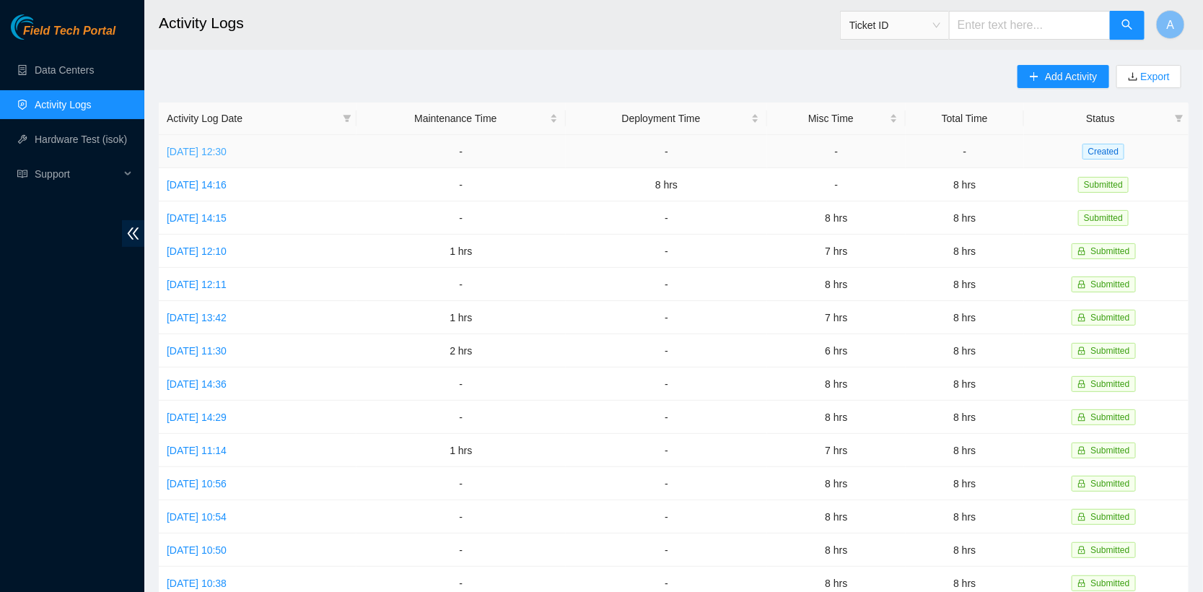
click at [227, 149] on link "[DATE] 12:30" at bounding box center [197, 152] width 60 height 12
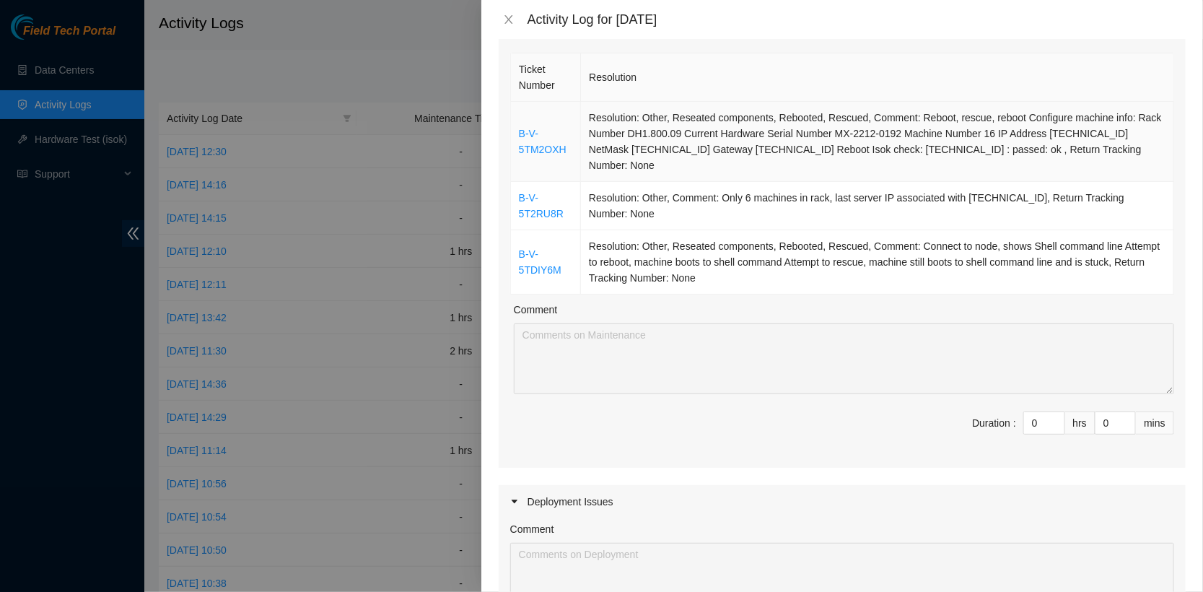
scroll to position [188, 0]
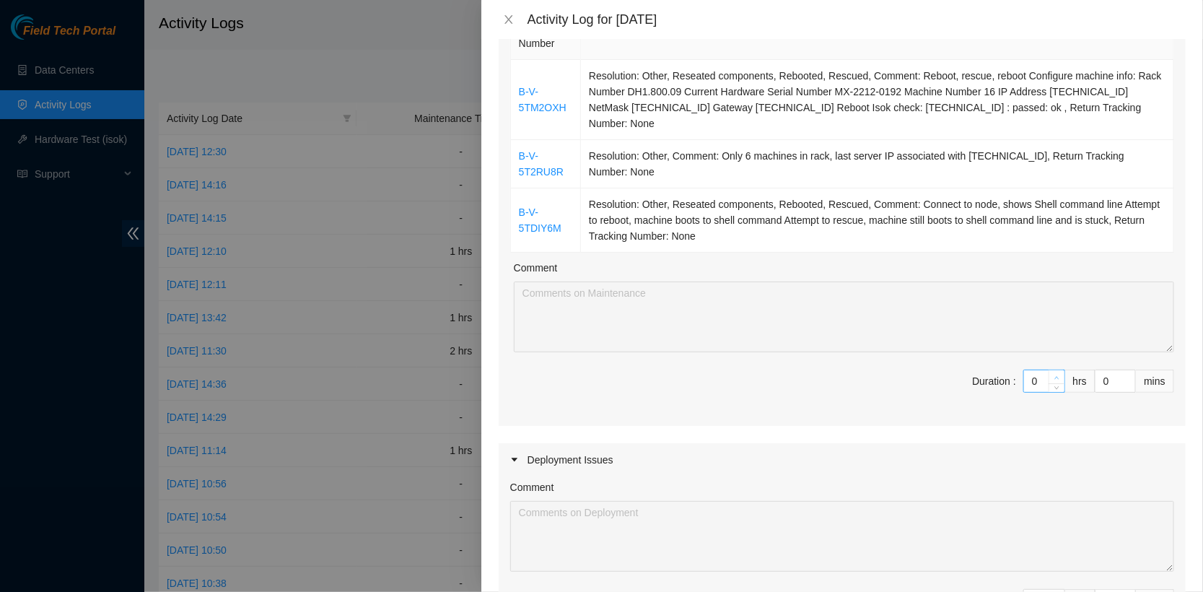
type input "1"
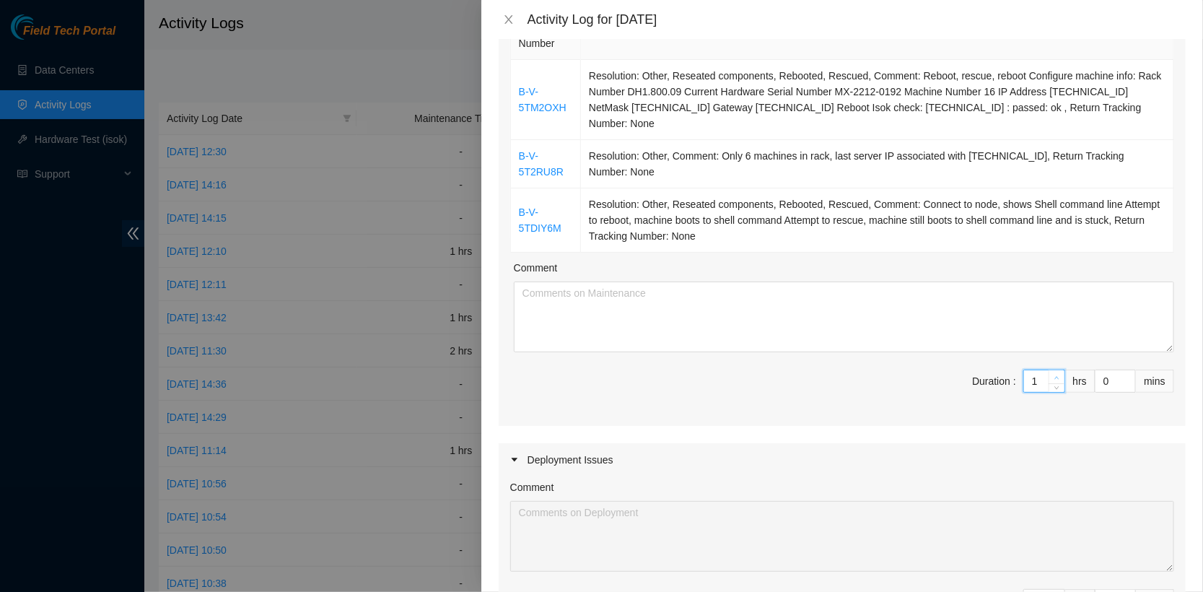
click at [1060, 373] on span "up" at bounding box center [1057, 377] width 9 height 9
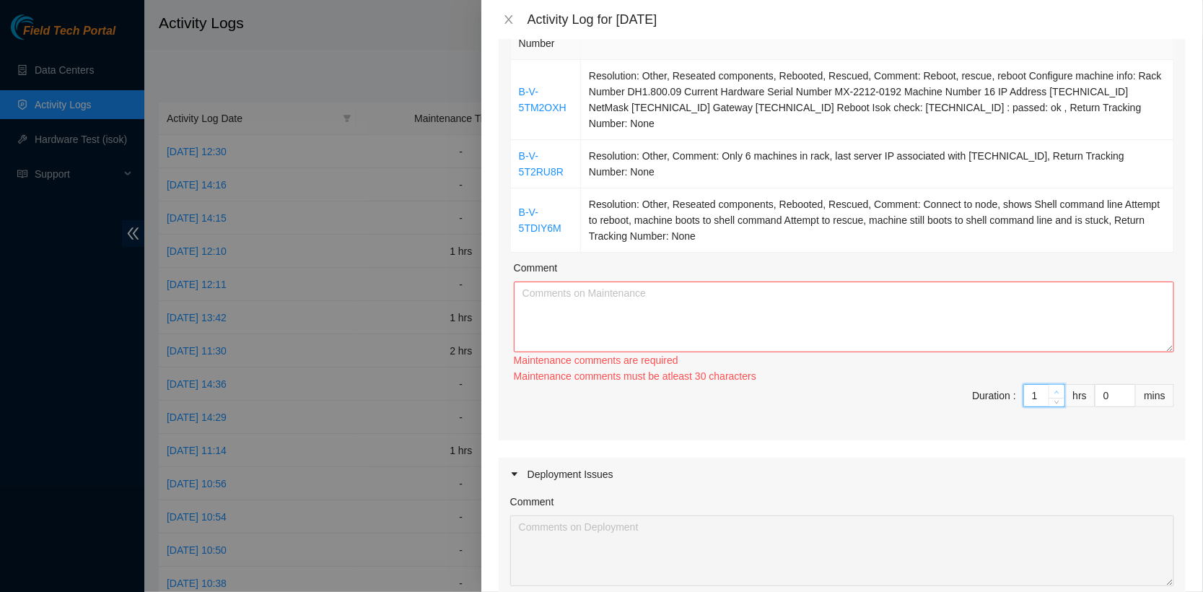
type input "2"
click at [1060, 373] on div "Ticket Number Resolution B-V-5TM2OXH Resolution: Other, Reseated components, Re…" at bounding box center [842, 224] width 687 height 432
click at [1060, 373] on div "Maintenance comments must be atleast 60 characters" at bounding box center [844, 376] width 660 height 16
type input "3"
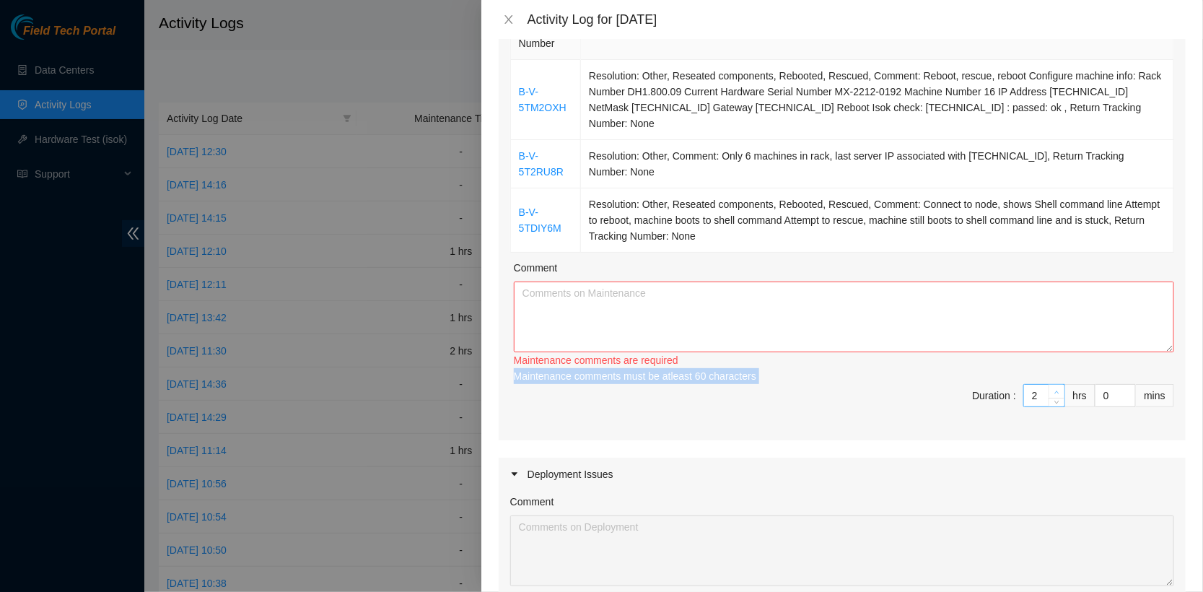
type input "3"
click at [1058, 390] on icon "up" at bounding box center [1056, 392] width 5 height 5
type input "4"
click at [1058, 390] on icon "up" at bounding box center [1056, 392] width 5 height 5
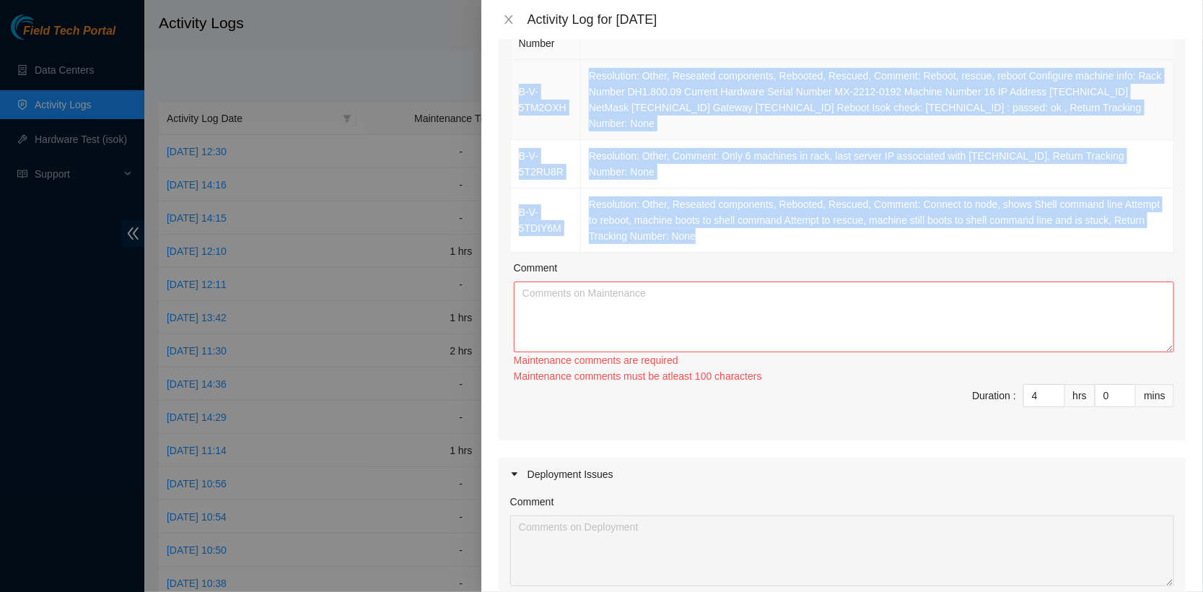
drag, startPoint x: 779, startPoint y: 234, endPoint x: 517, endPoint y: 84, distance: 300.9
click at [517, 84] on tbody "B-V-5TM2OXH Resolution: Other, Reseated components, Rebooted, Rescued, Comment:…" at bounding box center [842, 156] width 663 height 193
copy tbody "B-V-5TM2OXH Resolution: Other, Reseated components, Rebooted, Rescued, Comment:…"
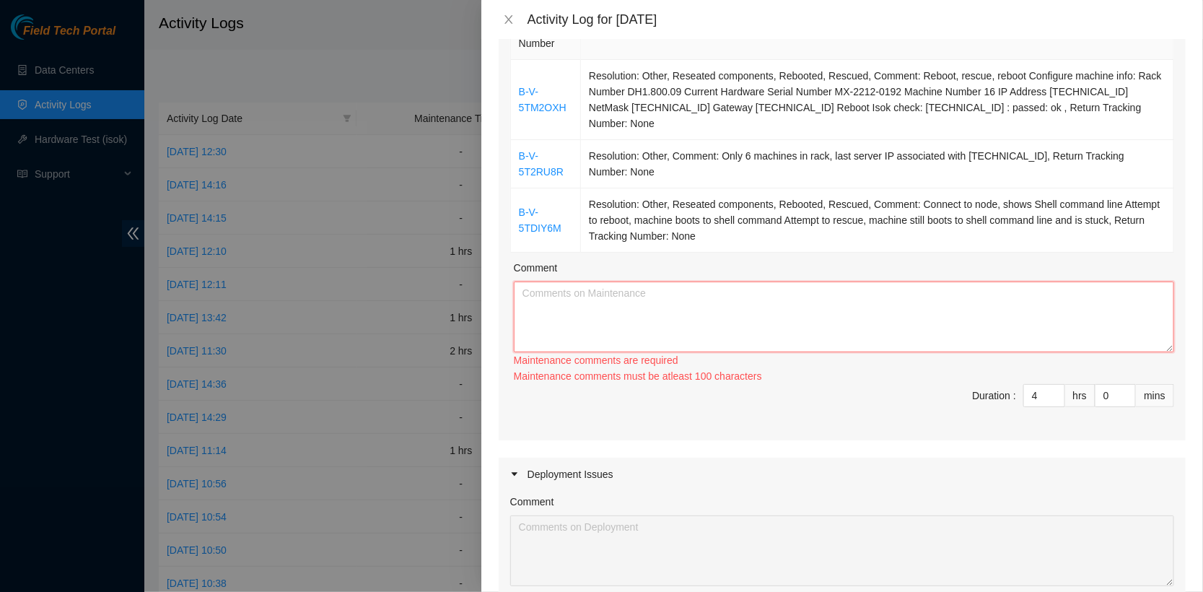
click at [595, 293] on textarea "Comment" at bounding box center [844, 316] width 660 height 71
paste textarea "B-V-5TM2OXH Resolution: Other, Reseated components, Rebooted, Rescued, Comment:…"
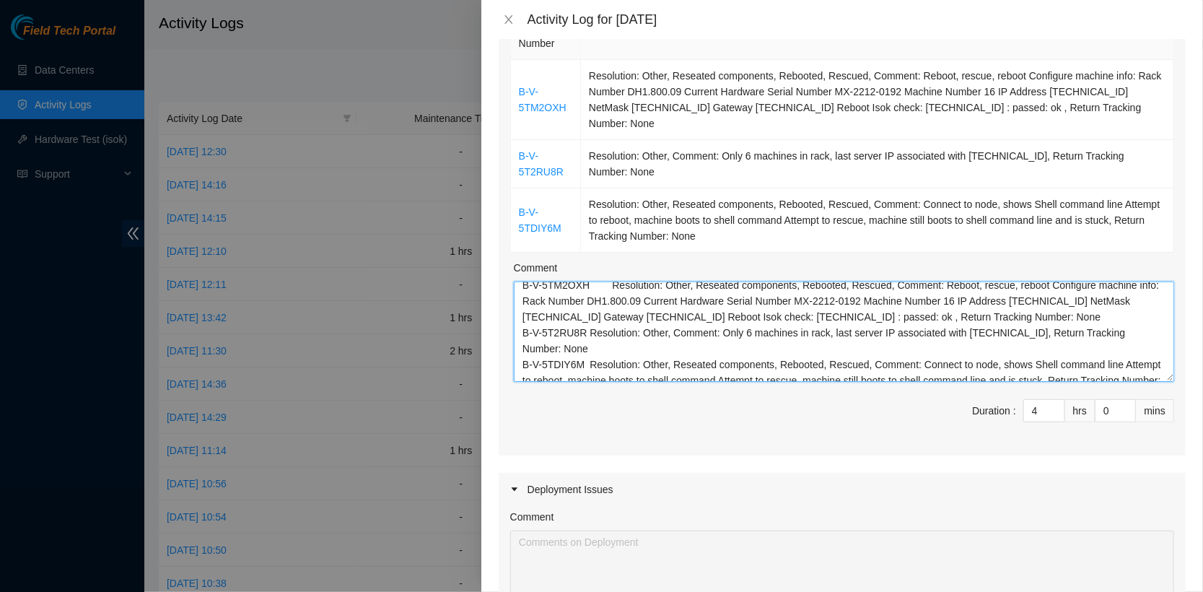
scroll to position [0, 0]
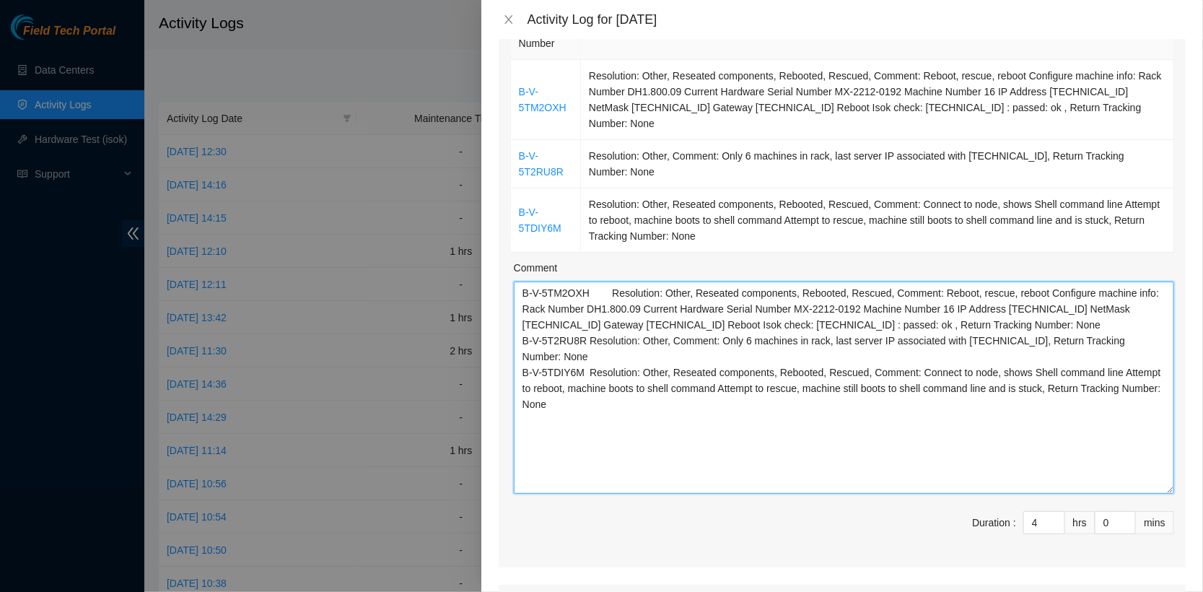
drag, startPoint x: 1168, startPoint y: 347, endPoint x: 1165, endPoint y: 510, distance: 163.1
click at [1165, 494] on textarea "B-V-5TM2OXH Resolution: Other, Reseated components, Rebooted, Rescued, Comment:…" at bounding box center [844, 387] width 660 height 212
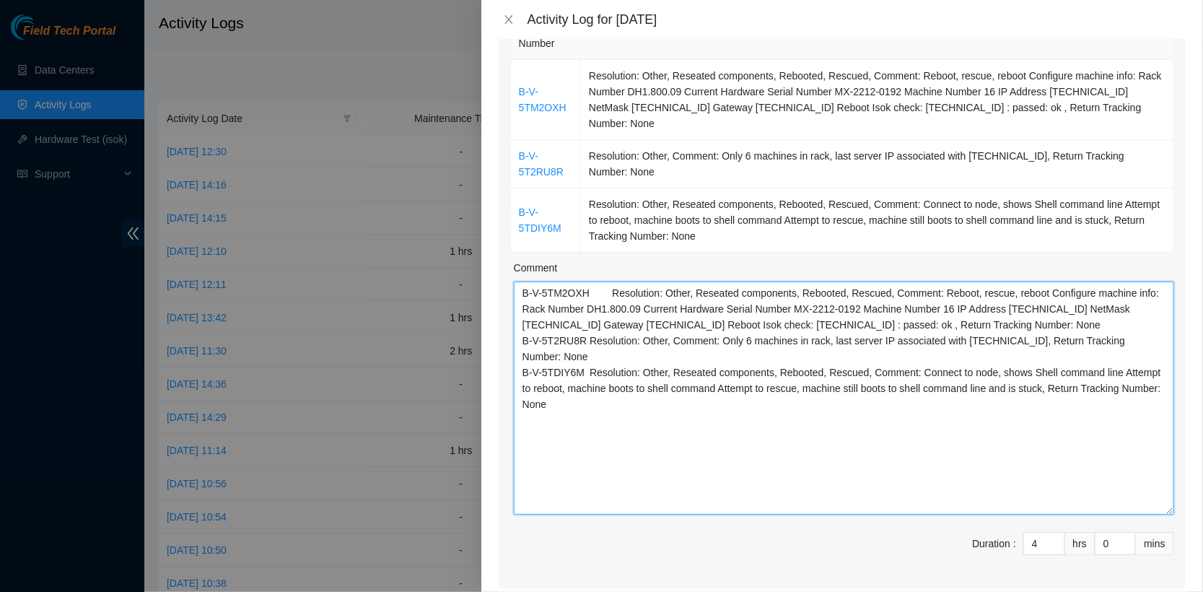
click at [602, 354] on textarea "B-V-5TM2OXH Resolution: Other, Reseated components, Rebooted, Rescued, Comment:…" at bounding box center [844, 397] width 660 height 233
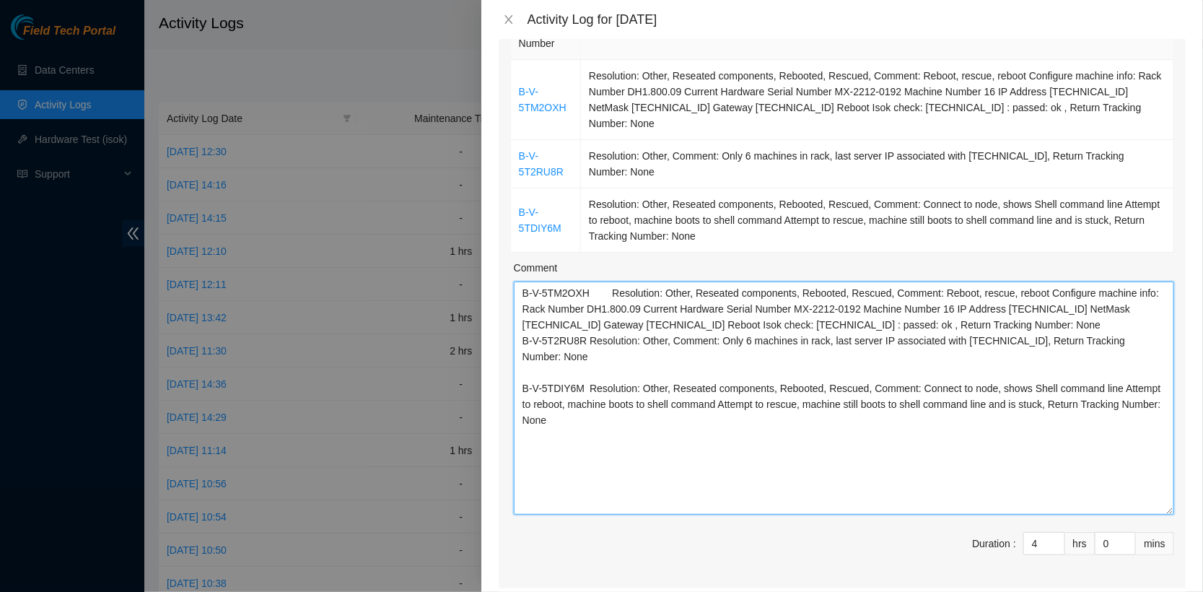
click at [522, 336] on textarea "B-V-5TM2OXH Resolution: Other, Reseated components, Rebooted, Rescued, Comment:…" at bounding box center [844, 397] width 660 height 233
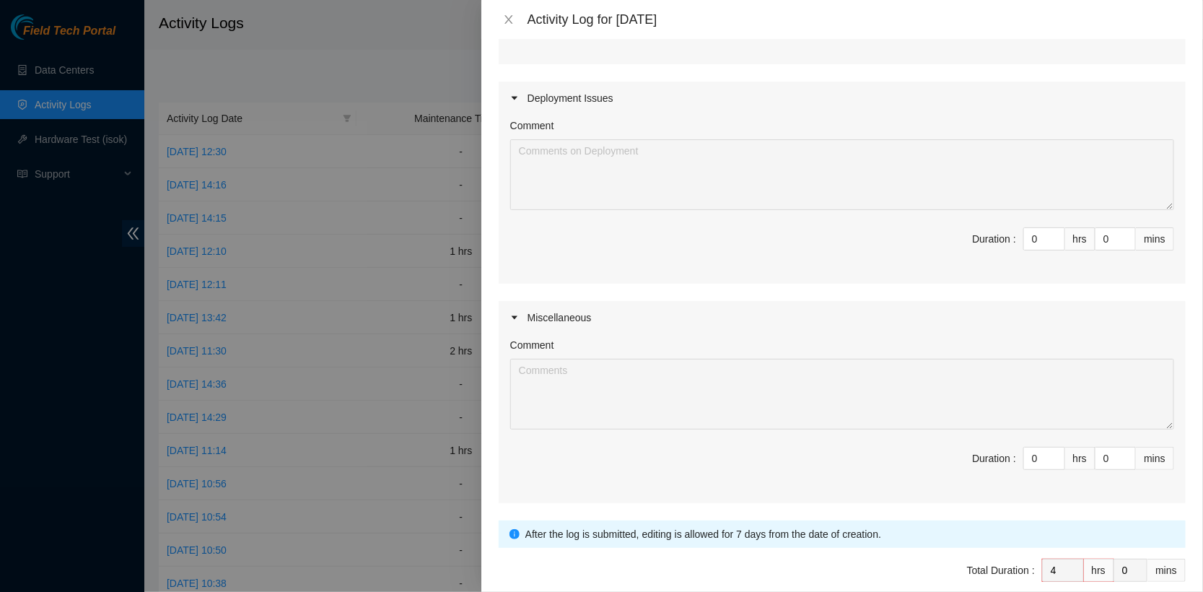
scroll to position [745, 0]
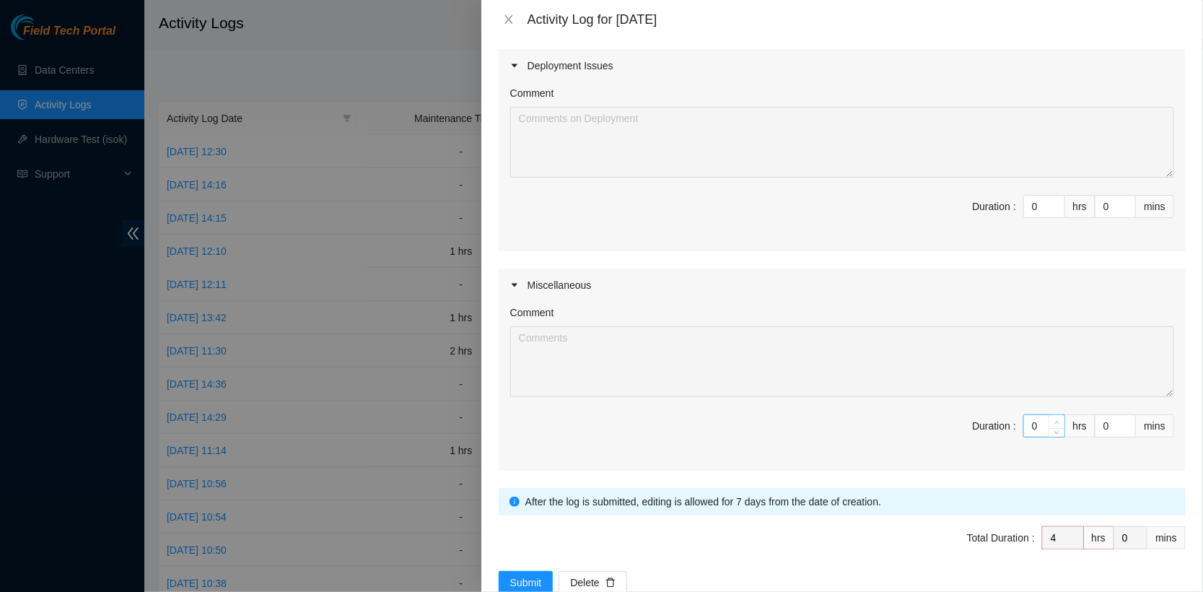
type textarea "B-V-5TM2OXH Resolution: Other, Reseated components, Rebooted, Rescued, Comment:…"
type input "1"
type input "5"
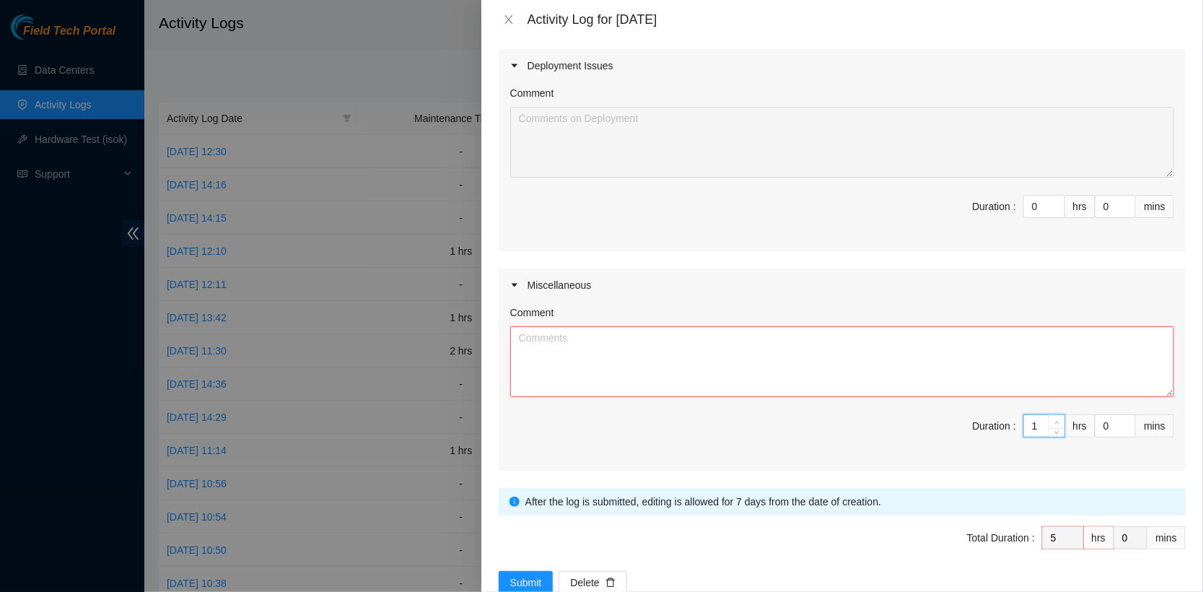
click at [1058, 418] on span "up" at bounding box center [1057, 422] width 9 height 9
type input "2"
type input "6"
click at [1058, 418] on span "up" at bounding box center [1057, 422] width 9 height 9
type input "3"
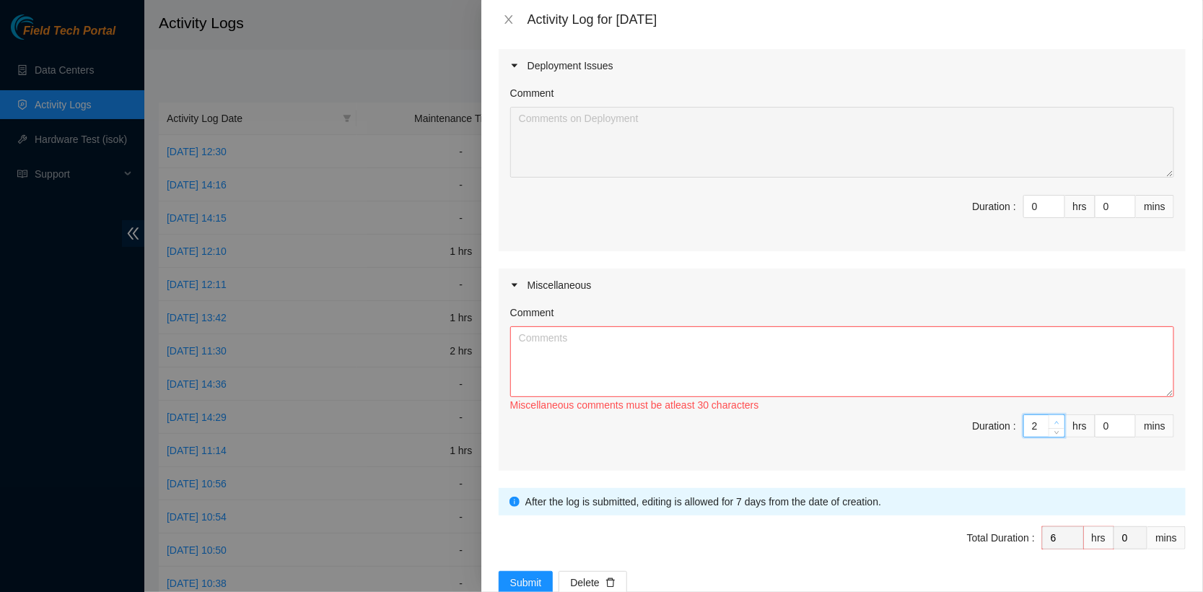
type input "7"
click at [1058, 418] on span "up" at bounding box center [1057, 422] width 9 height 9
type input "4"
type input "8"
click at [1058, 418] on span "up" at bounding box center [1057, 422] width 9 height 9
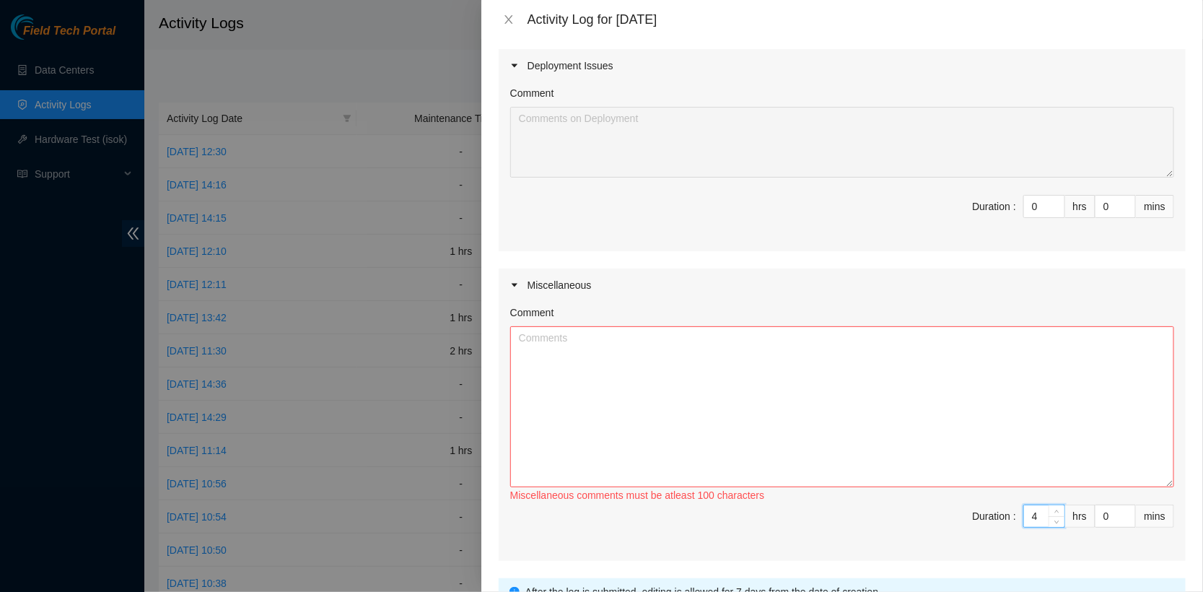
drag, startPoint x: 1167, startPoint y: 390, endPoint x: 1166, endPoint y: 509, distance: 118.3
click at [1166, 487] on textarea "Comment" at bounding box center [842, 406] width 664 height 161
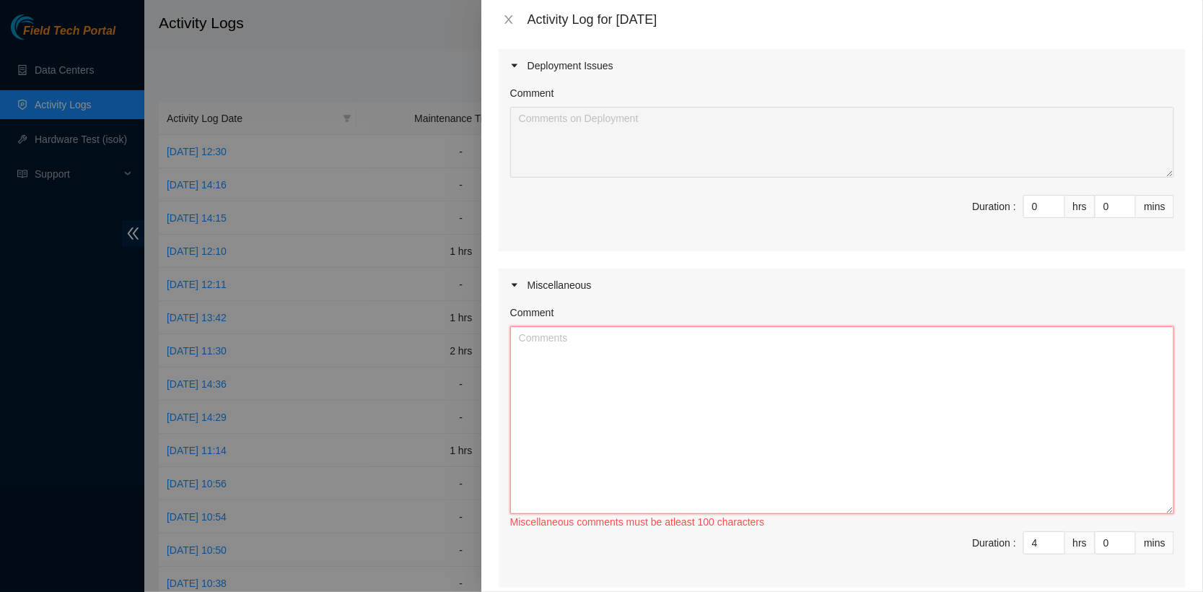
click at [986, 424] on textarea "Comment" at bounding box center [842, 420] width 664 height 188
type textarea "P"
click at [553, 419] on textarea "Comment" at bounding box center [842, 420] width 664 height 188
paste textarea "RMA: B-V-5K7AUMR"
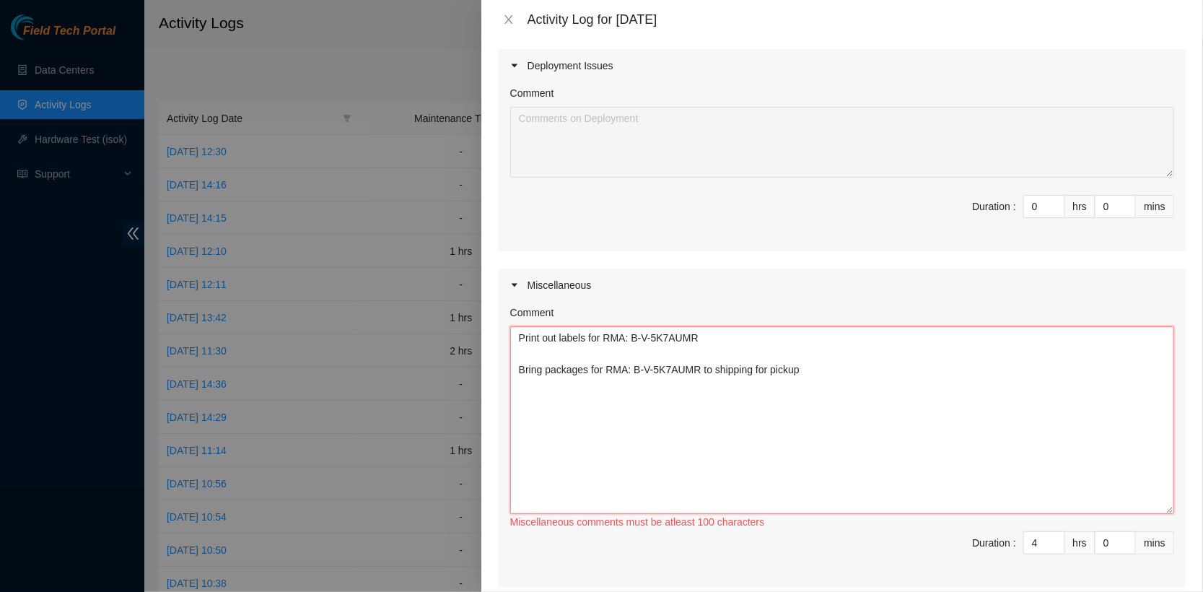
click at [590, 334] on textarea "Print out labels for RMA: B-V-5K7AUMR Bring packages for RMA: B-V-5K7AUMR to sh…" at bounding box center [842, 420] width 664 height 188
click at [522, 354] on textarea "Print out labels and attach to boxes for RMA: B-V-5K7AUMR Bring packages for RM…" at bounding box center [842, 420] width 664 height 188
click at [872, 380] on textarea "Print out labels and attach to boxes for RMA: B-V-5K7AUMR Bring packages for RM…" at bounding box center [842, 420] width 664 height 188
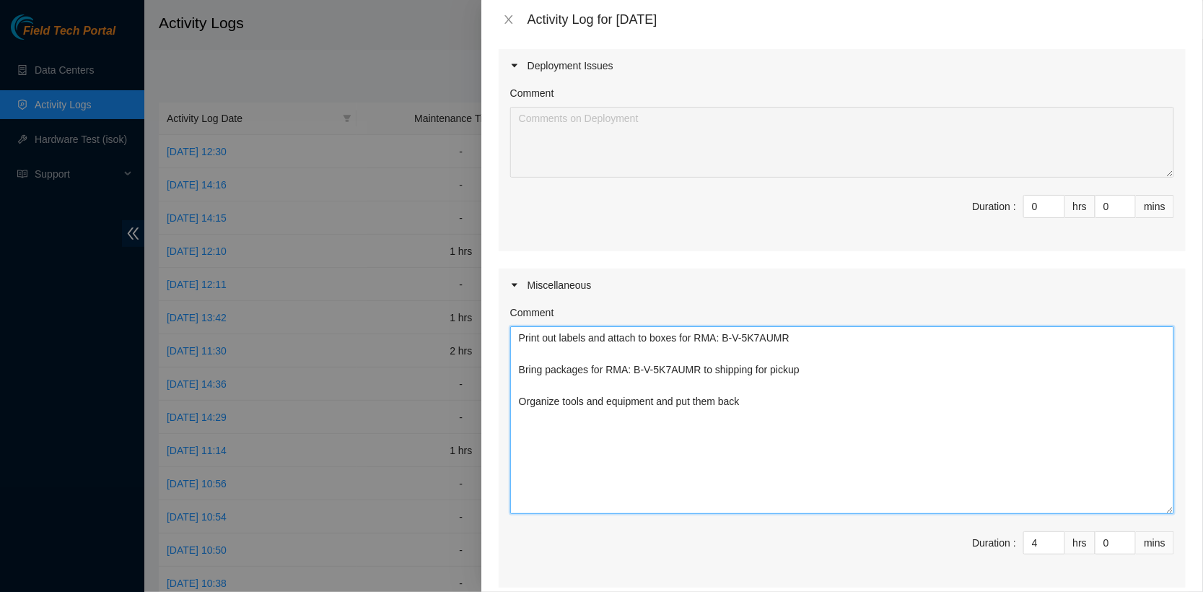
click at [817, 382] on textarea "Print out labels and attach to boxes for RMA: B-V-5K7AUMR Bring packages for RM…" at bounding box center [842, 420] width 664 height 188
click at [517, 334] on textarea "Print out labels and attach to boxes for RMA: B-V-5K7AUMR Bring packages for RM…" at bounding box center [842, 420] width 664 height 188
click at [527, 332] on textarea "Print out labels and attach to boxes for RMA: B-V-5K7AUMR Bring packages for RM…" at bounding box center [842, 420] width 664 height 188
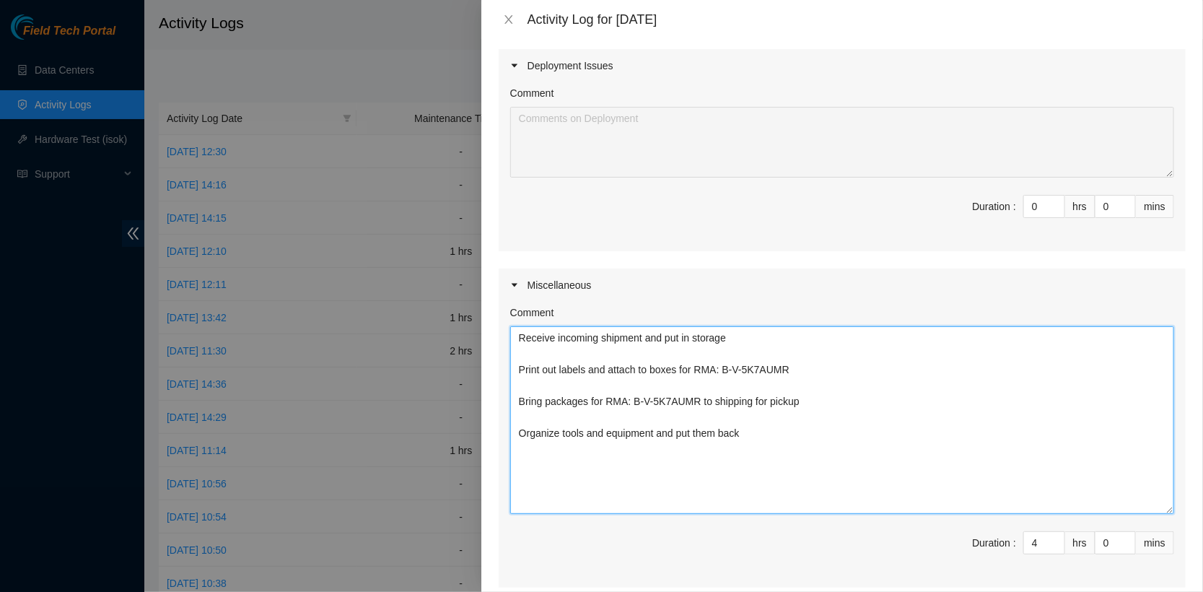
click at [646, 336] on textarea "Receive incoming shipment and put in storage Print out labels and attach to box…" at bounding box center [842, 420] width 664 height 188
paste textarea "9622001900001044872800417328421772"
click at [717, 416] on textarea "Receive incoming shipment 9622001900001044872800417328421772 and put in storage…" at bounding box center [842, 420] width 664 height 188
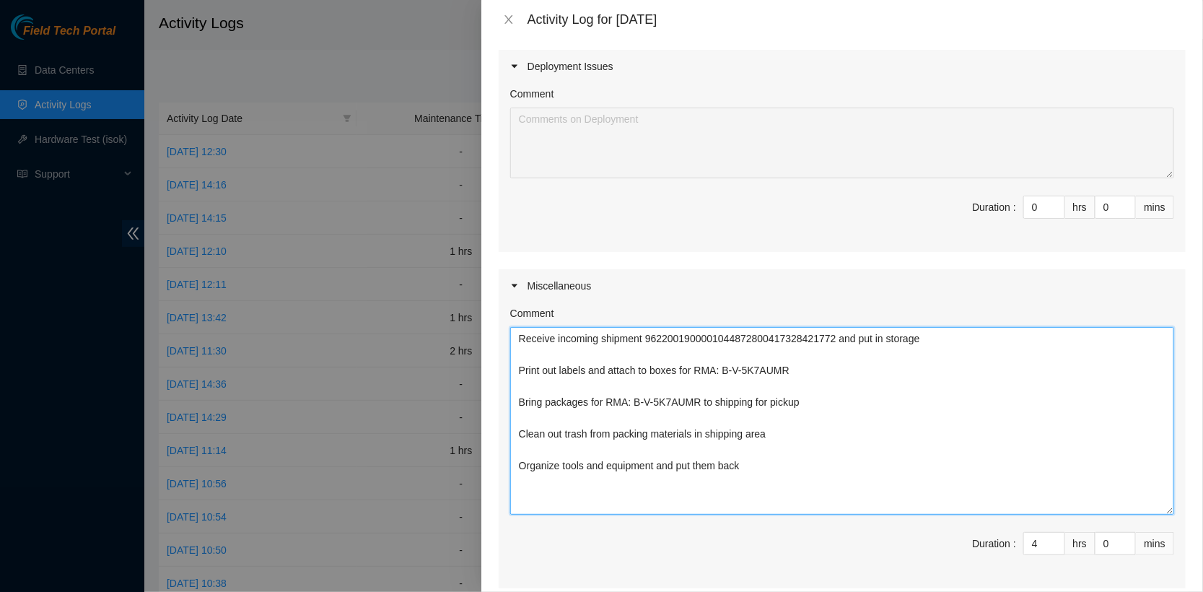
scroll to position [895, 0]
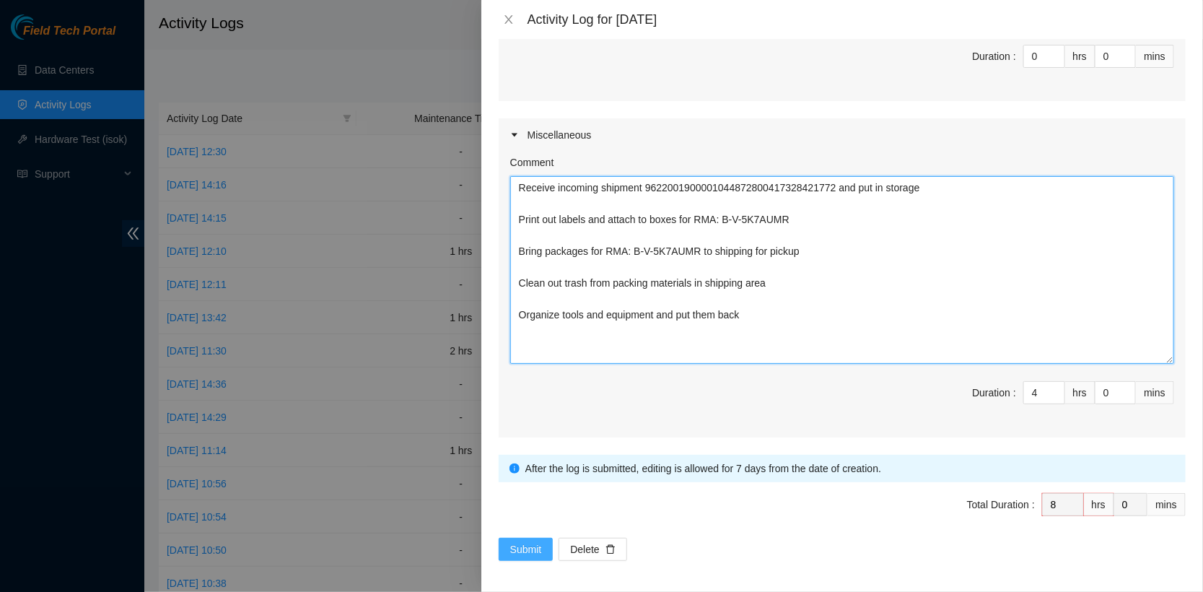
type textarea "Receive incoming shipment 9622001900001044872800417328421772 and put in storage…"
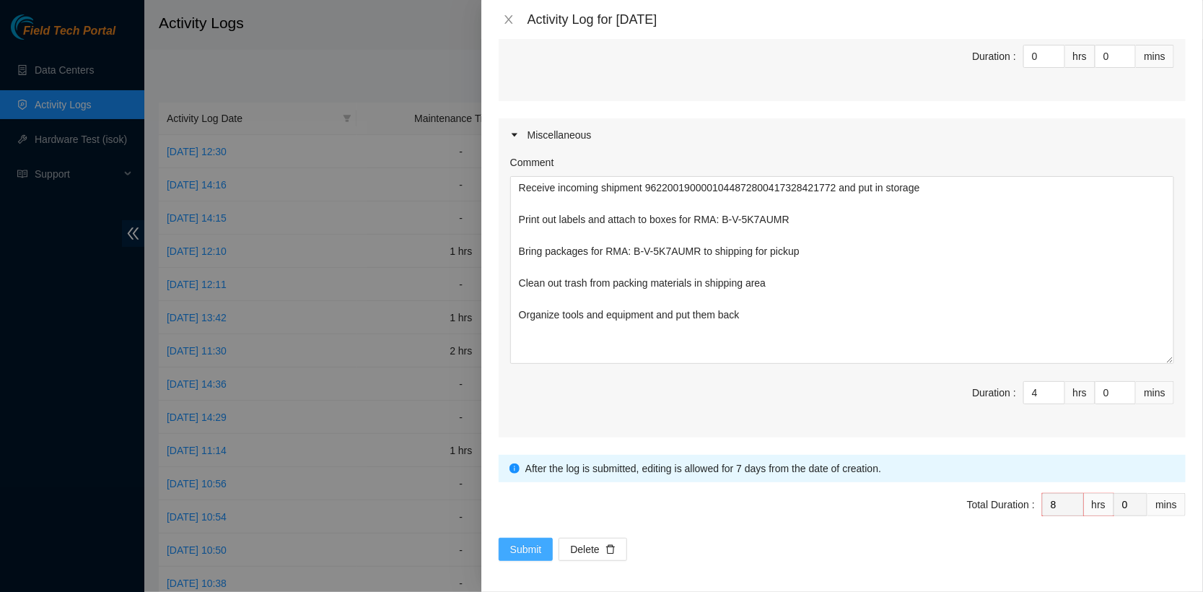
click at [525, 548] on span "Submit" at bounding box center [526, 549] width 32 height 16
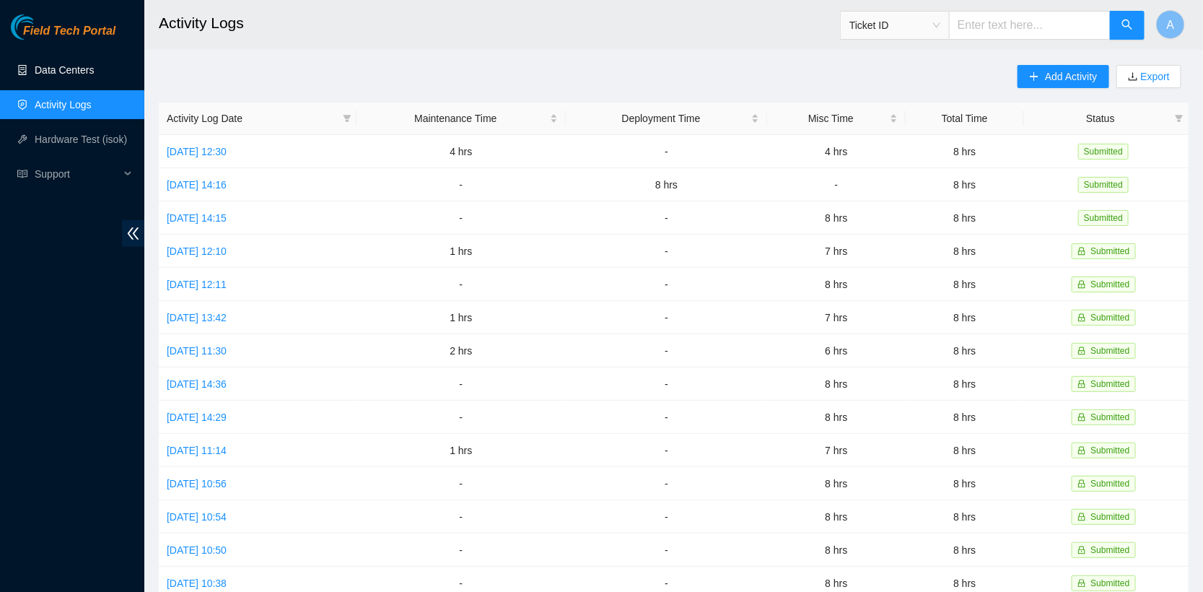
click at [42, 64] on link "Data Centers" at bounding box center [64, 70] width 59 height 12
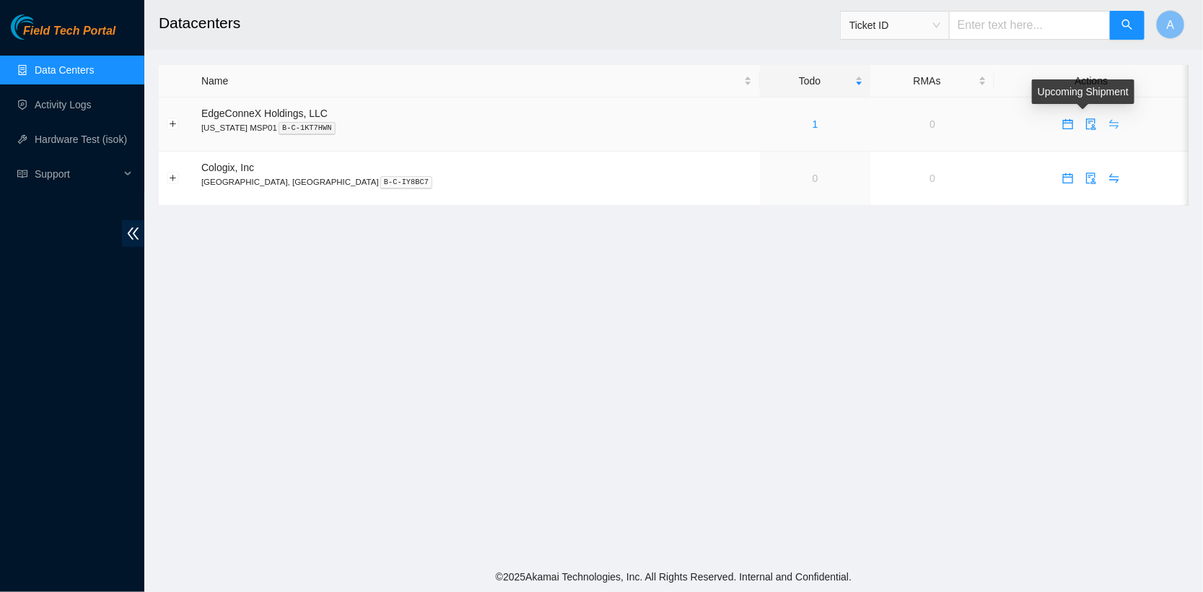
click at [1110, 121] on icon "swap" at bounding box center [1114, 124] width 9 height 9
click at [813, 122] on link "1" at bounding box center [816, 124] width 6 height 12
